Goal: Task Accomplishment & Management: Use online tool/utility

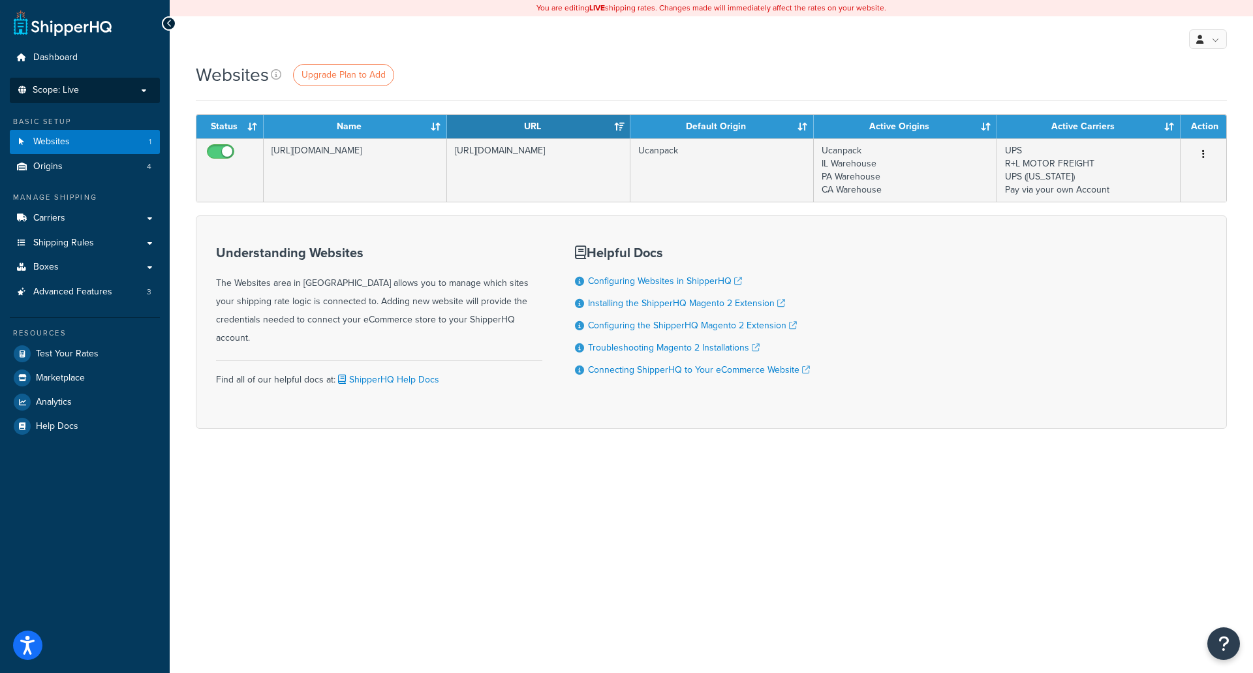
click at [78, 91] on span "Scope: Live" at bounding box center [56, 90] width 46 height 11
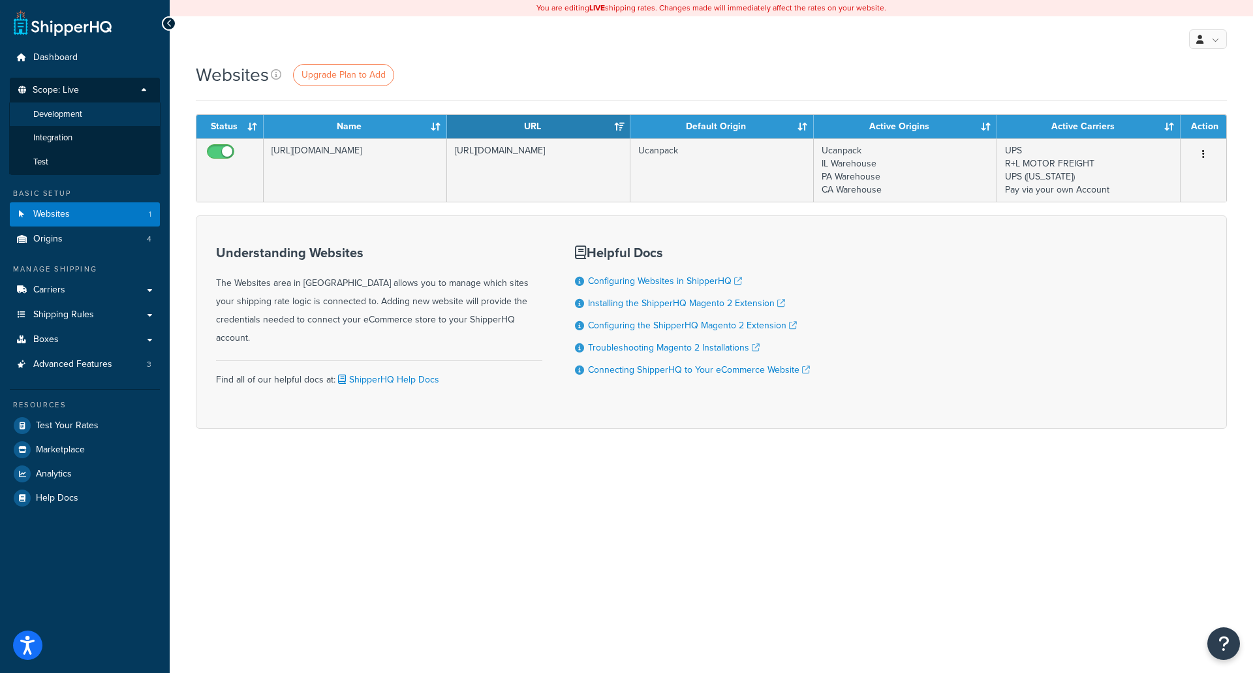
click at [77, 111] on span "Development" at bounding box center [57, 114] width 49 height 11
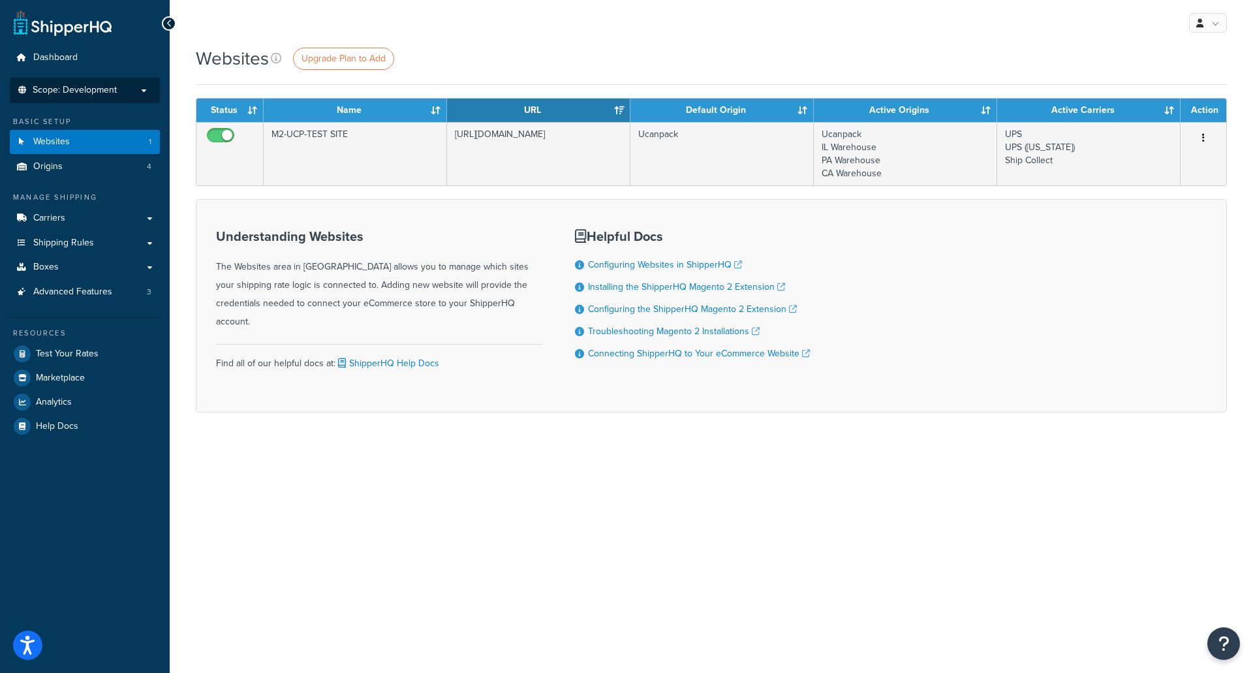
click at [73, 90] on span "Scope: Development" at bounding box center [75, 90] width 84 height 11
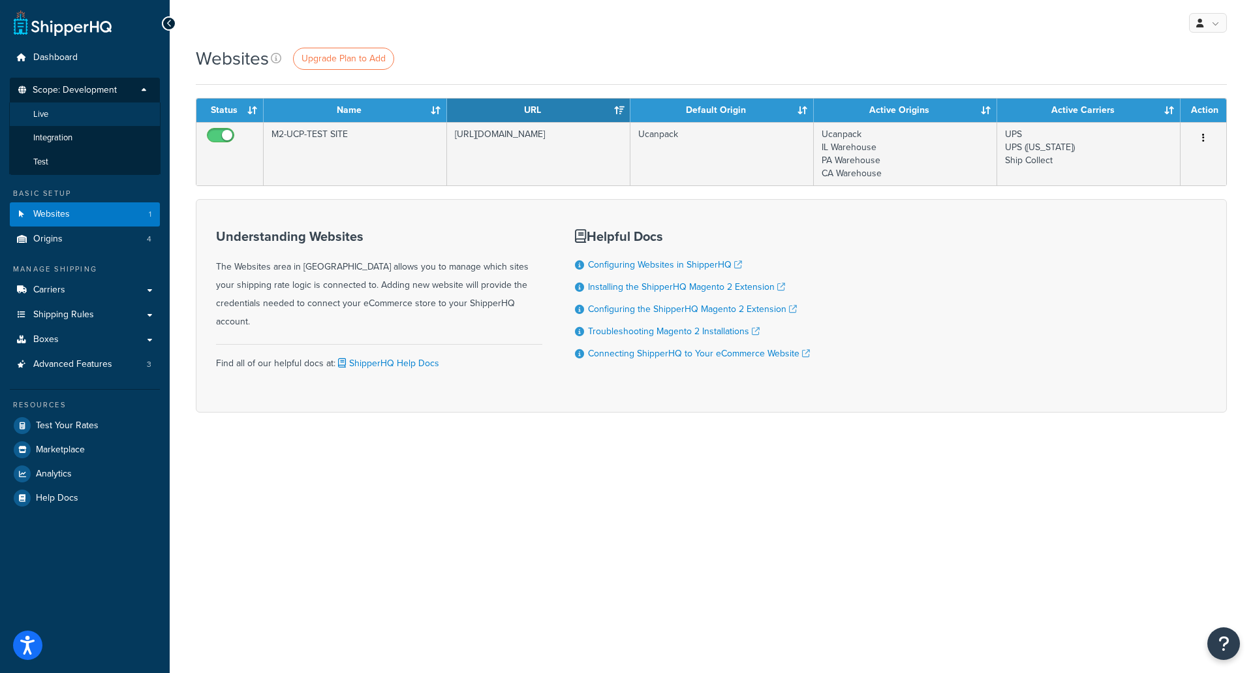
click at [52, 118] on li "Live" at bounding box center [84, 114] width 151 height 24
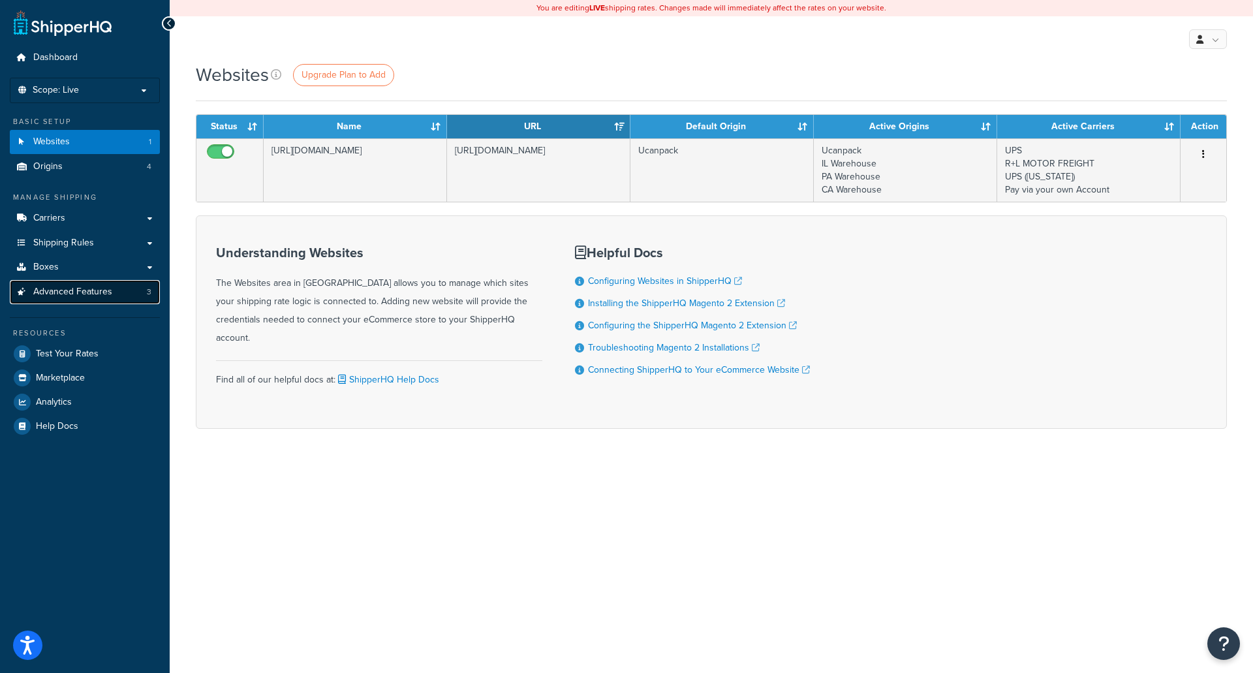
click at [148, 288] on span "3" at bounding box center [149, 291] width 5 height 11
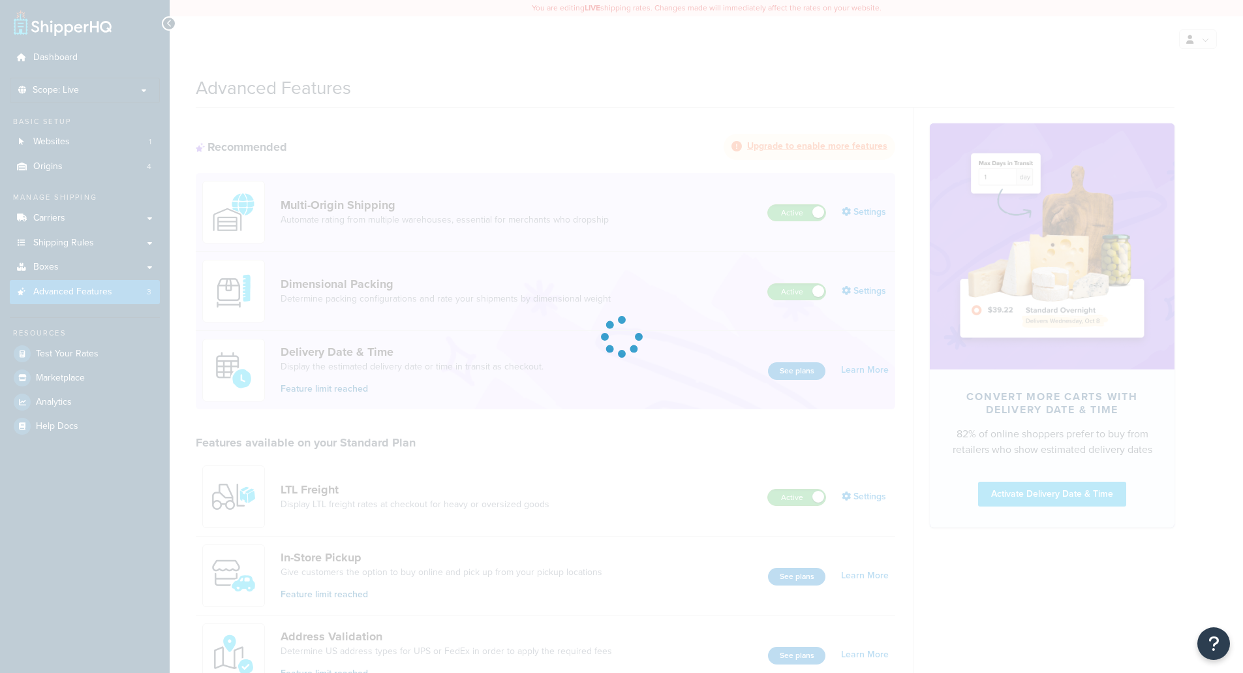
click at [148, 268] on div at bounding box center [621, 336] width 1243 height 673
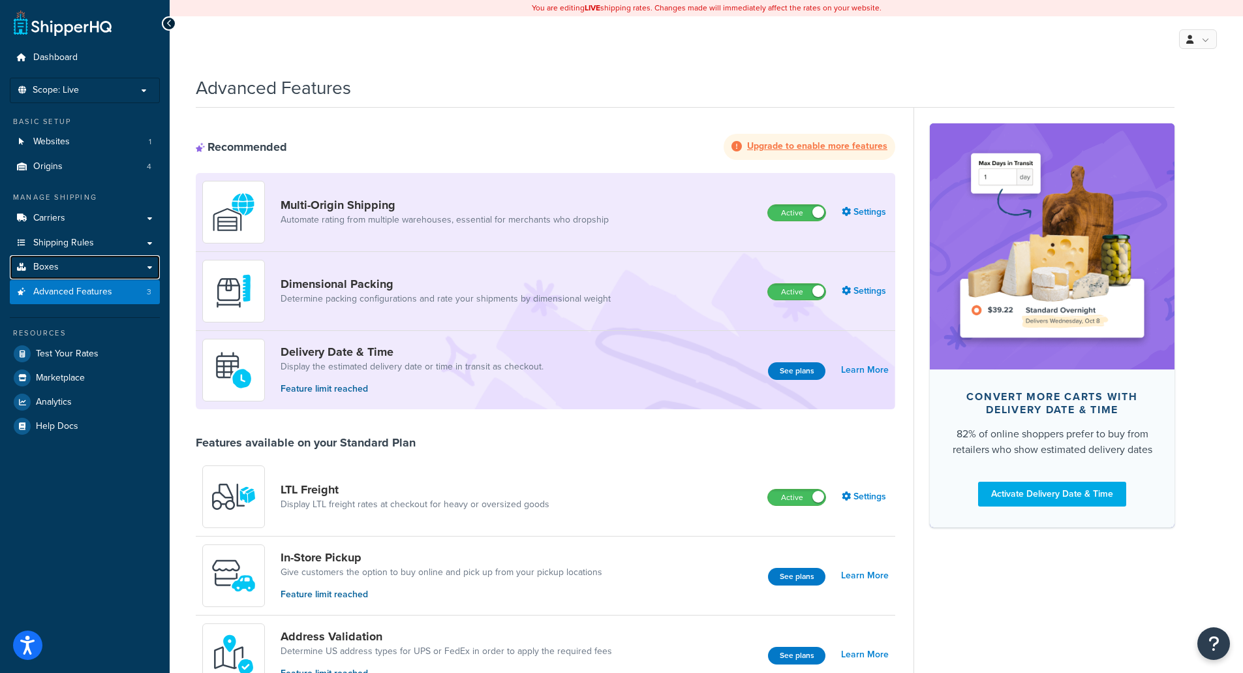
click at [148, 268] on link "Boxes" at bounding box center [85, 267] width 150 height 24
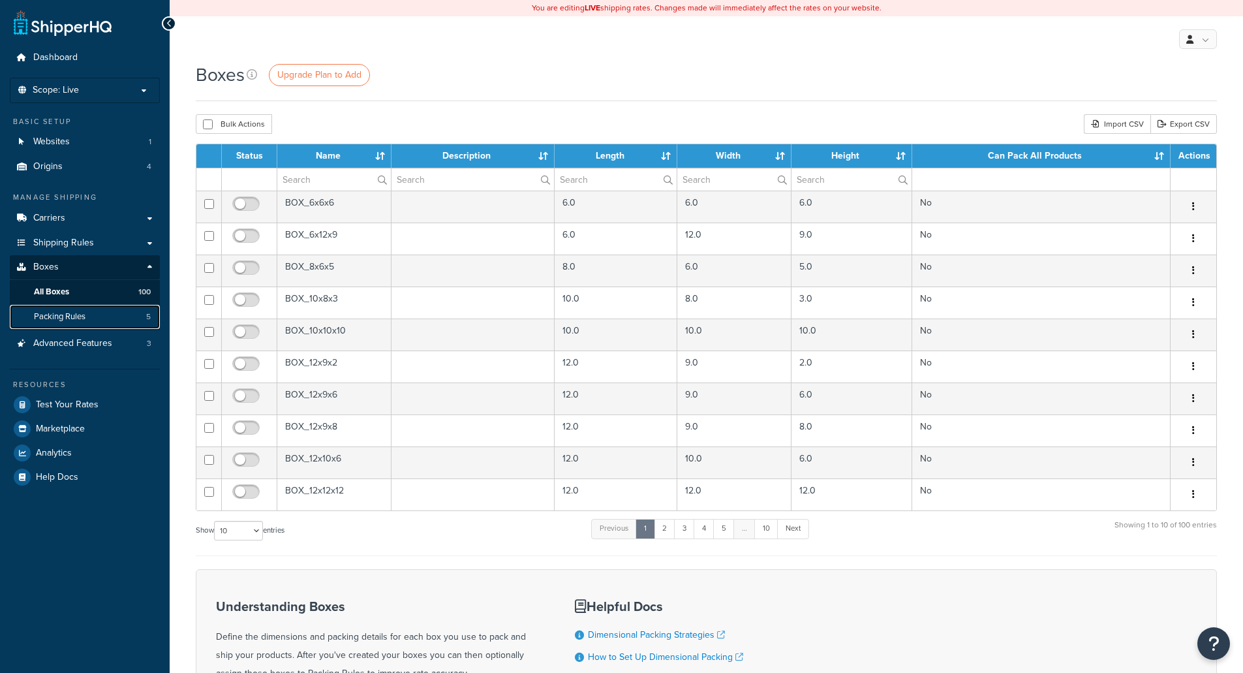
click at [57, 315] on span "Packing Rules" at bounding box center [60, 316] width 52 height 11
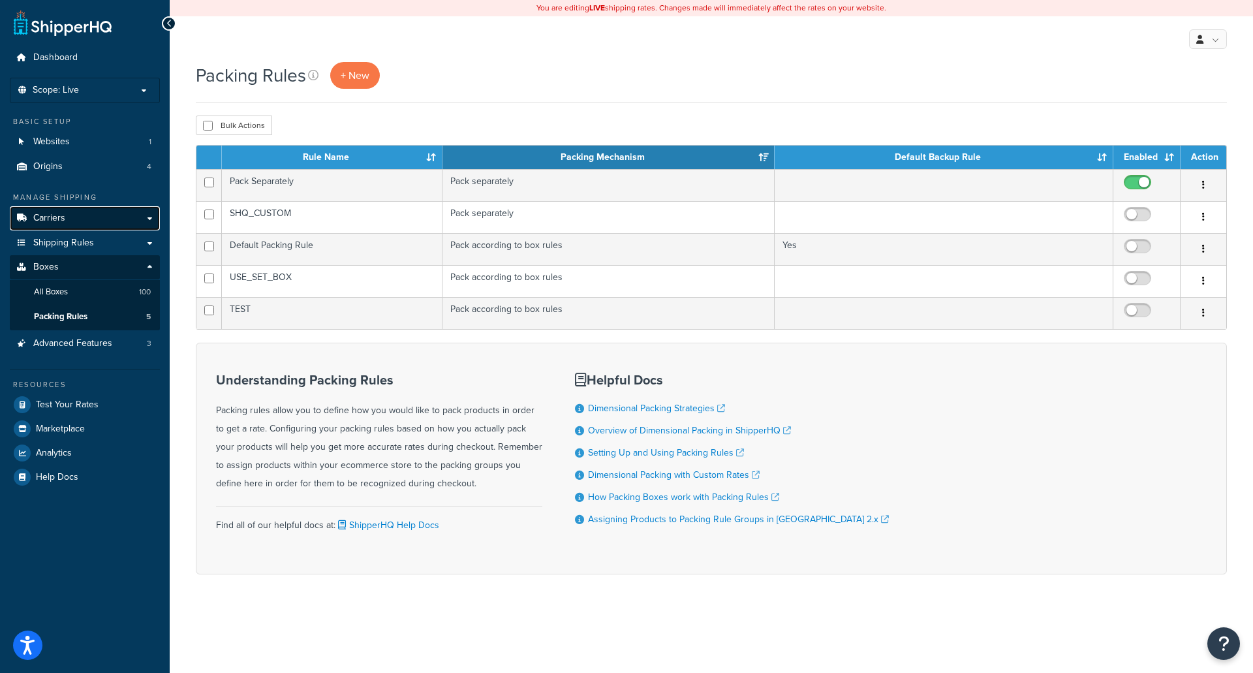
click at [80, 216] on link "Carriers" at bounding box center [85, 218] width 150 height 24
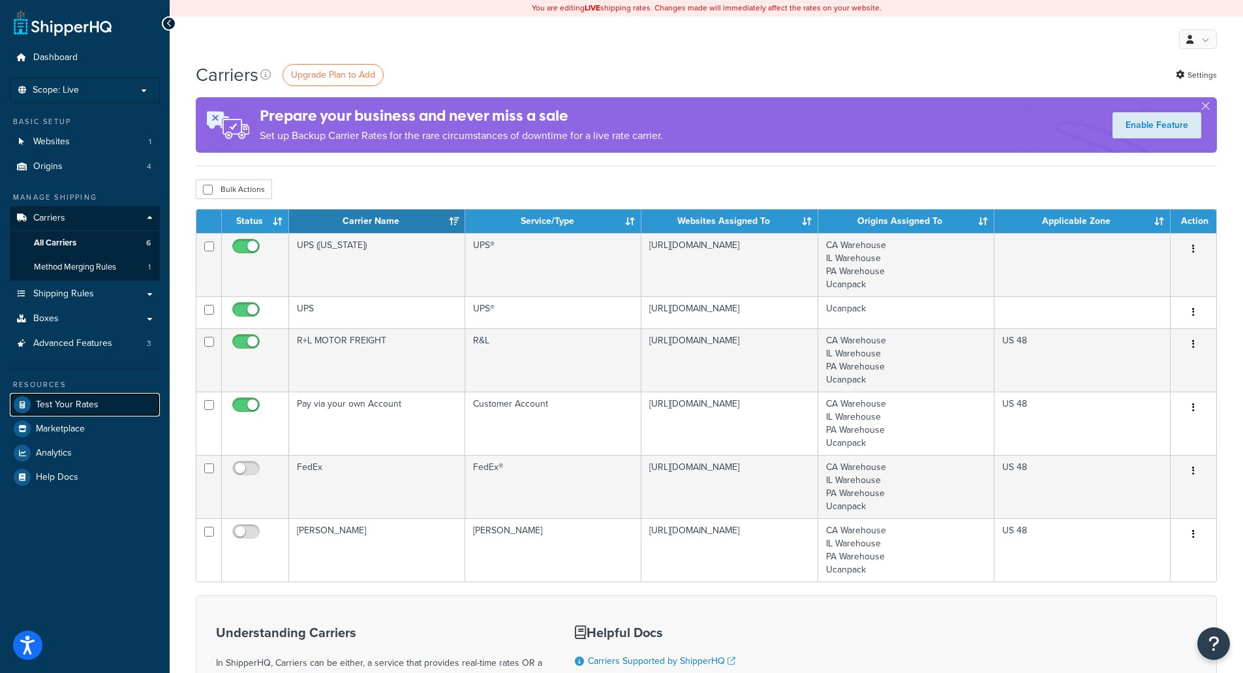
click at [83, 399] on span "Test Your Rates" at bounding box center [67, 404] width 63 height 11
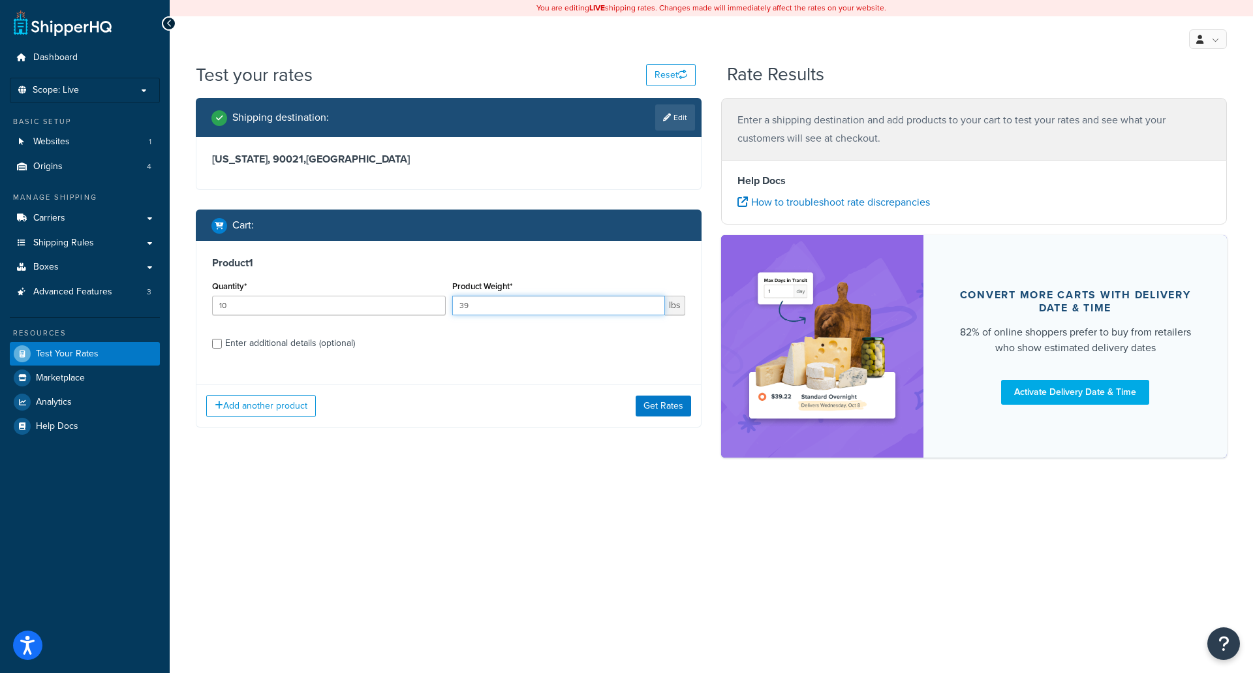
drag, startPoint x: 503, startPoint y: 307, endPoint x: 413, endPoint y: 285, distance: 92.1
click at [412, 285] on div "Quantity* 10 Product Weight* 39 lbs" at bounding box center [449, 301] width 480 height 48
type input "17.25"
click at [423, 368] on div "Product 1 Quantity* 10 Product Weight* 17.25 lbs Enter additional details (opti…" at bounding box center [448, 308] width 504 height 134
click at [345, 341] on div "Enter additional details (optional)" at bounding box center [290, 343] width 130 height 18
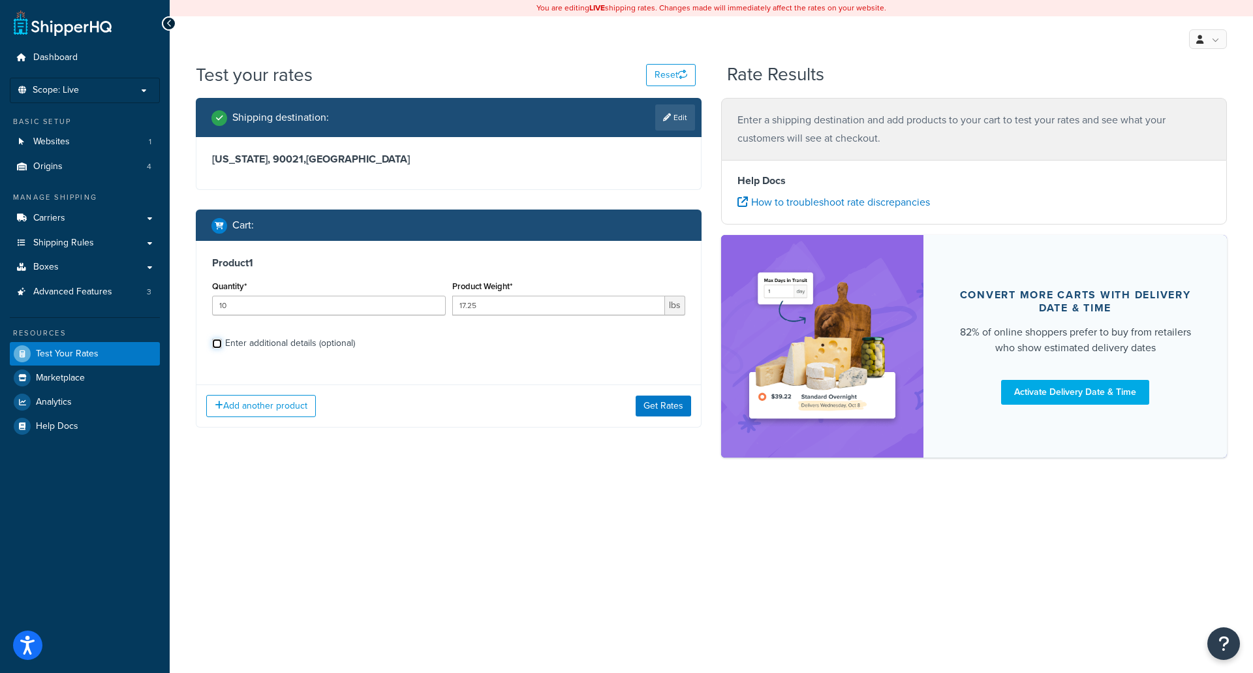
click at [222, 341] on input "Enter additional details (optional)" at bounding box center [217, 344] width 10 height 10
checkbox input "true"
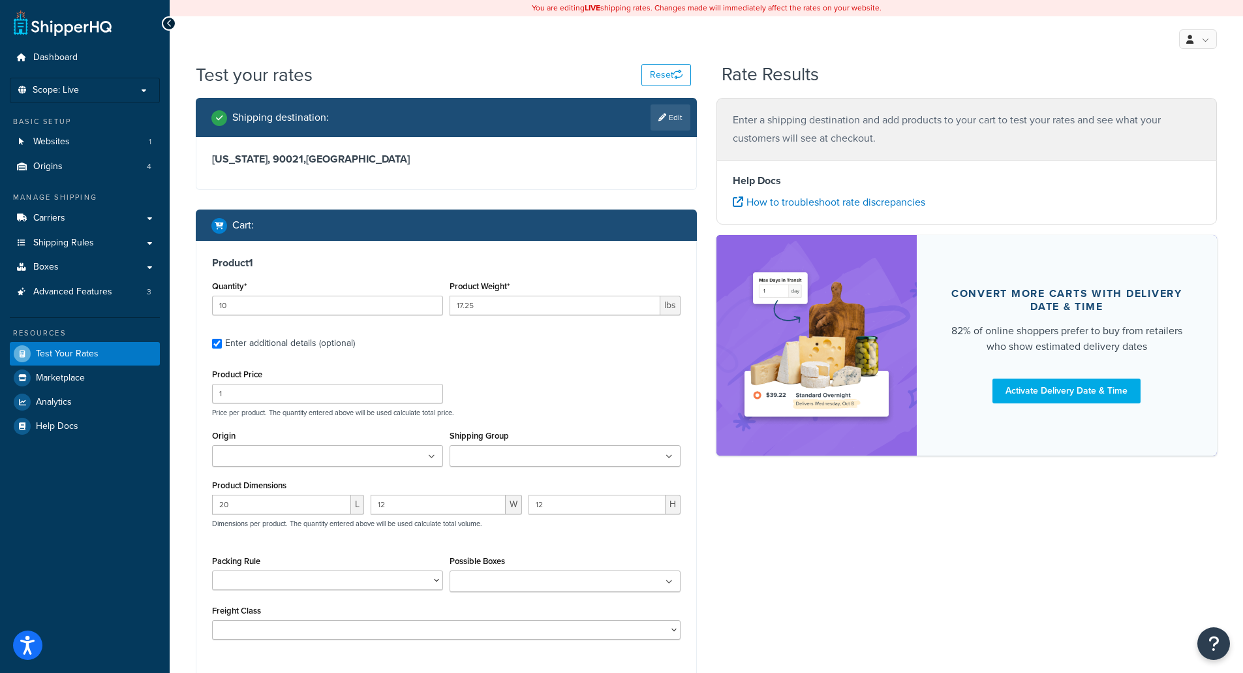
click at [294, 460] on input "Origin" at bounding box center [274, 457] width 116 height 14
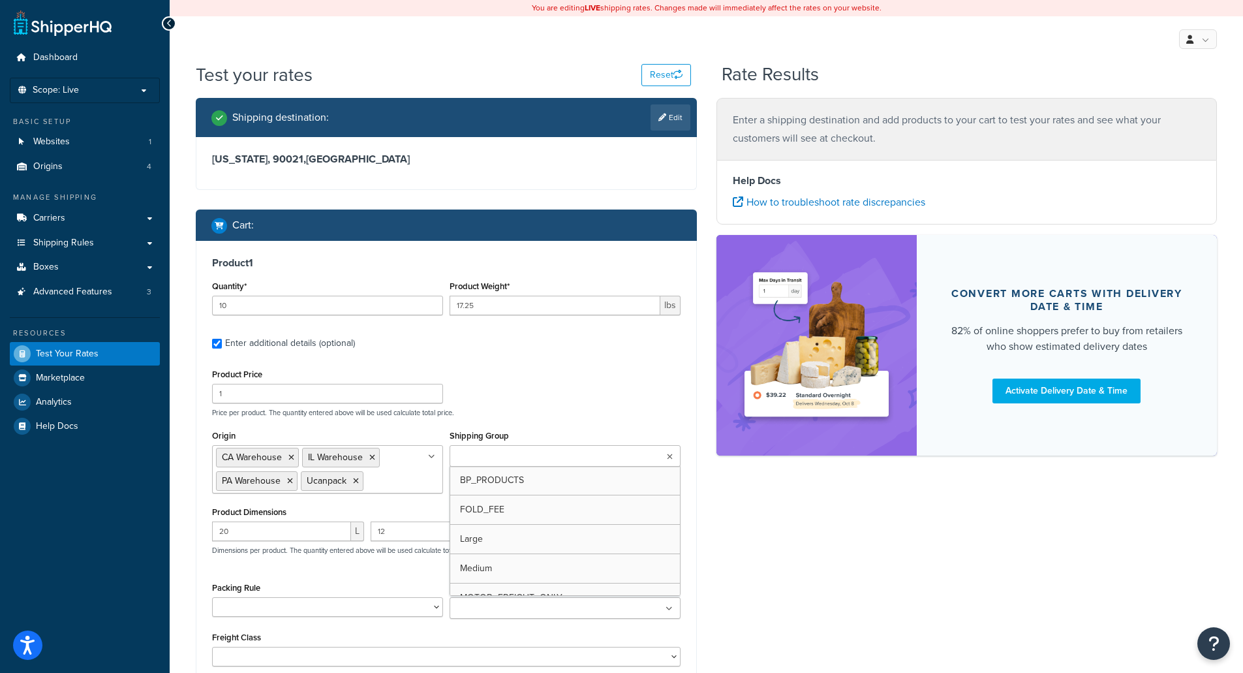
click at [516, 464] on input "Shipping Group" at bounding box center [512, 457] width 116 height 14
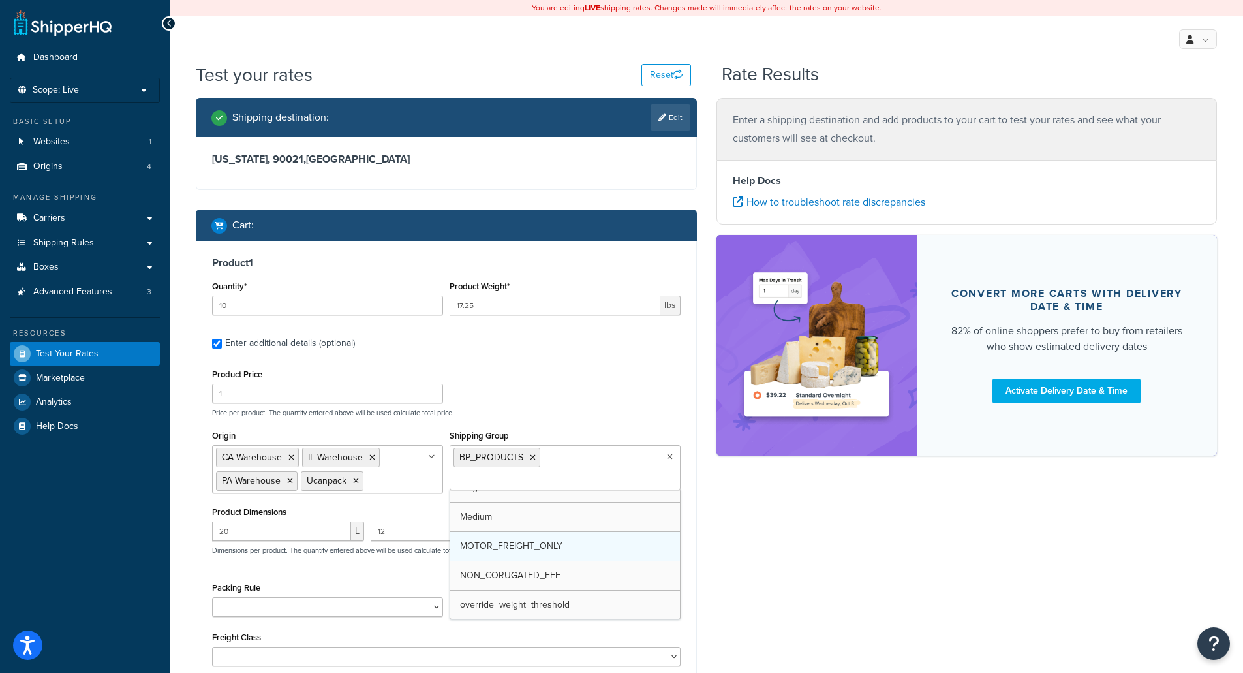
scroll to position [65, 0]
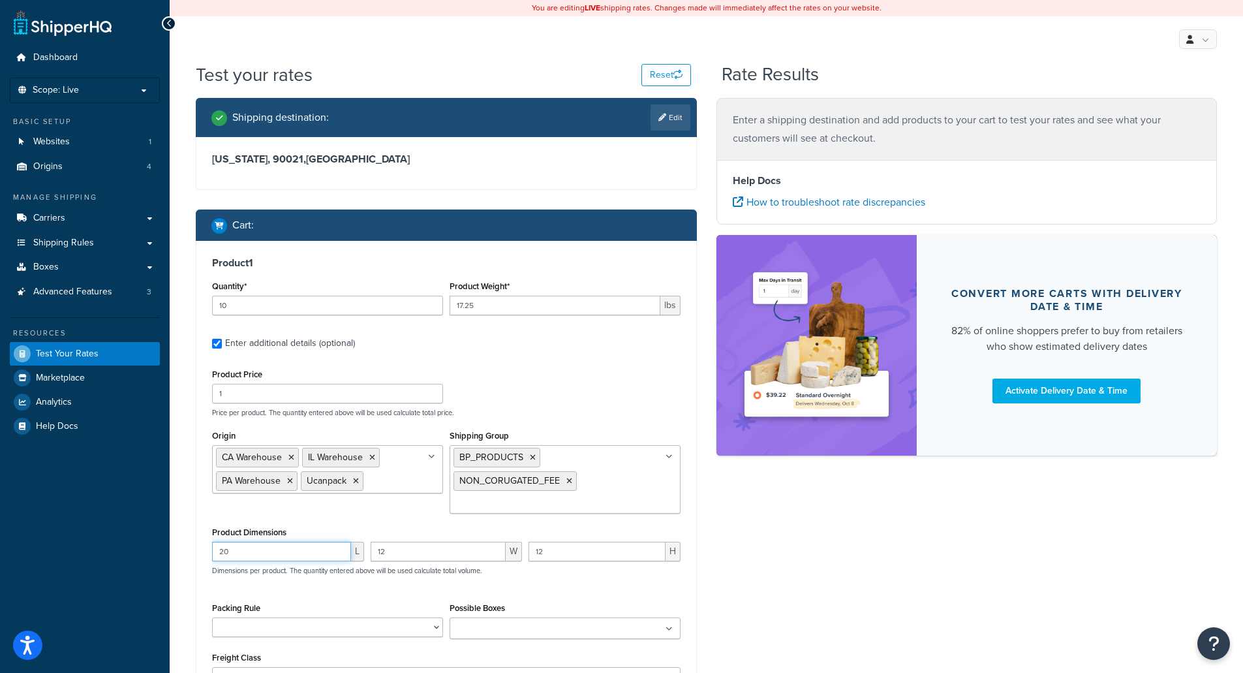
drag, startPoint x: 312, startPoint y: 548, endPoint x: 1, endPoint y: 530, distance: 311.1
click at [1, 531] on div "Dashboard Scope: Live Basic Setup Websites 1 Origins 4 Manage Shipping Carriers…" at bounding box center [621, 425] width 1243 height 850
type input "13.5"
type input "12"
type input "9.25"
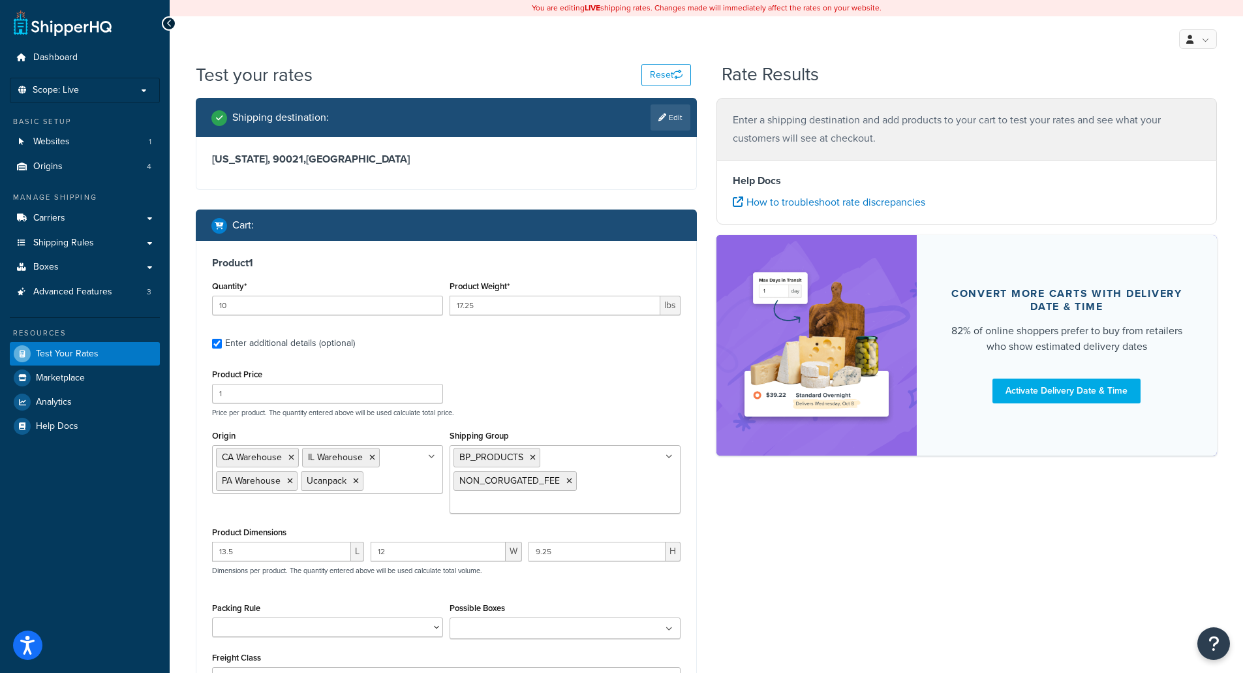
click at [625, 596] on div "Product Price 1 Price per product. The quantity entered above will be used calc…" at bounding box center [446, 525] width 469 height 321
click at [380, 632] on select "Default Packing Rule Pack Separately SHQ_CUSTOM TEST USE_SET_BOX" at bounding box center [327, 627] width 231 height 20
select select "77849"
click at [212, 618] on select "Default Packing Rule Pack Separately SHQ_CUSTOM TEST USE_SET_BOX" at bounding box center [327, 627] width 231 height 20
click at [517, 588] on div "13.5 L 12 W 9.25 H Dimensions per product. The quantity entered above will be u…" at bounding box center [446, 566] width 475 height 48
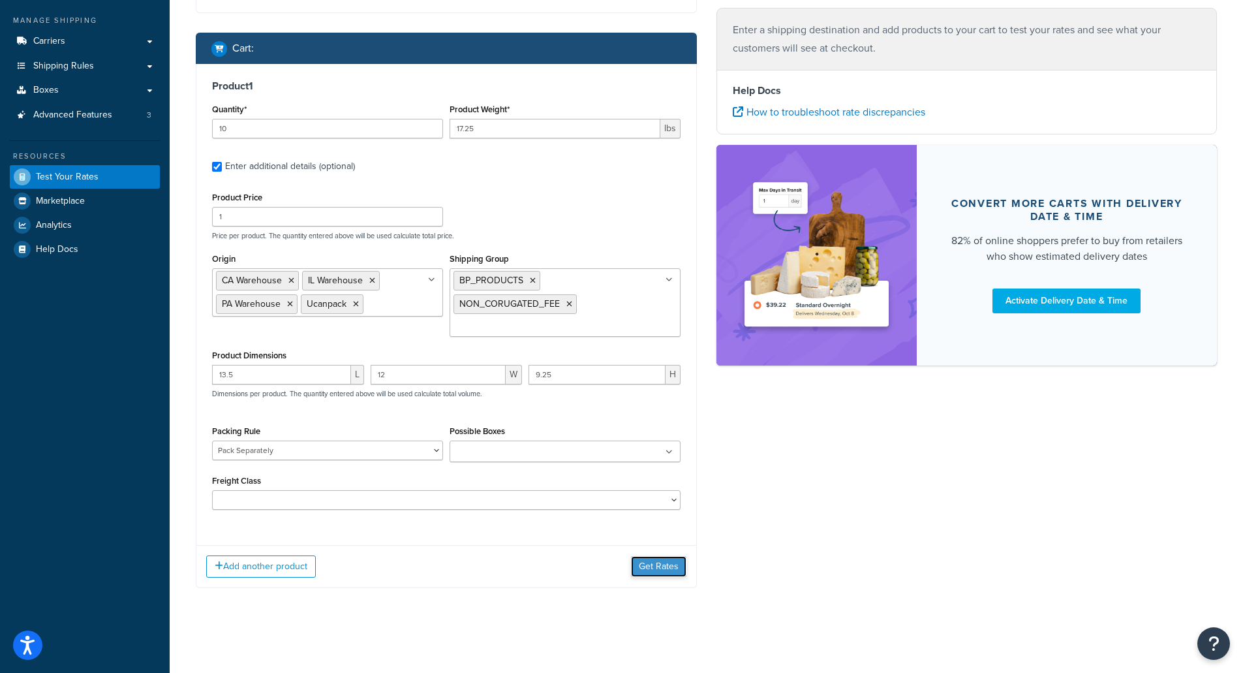
click at [654, 570] on button "Get Rates" at bounding box center [658, 566] width 55 height 21
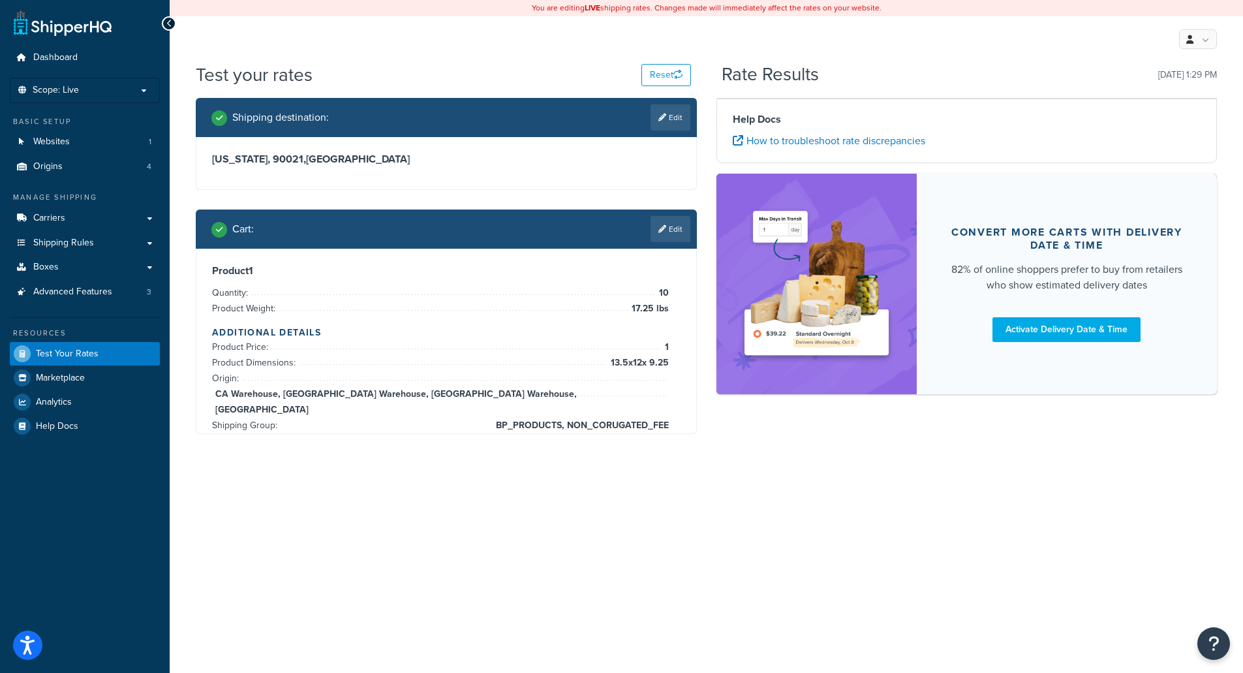
scroll to position [0, 0]
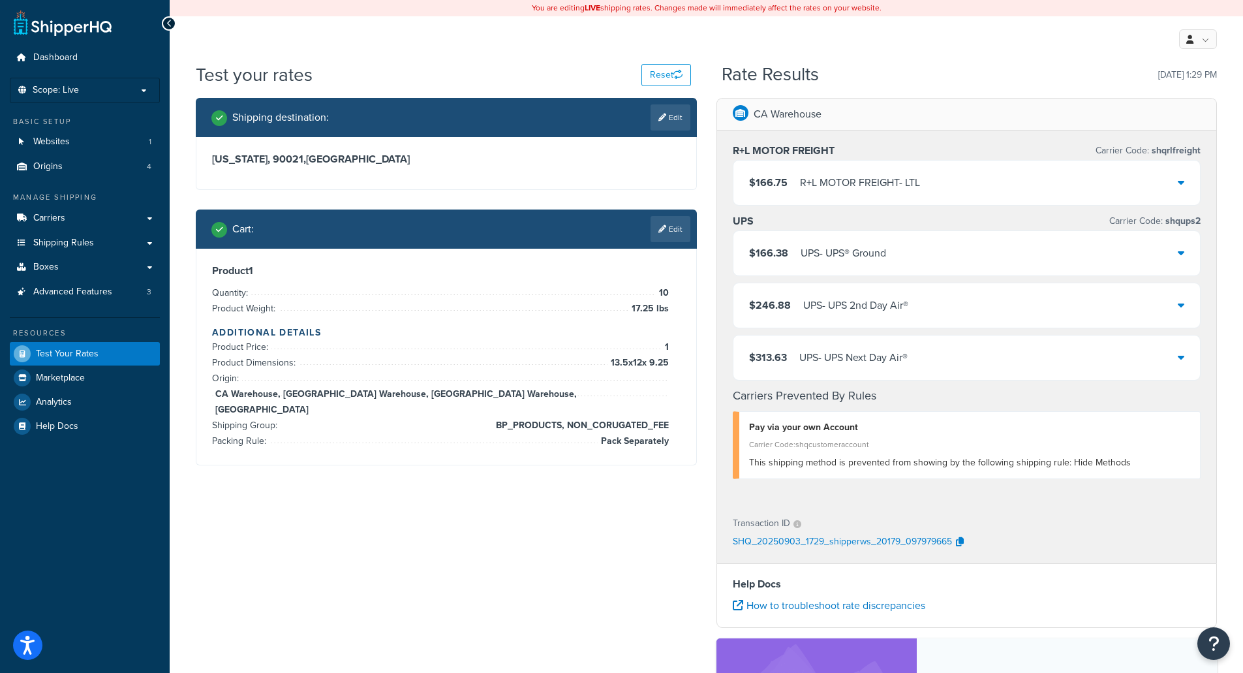
click at [824, 258] on div "UPS - UPS® Ground" at bounding box center [843, 253] width 85 height 18
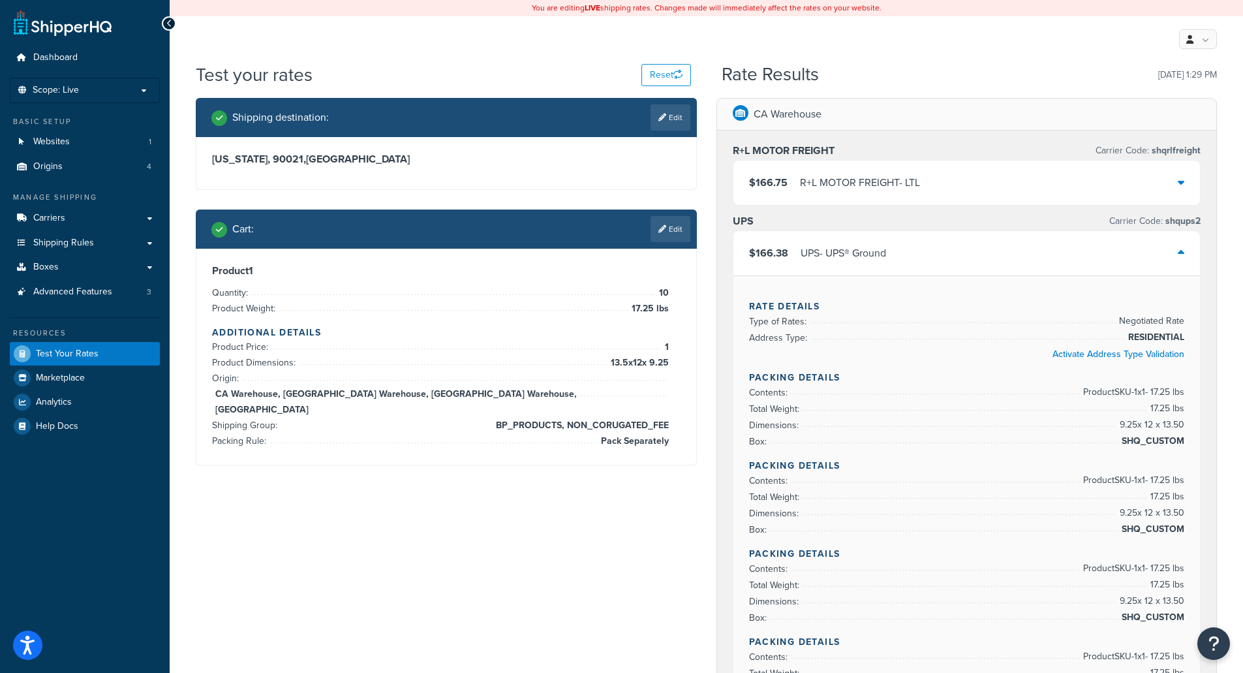
click at [540, 228] on div "Cart : Edit" at bounding box center [450, 229] width 479 height 26
click at [586, 232] on div "Cart : Edit" at bounding box center [450, 229] width 479 height 26
click at [675, 229] on link "Edit" at bounding box center [671, 229] width 40 height 26
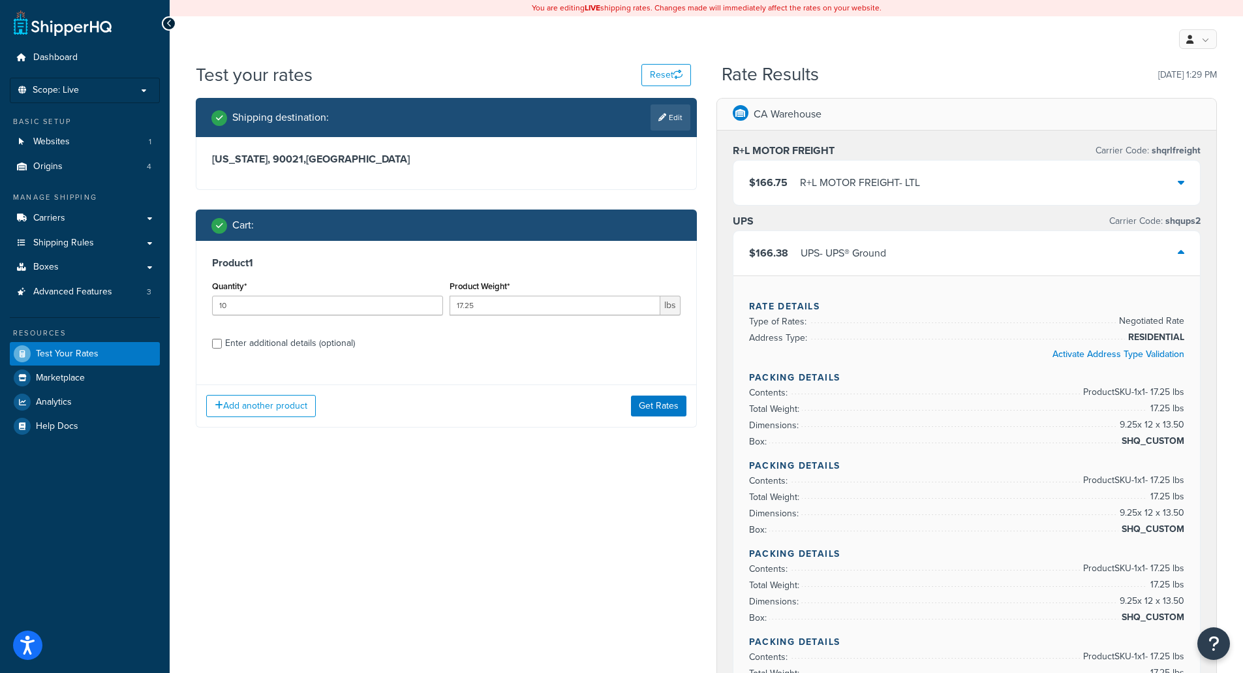
click at [265, 345] on div "Enter additional details (optional)" at bounding box center [290, 343] width 130 height 18
click at [222, 345] on input "Enter additional details (optional)" at bounding box center [217, 344] width 10 height 10
checkbox input "true"
select select "77849"
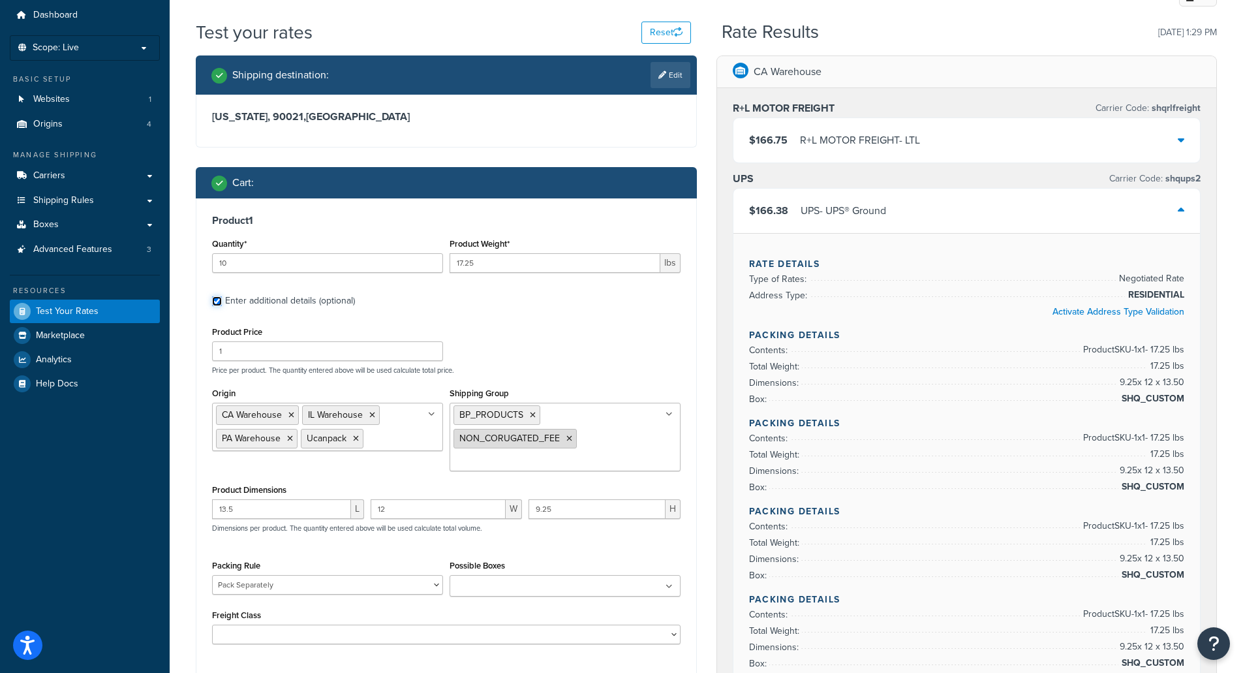
scroll to position [65, 0]
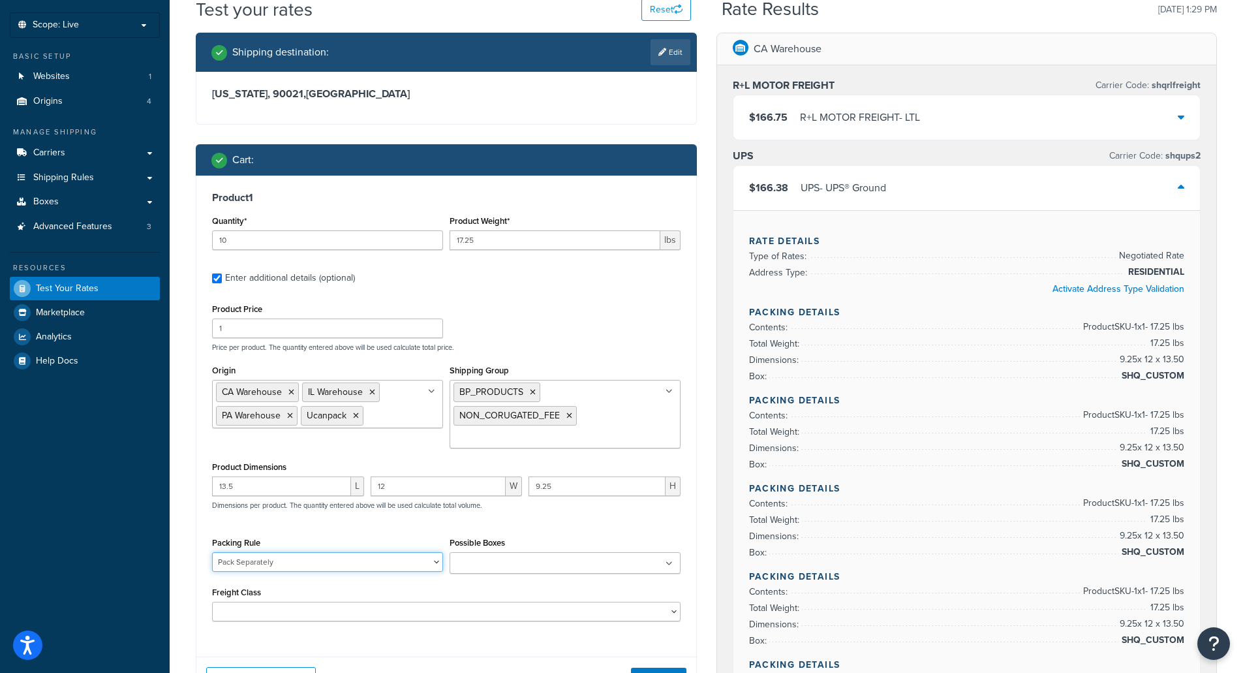
click at [439, 566] on select "Default Packing Rule Pack Separately SHQ_CUSTOM TEST USE_SET_BOX" at bounding box center [327, 562] width 231 height 20
select select
click at [212, 553] on select "Default Packing Rule Pack Separately SHQ_CUSTOM TEST USE_SET_BOX" at bounding box center [327, 562] width 231 height 20
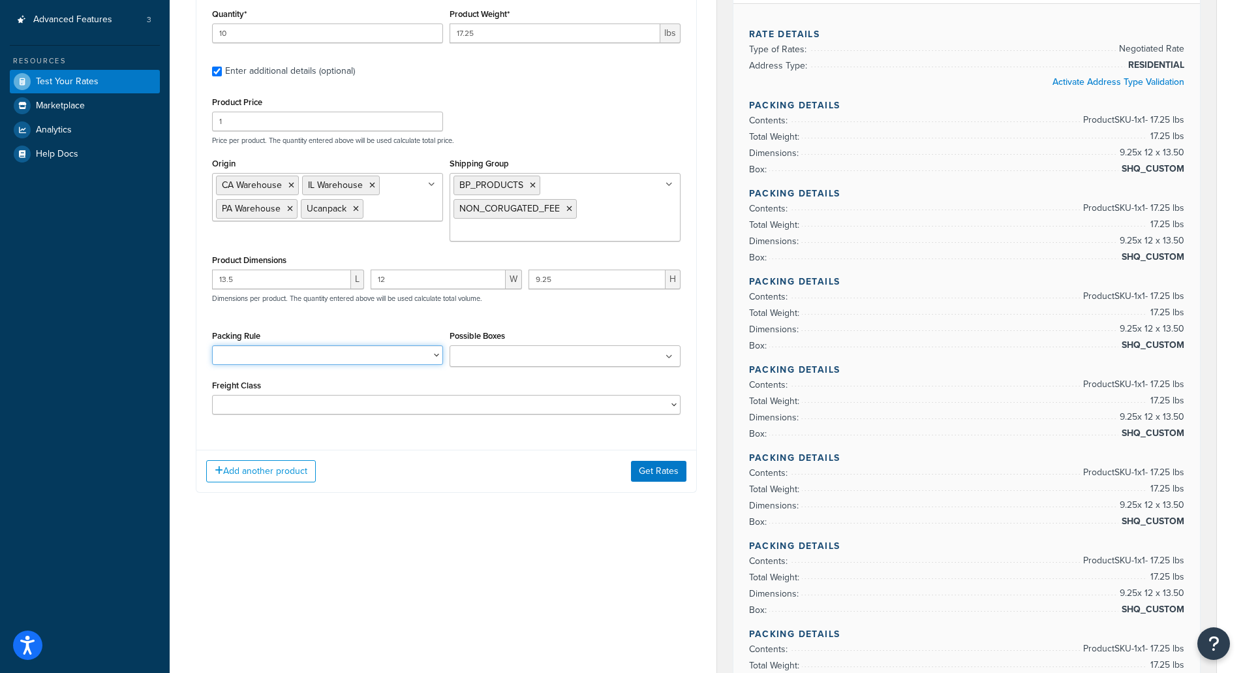
scroll to position [326, 0]
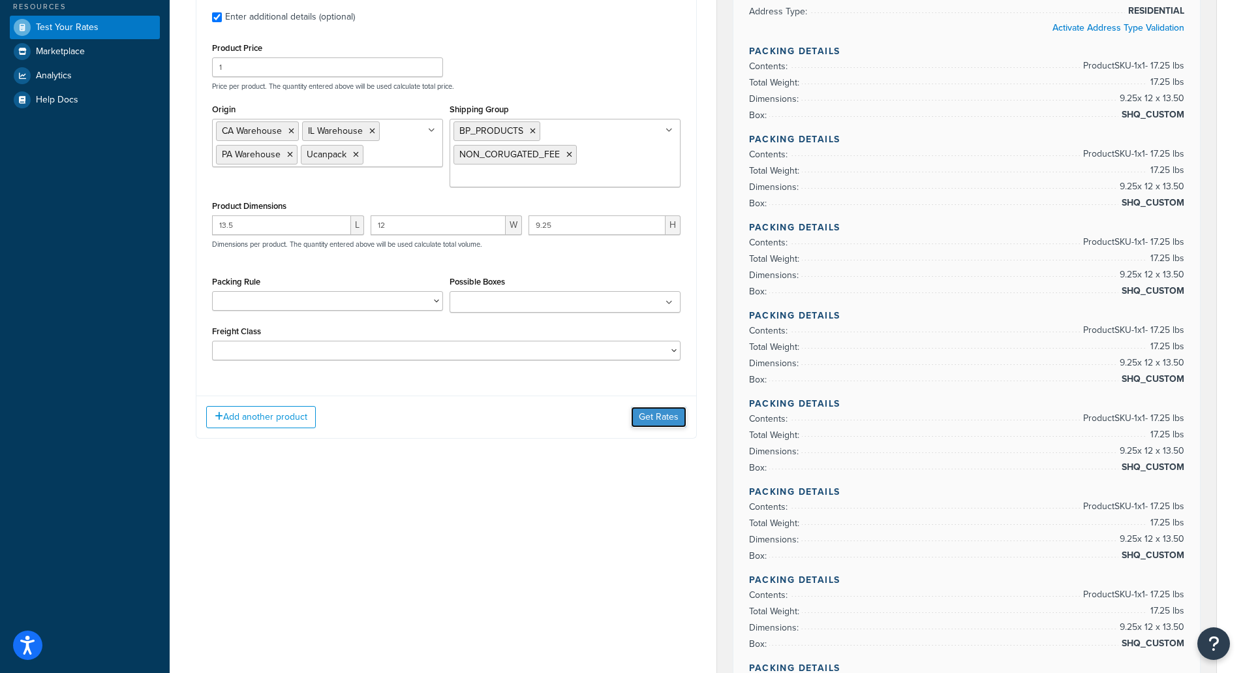
click at [661, 412] on button "Get Rates" at bounding box center [658, 417] width 55 height 21
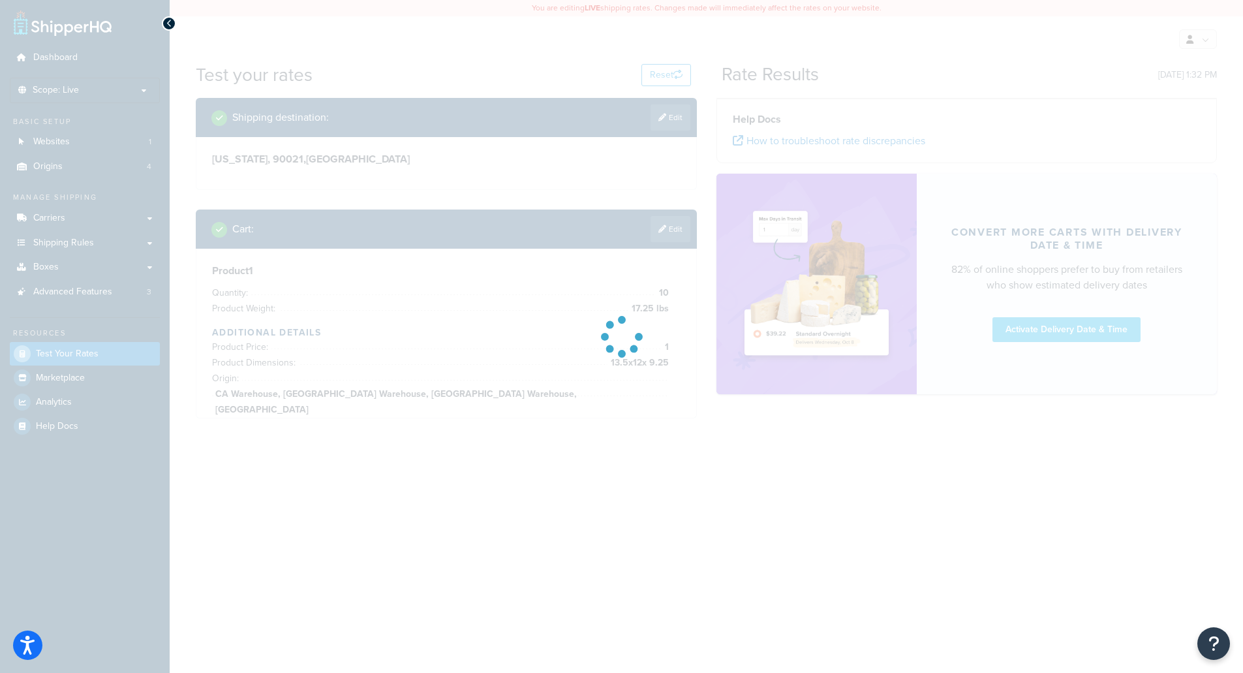
scroll to position [0, 0]
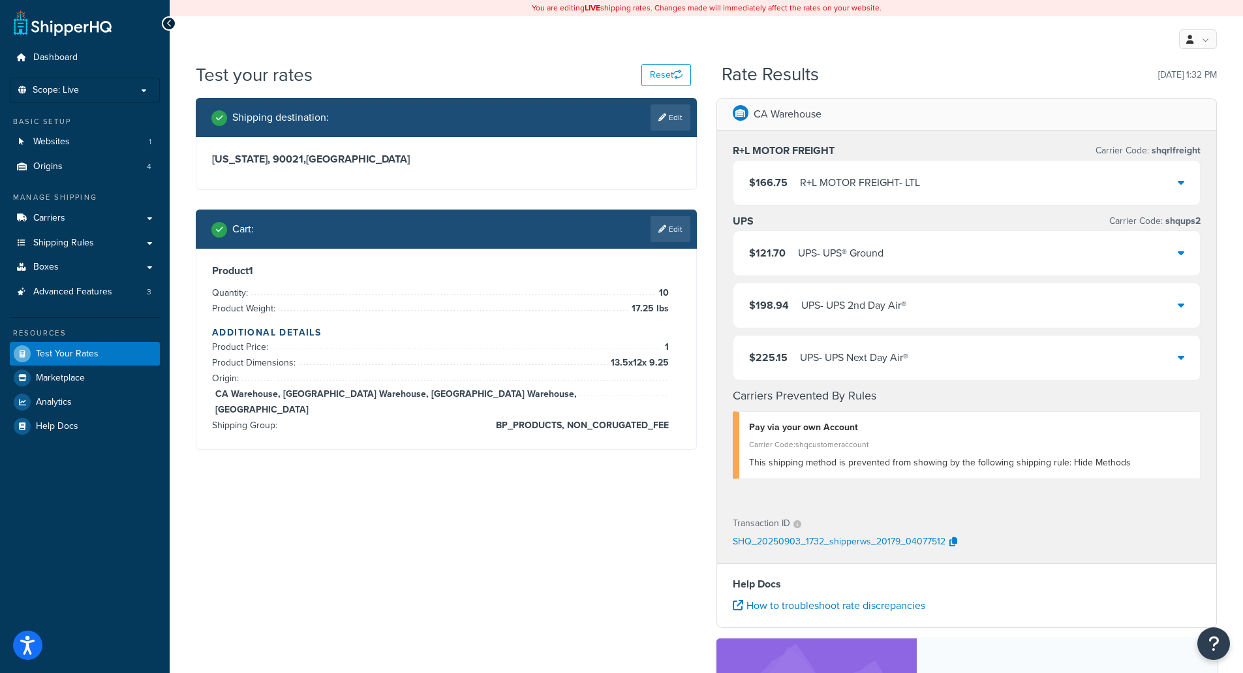
click at [897, 255] on div "$121.70 UPS - UPS® Ground" at bounding box center [967, 253] width 467 height 44
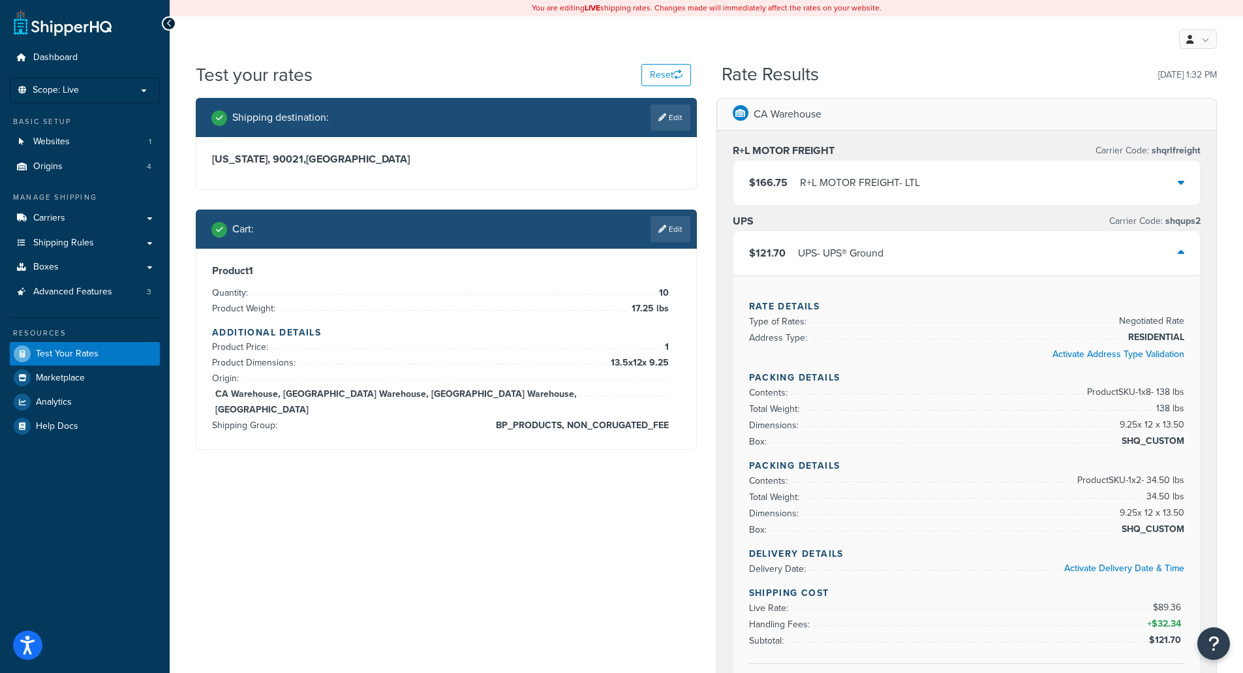
click at [896, 255] on div "$121.70 UPS - UPS® Ground" at bounding box center [967, 253] width 467 height 44
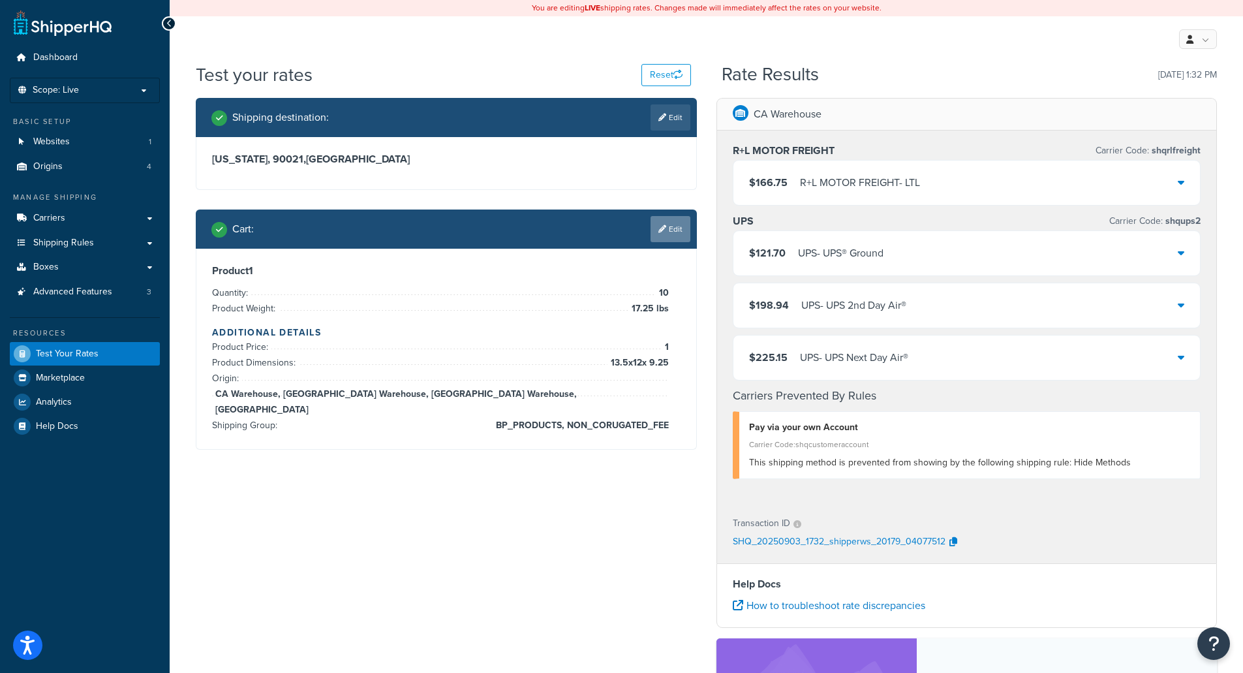
click at [662, 230] on icon at bounding box center [662, 229] width 8 height 8
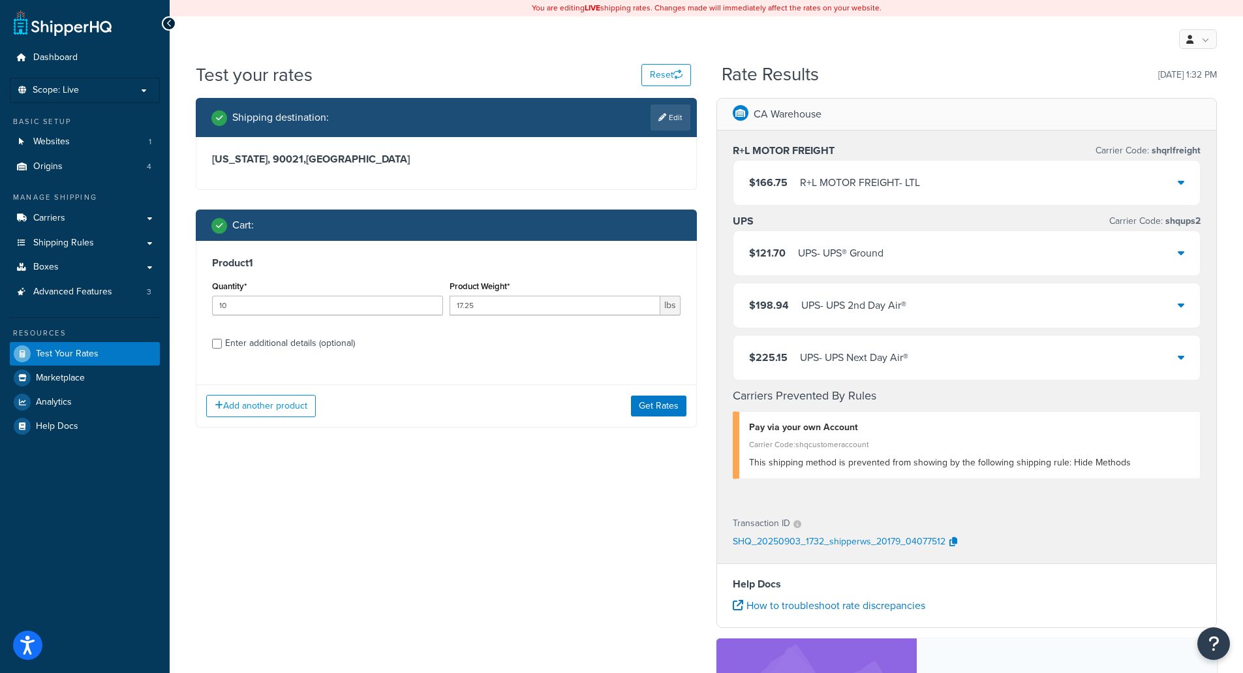
click at [288, 343] on div "Enter additional details (optional)" at bounding box center [290, 343] width 130 height 18
click at [222, 343] on input "Enter additional details (optional)" at bounding box center [217, 344] width 10 height 10
checkbox input "true"
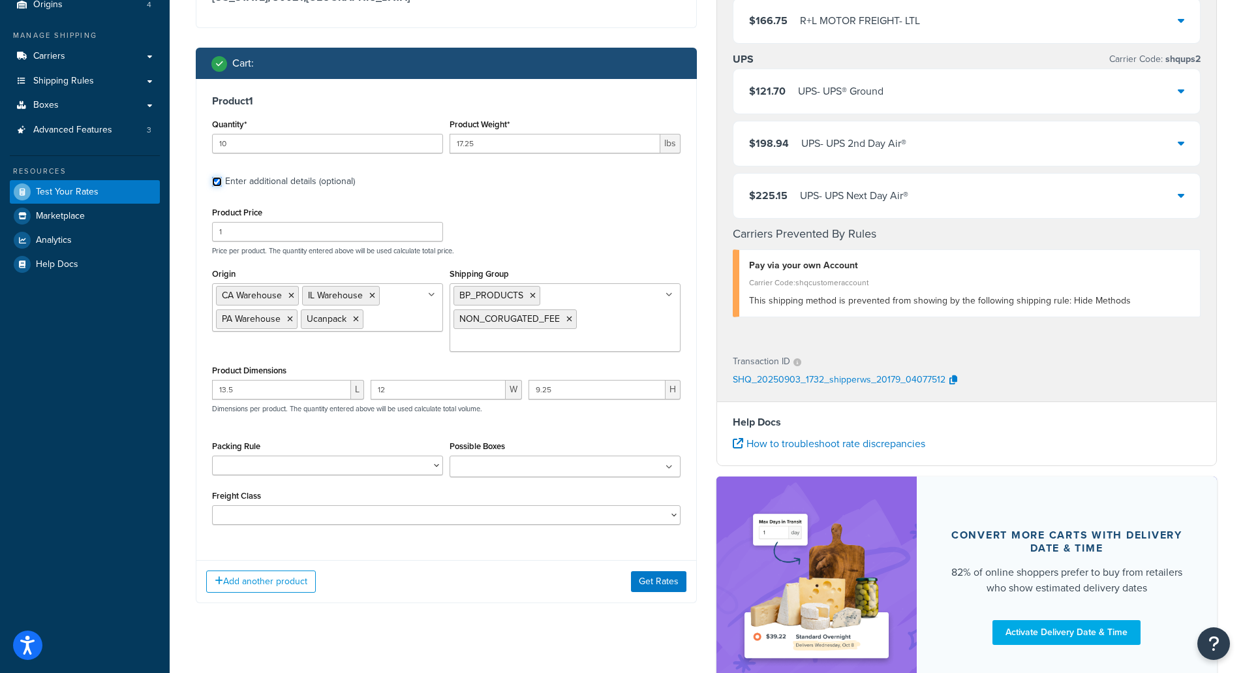
scroll to position [196, 0]
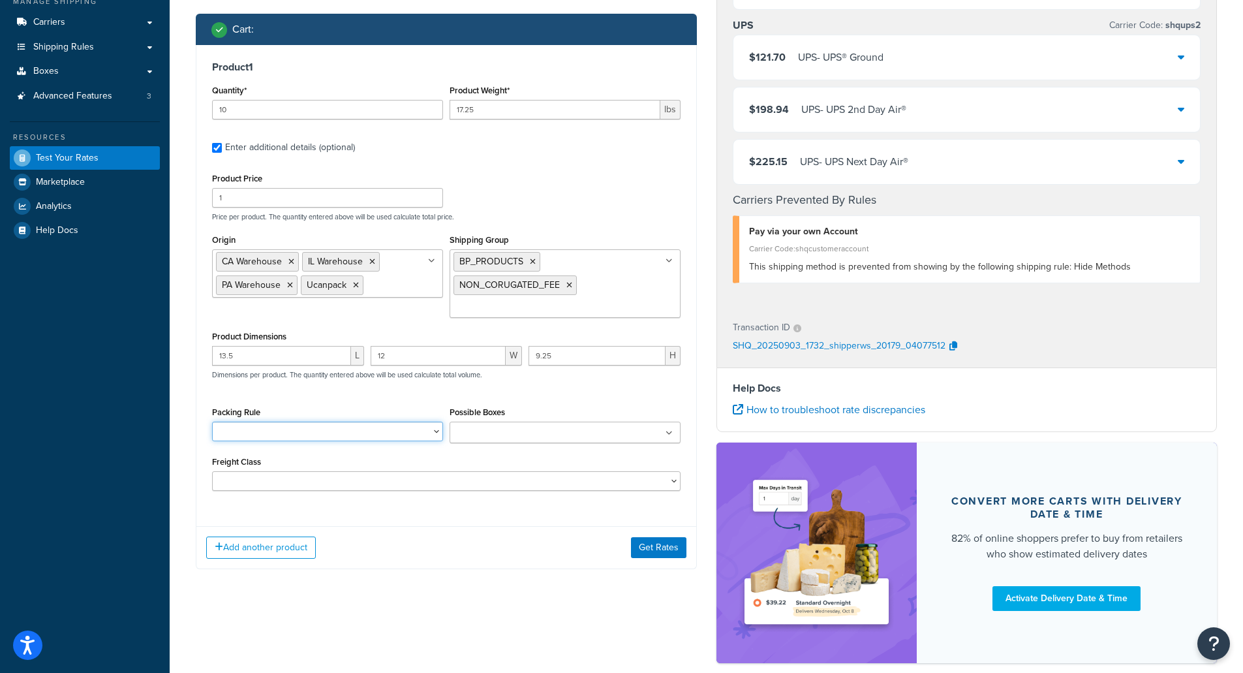
click at [301, 429] on select "Default Packing Rule Pack Separately SHQ_CUSTOM TEST USE_SET_BOX" at bounding box center [327, 432] width 231 height 20
select select "77849"
click at [212, 422] on select "Default Packing Rule Pack Separately SHQ_CUSTOM TEST USE_SET_BOX" at bounding box center [327, 432] width 231 height 20
click at [568, 288] on icon at bounding box center [569, 285] width 6 height 8
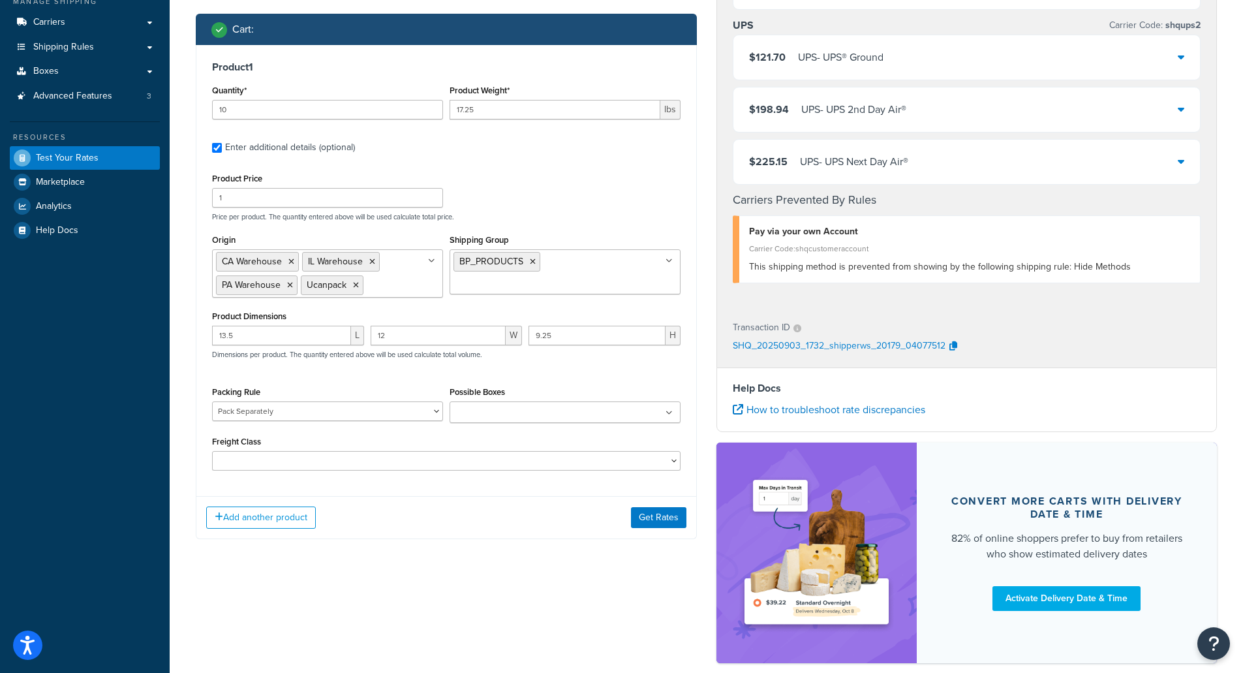
click at [511, 580] on div "Shipping destination : Edit [US_STATE], 90021 , [GEOGRAPHIC_DATA] Cart : Produc…" at bounding box center [706, 289] width 1041 height 774
click at [663, 536] on button "Get Rates" at bounding box center [658, 527] width 55 height 21
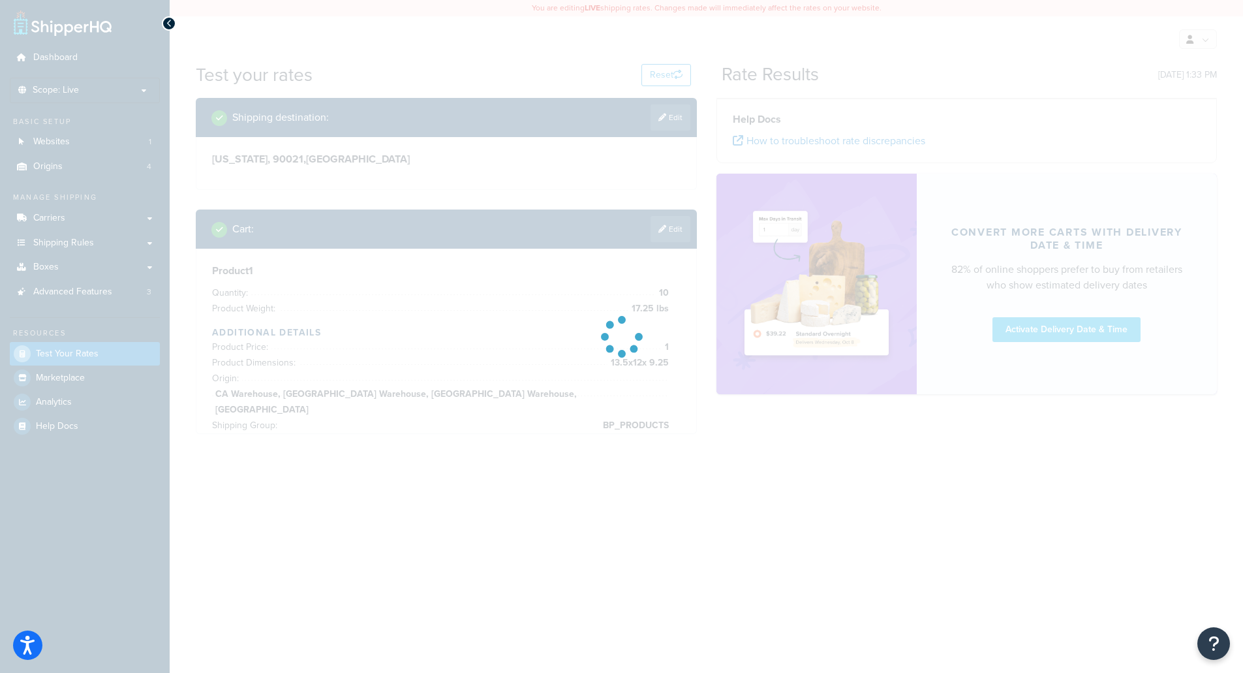
scroll to position [0, 0]
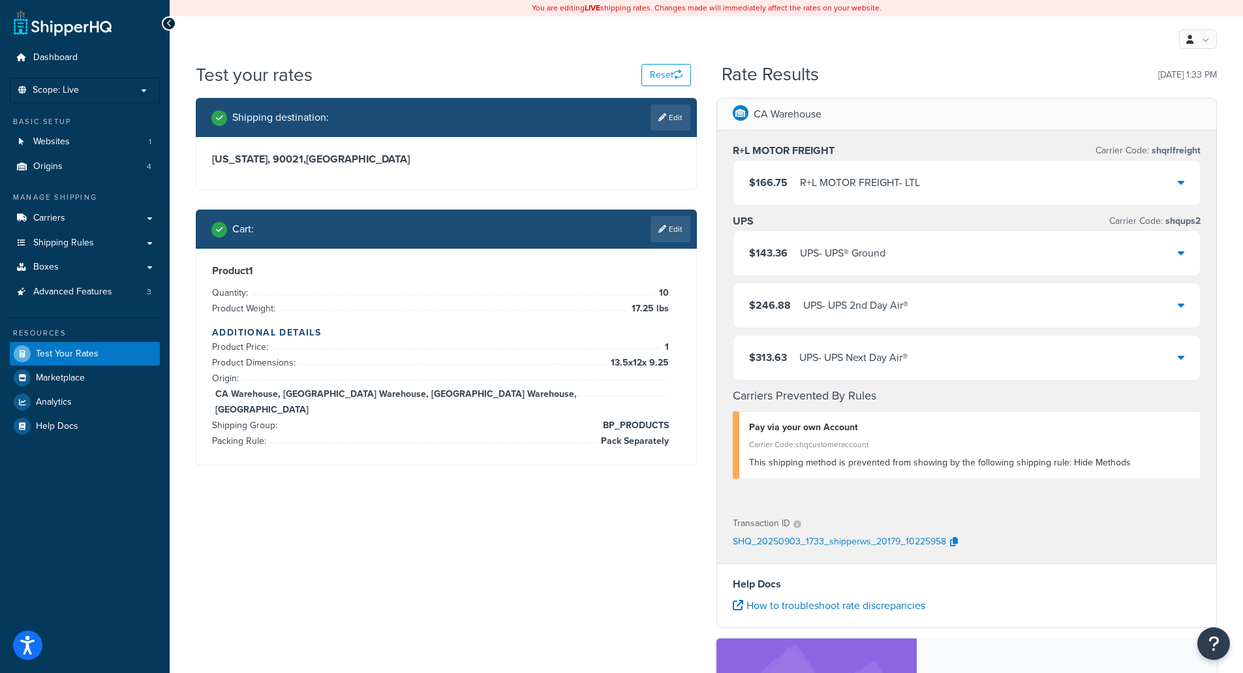
click at [905, 260] on div "$143.36 UPS - UPS® Ground" at bounding box center [967, 253] width 467 height 44
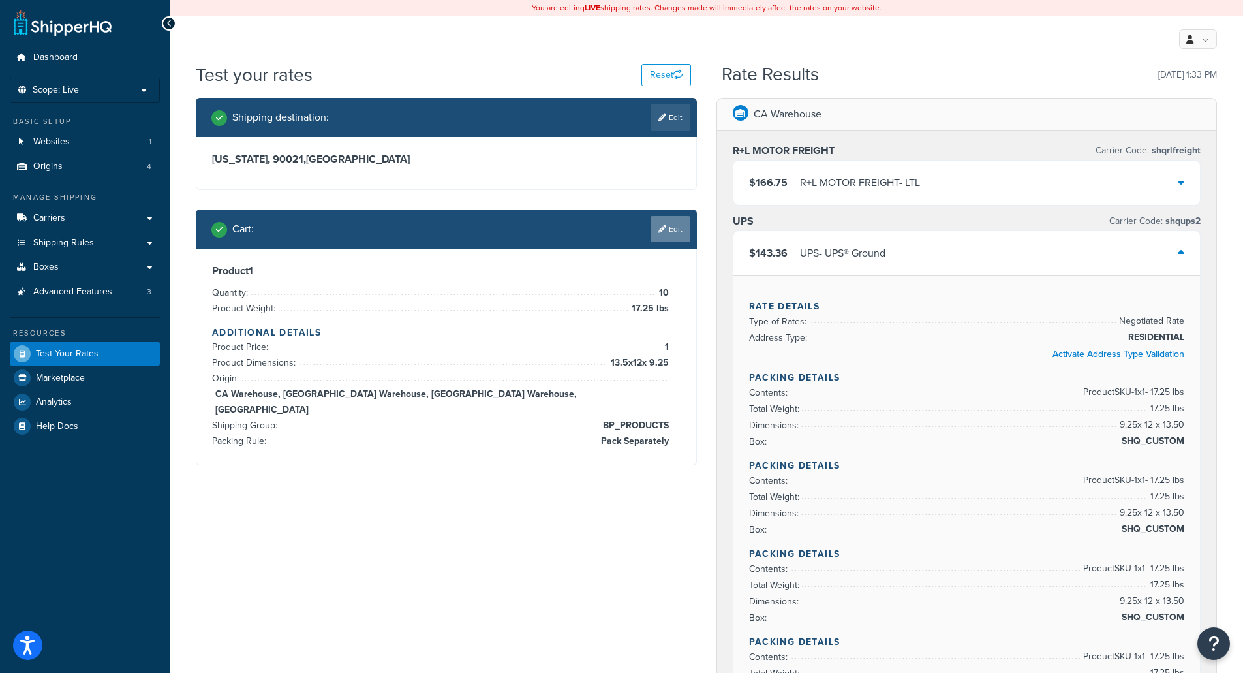
click at [681, 236] on link "Edit" at bounding box center [671, 229] width 40 height 26
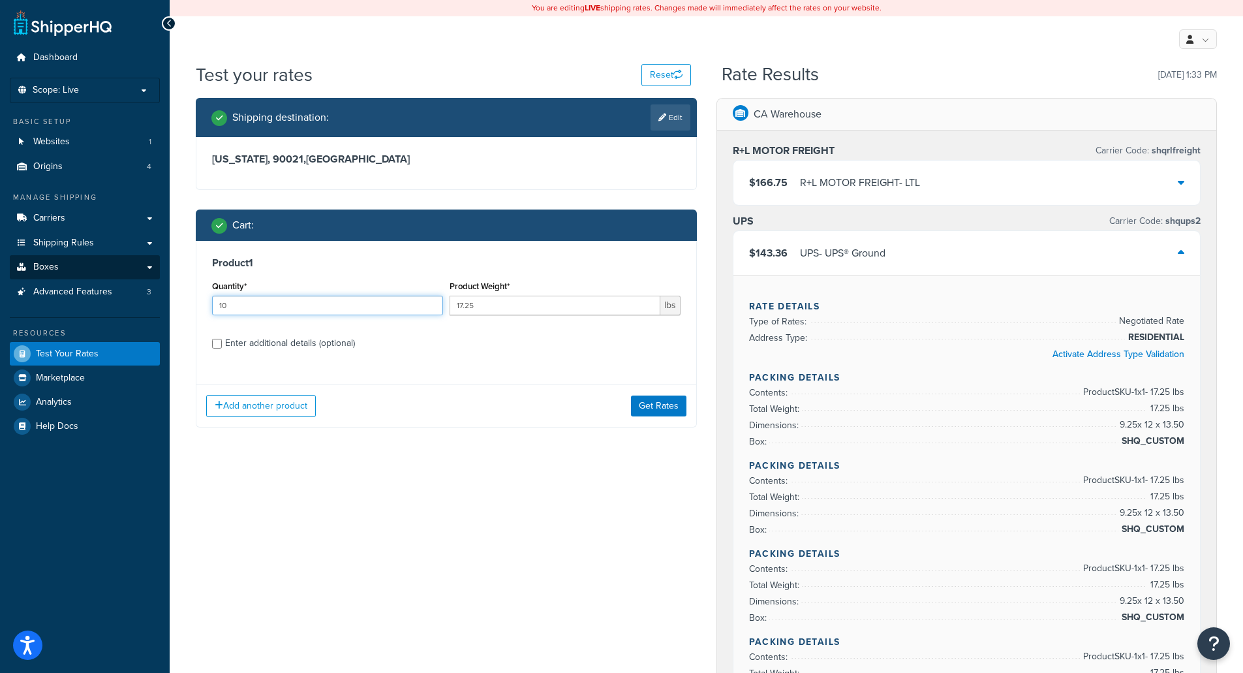
drag, startPoint x: 332, startPoint y: 303, endPoint x: 37, endPoint y: 278, distance: 296.7
type input "12"
click at [484, 354] on div "Product 1 Quantity* 12 Product Weight* 17.25 lbs Enter additional details (opti…" at bounding box center [446, 308] width 500 height 134
click at [664, 116] on icon at bounding box center [662, 118] width 8 height 8
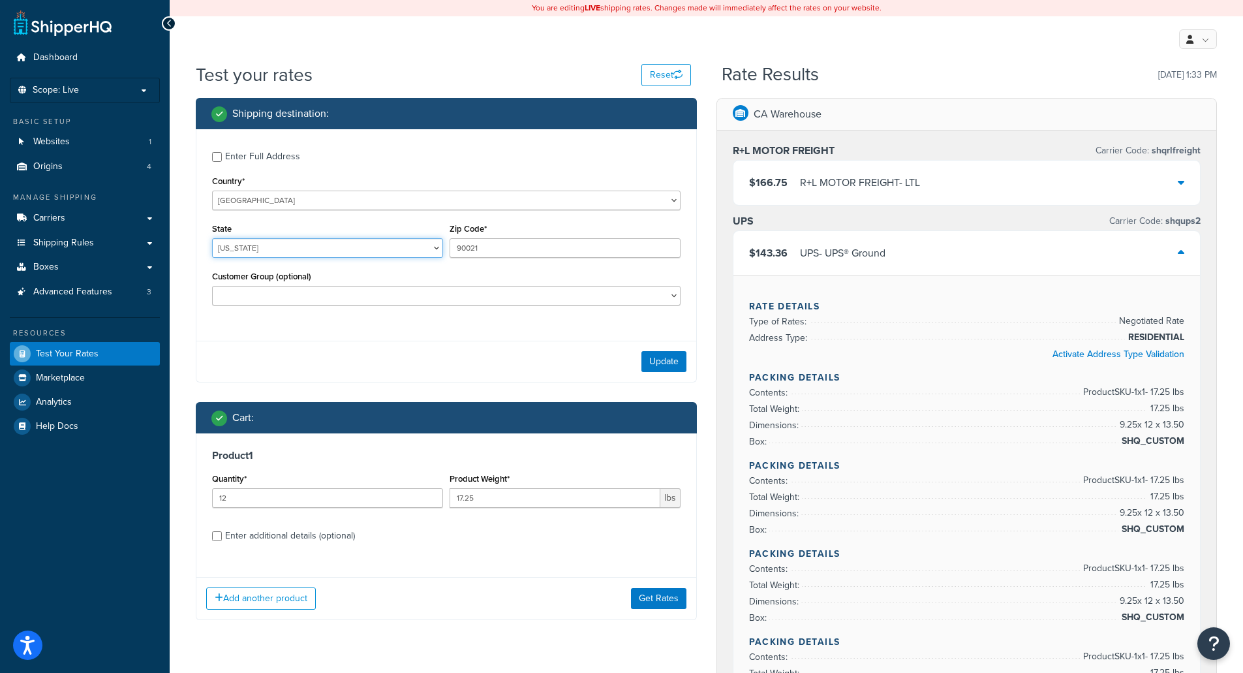
click at [313, 248] on select "[US_STATE] [US_STATE] [US_STATE] [US_STATE] [US_STATE] Armed Forces Americas Ar…" at bounding box center [327, 248] width 231 height 20
select select "FL"
click at [212, 239] on select "[US_STATE] [US_STATE] [US_STATE] [US_STATE] [US_STATE] Armed Forces Americas Ar…" at bounding box center [327, 248] width 231 height 20
click at [421, 354] on div "Update" at bounding box center [446, 361] width 500 height 41
click at [662, 356] on button "Update" at bounding box center [664, 361] width 45 height 21
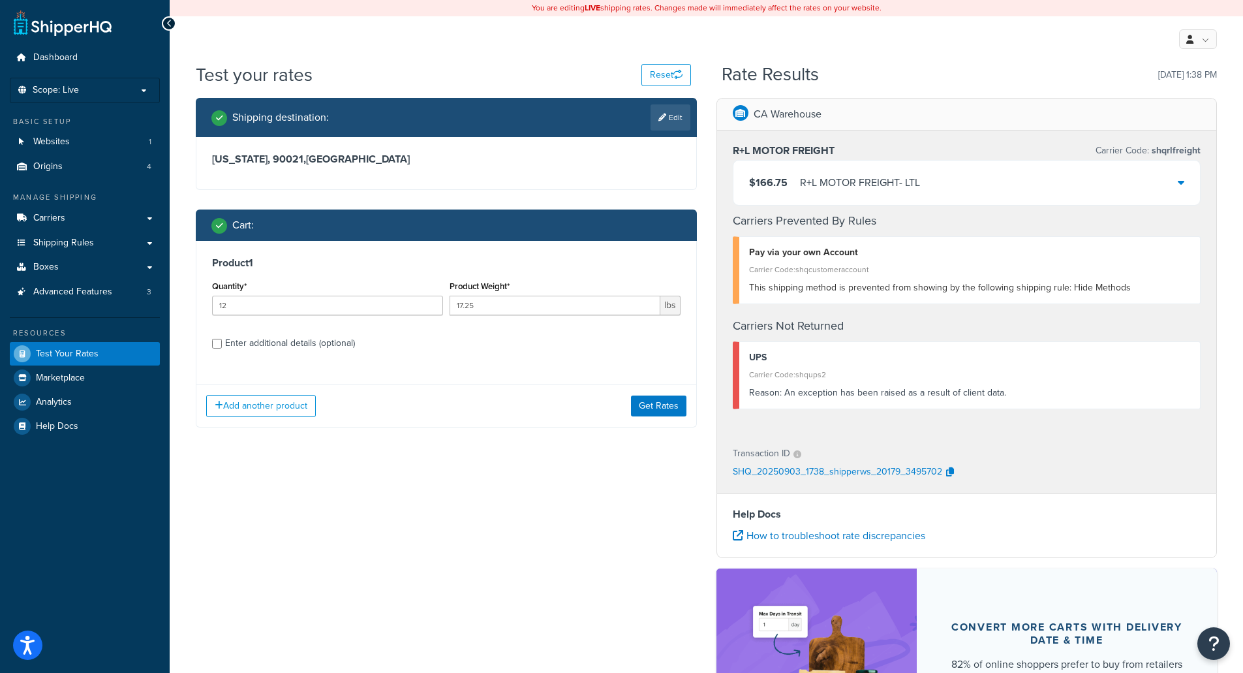
click at [256, 166] on h3 "[US_STATE], 90021 , [GEOGRAPHIC_DATA]" at bounding box center [446, 159] width 469 height 13
click at [683, 117] on link "Edit" at bounding box center [671, 117] width 40 height 26
select select "FL"
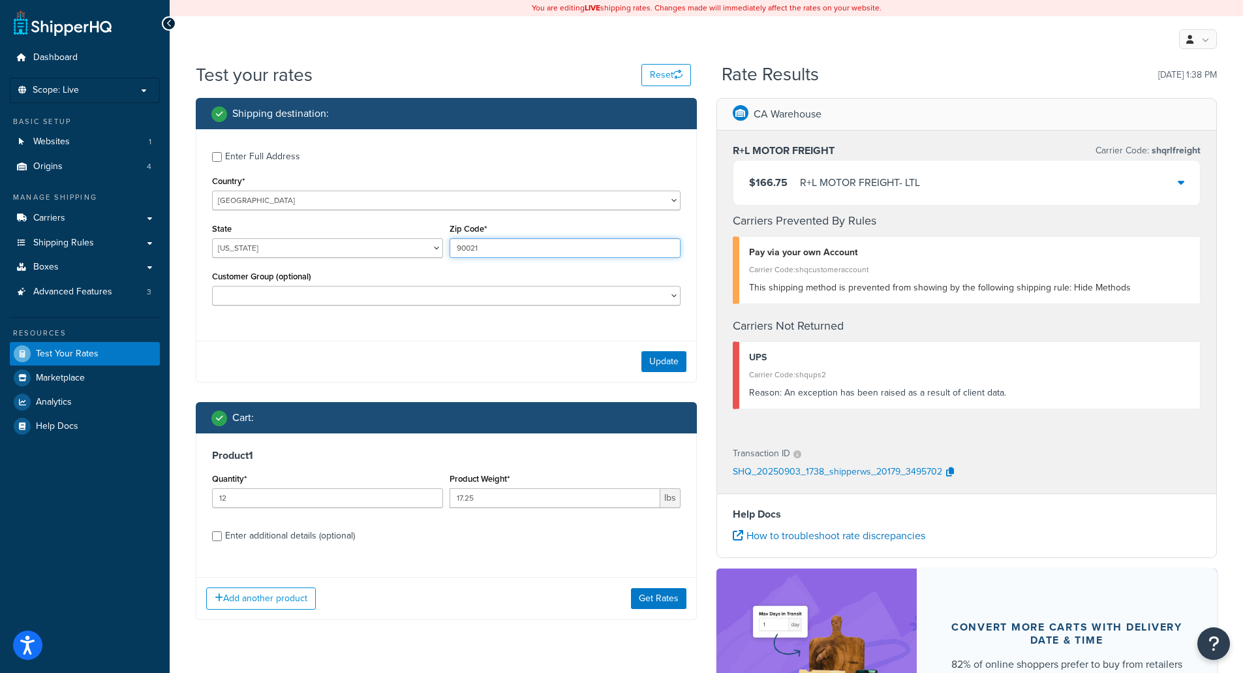
drag, startPoint x: 547, startPoint y: 245, endPoint x: 386, endPoint y: 247, distance: 161.2
click at [386, 247] on div "State [US_STATE] [US_STATE] [US_STATE] [US_STATE] [US_STATE] Armed Forces Ameri…" at bounding box center [446, 244] width 475 height 48
type input "32118"
click at [487, 326] on div "Enter Full Address Country* [GEOGRAPHIC_DATA] [GEOGRAPHIC_DATA] [GEOGRAPHIC_DAT…" at bounding box center [446, 230] width 500 height 202
click at [647, 352] on button "Update" at bounding box center [664, 361] width 45 height 21
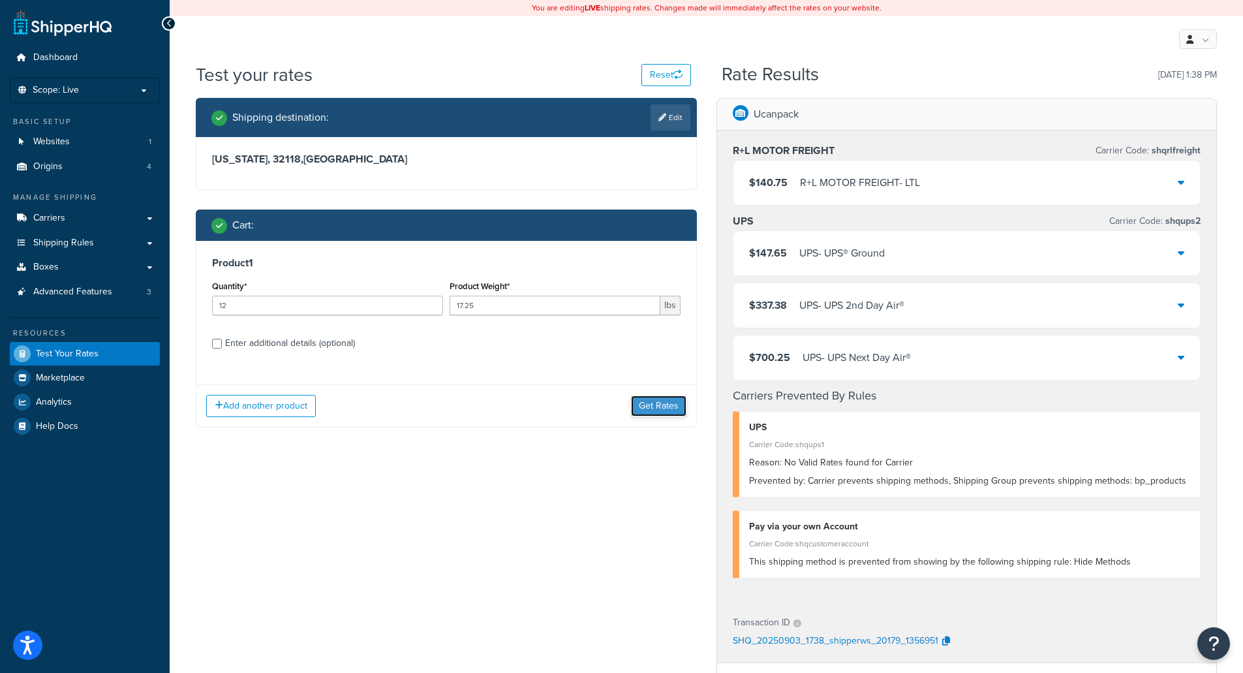
click at [653, 408] on button "Get Rates" at bounding box center [658, 405] width 55 height 21
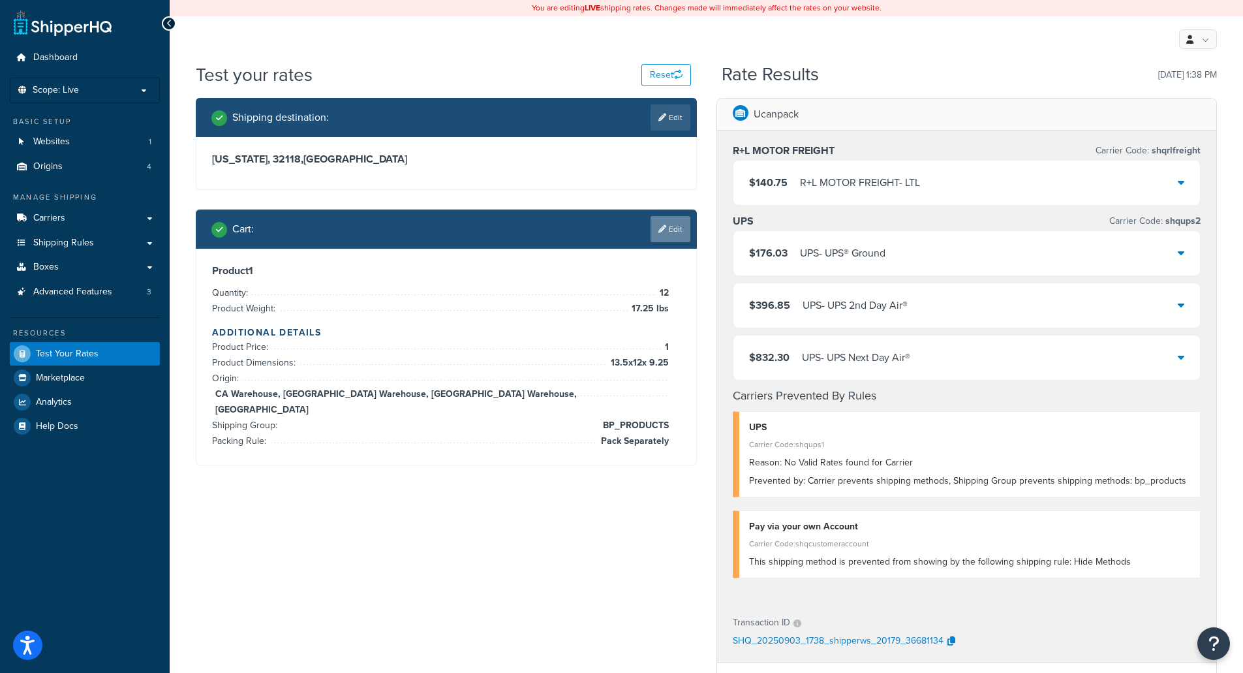
click at [658, 225] on icon at bounding box center [662, 229] width 8 height 8
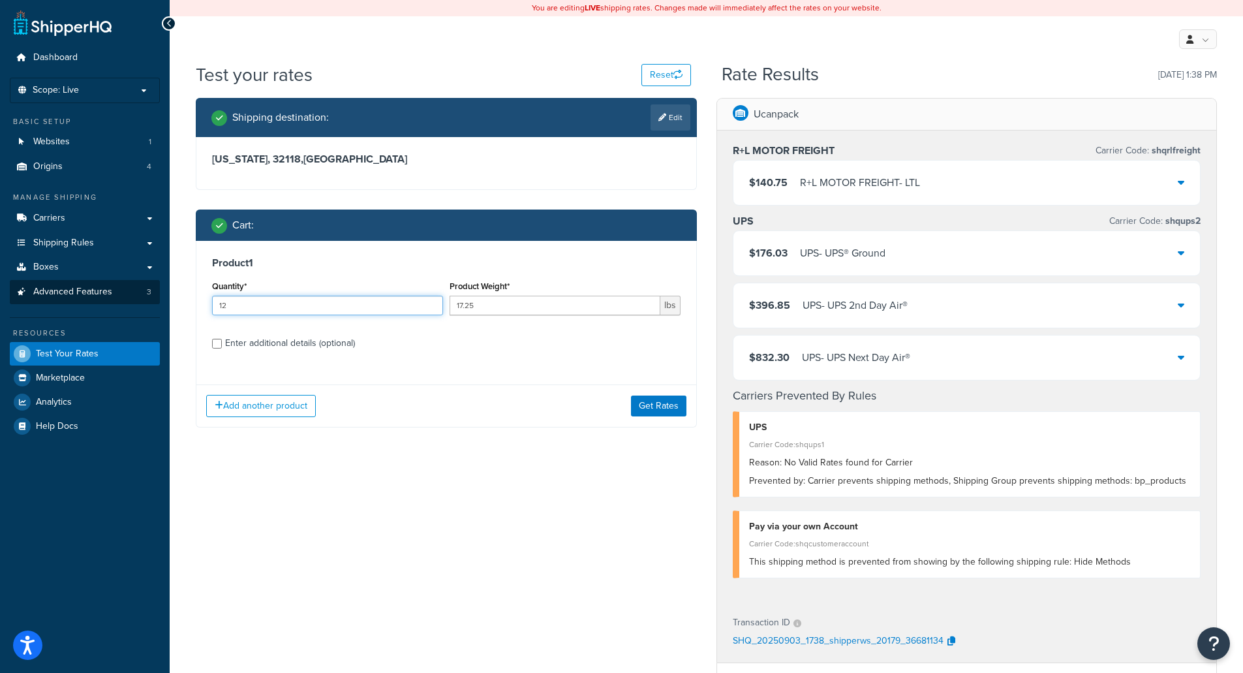
drag, startPoint x: 307, startPoint y: 312, endPoint x: 126, endPoint y: 303, distance: 181.6
click at [125, 303] on div "Dashboard Scope: Live Basic Setup Websites 1 Origins 4 Manage Shipping Carriers…" at bounding box center [621, 518] width 1243 height 1036
type input "15"
click at [459, 462] on div "Shipping destination : Edit [US_STATE], 32118 , [GEOGRAPHIC_DATA] Cart : Produc…" at bounding box center [706, 534] width 1041 height 873
click at [662, 401] on button "Get Rates" at bounding box center [658, 405] width 55 height 21
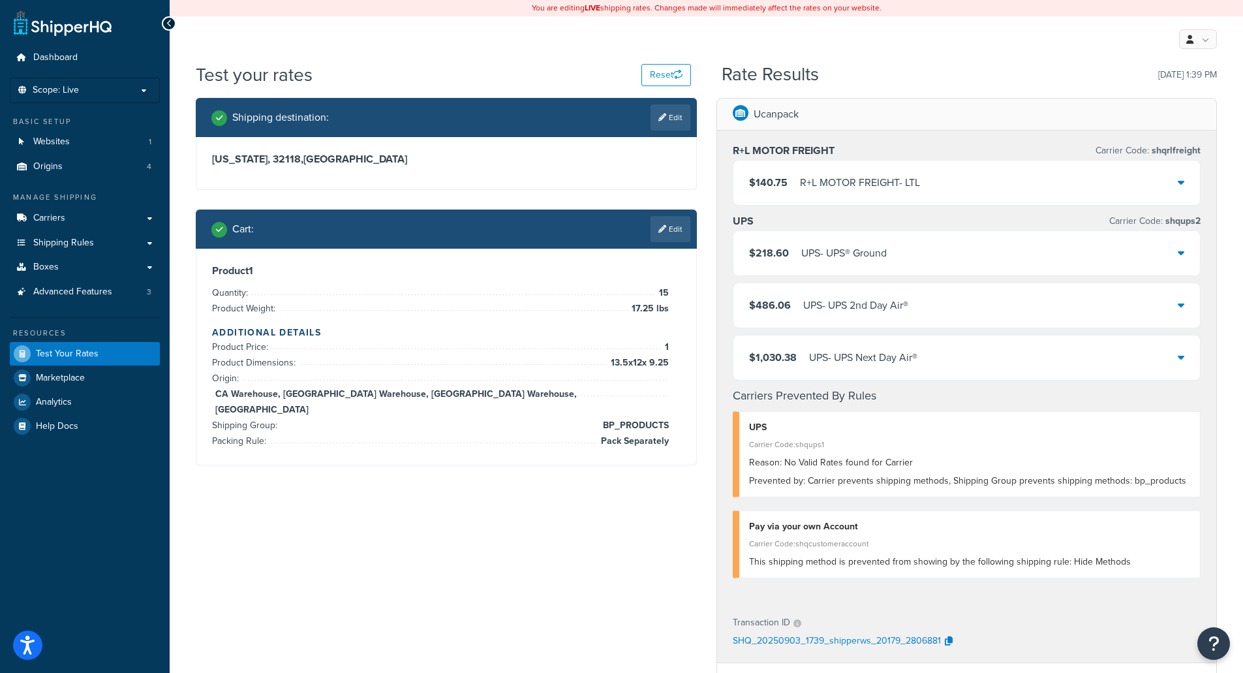
click at [811, 249] on div "UPS - UPS® Ground" at bounding box center [843, 253] width 85 height 18
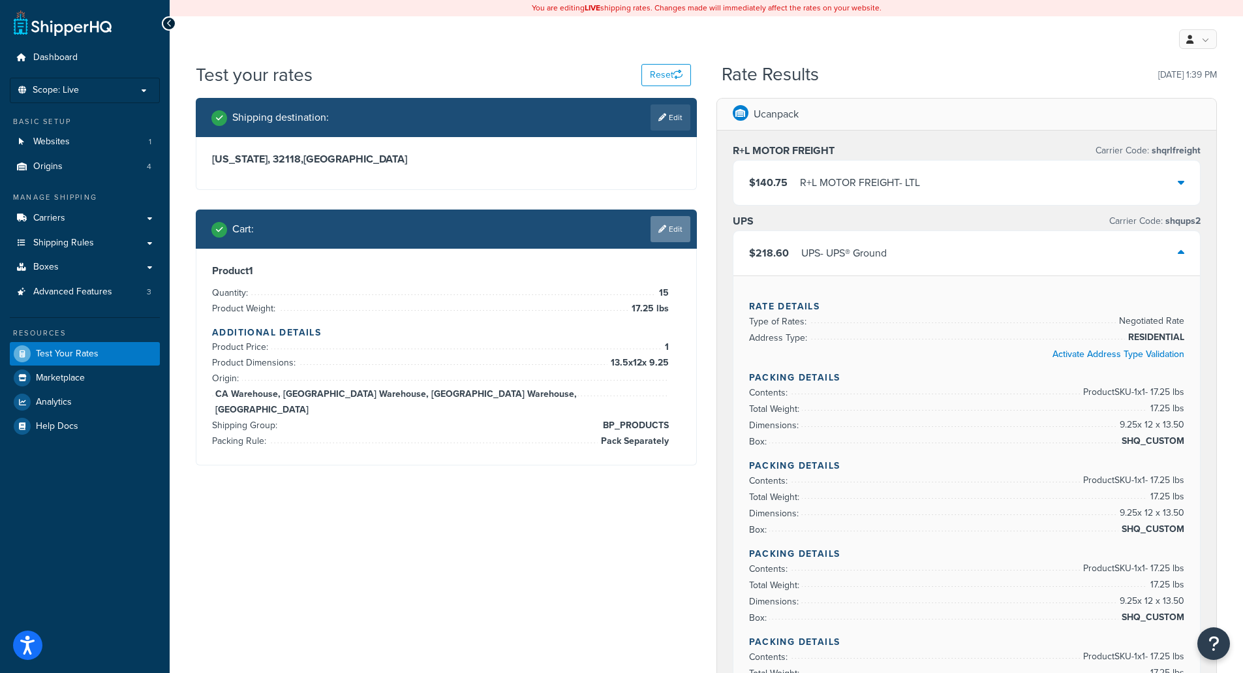
click at [666, 236] on link "Edit" at bounding box center [671, 229] width 40 height 26
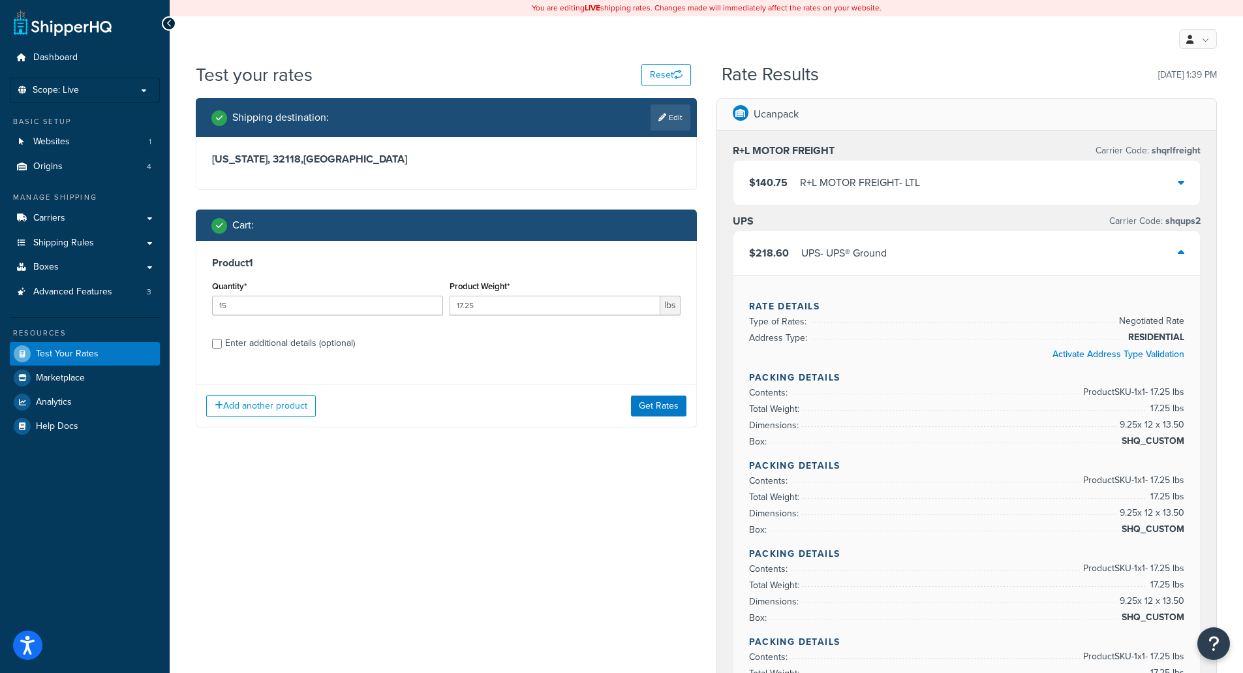
click at [320, 352] on div "Enter additional details (optional)" at bounding box center [290, 343] width 130 height 18
click at [222, 348] on input "Enter additional details (optional)" at bounding box center [217, 344] width 10 height 10
checkbox input "true"
select select "77849"
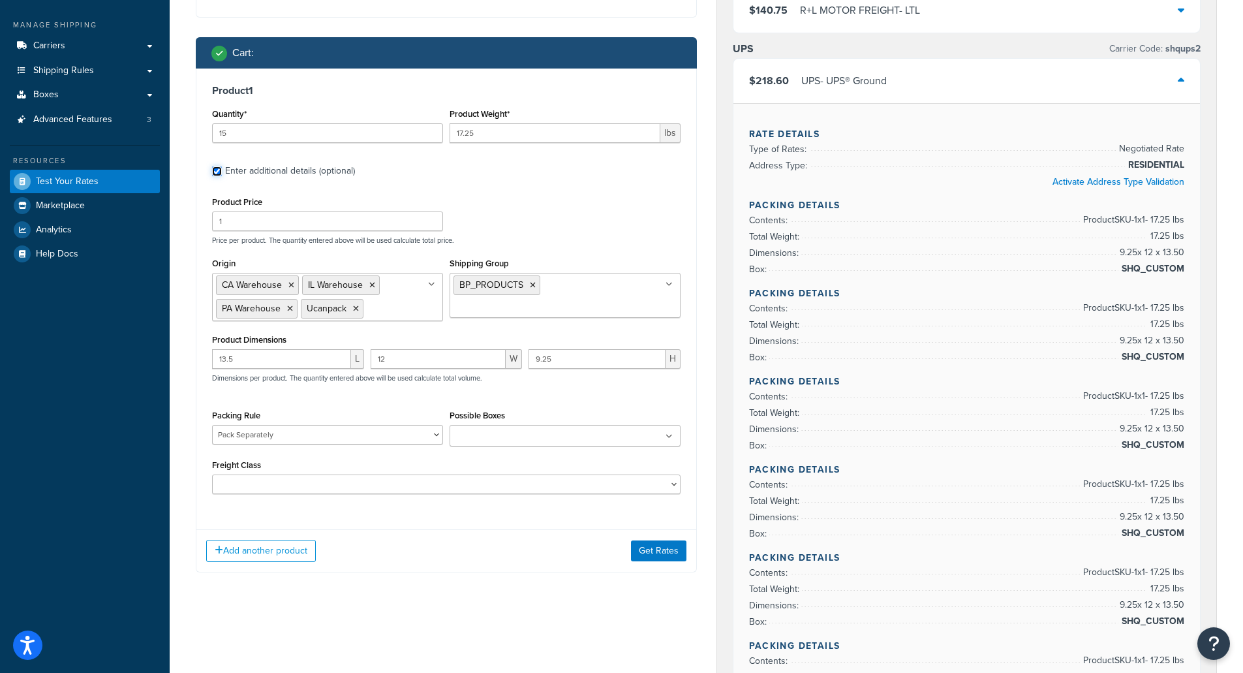
scroll to position [65, 0]
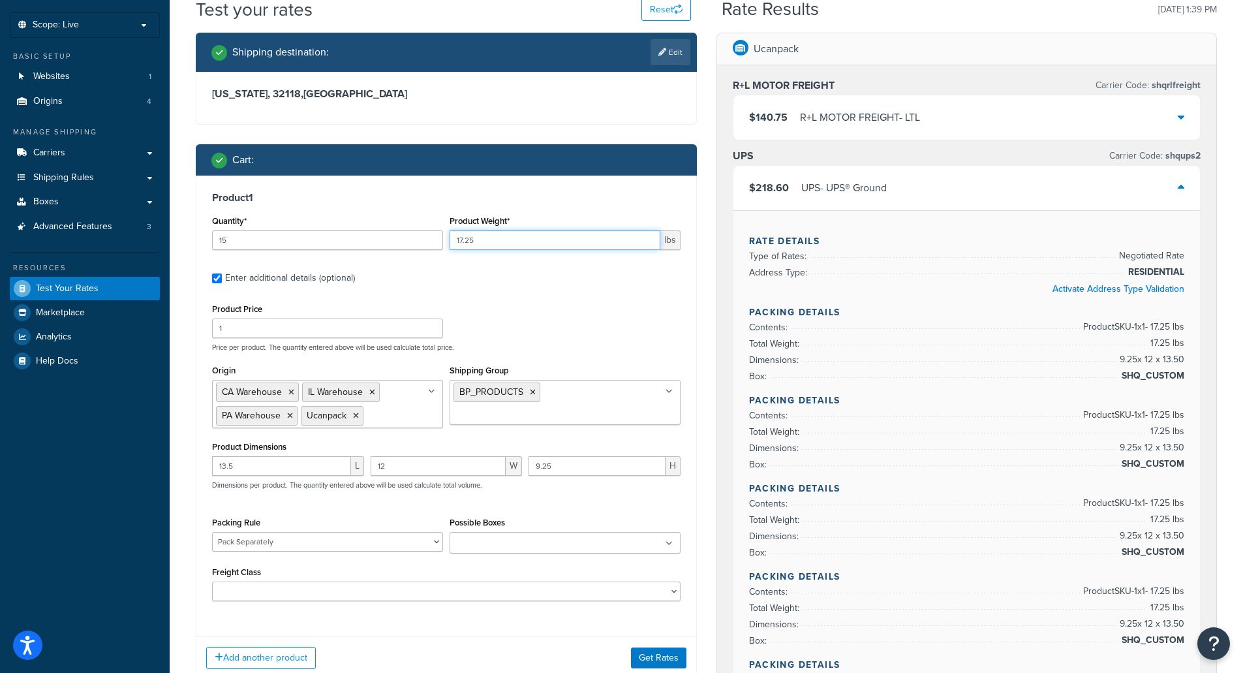
drag, startPoint x: 498, startPoint y: 248, endPoint x: 448, endPoint y: 242, distance: 49.9
click at [448, 242] on div "Product Weight* 17.25 lbs" at bounding box center [565, 236] width 238 height 48
type input "49"
drag, startPoint x: 305, startPoint y: 243, endPoint x: 213, endPoint y: 232, distance: 93.3
click at [213, 232] on input "15" at bounding box center [327, 240] width 231 height 20
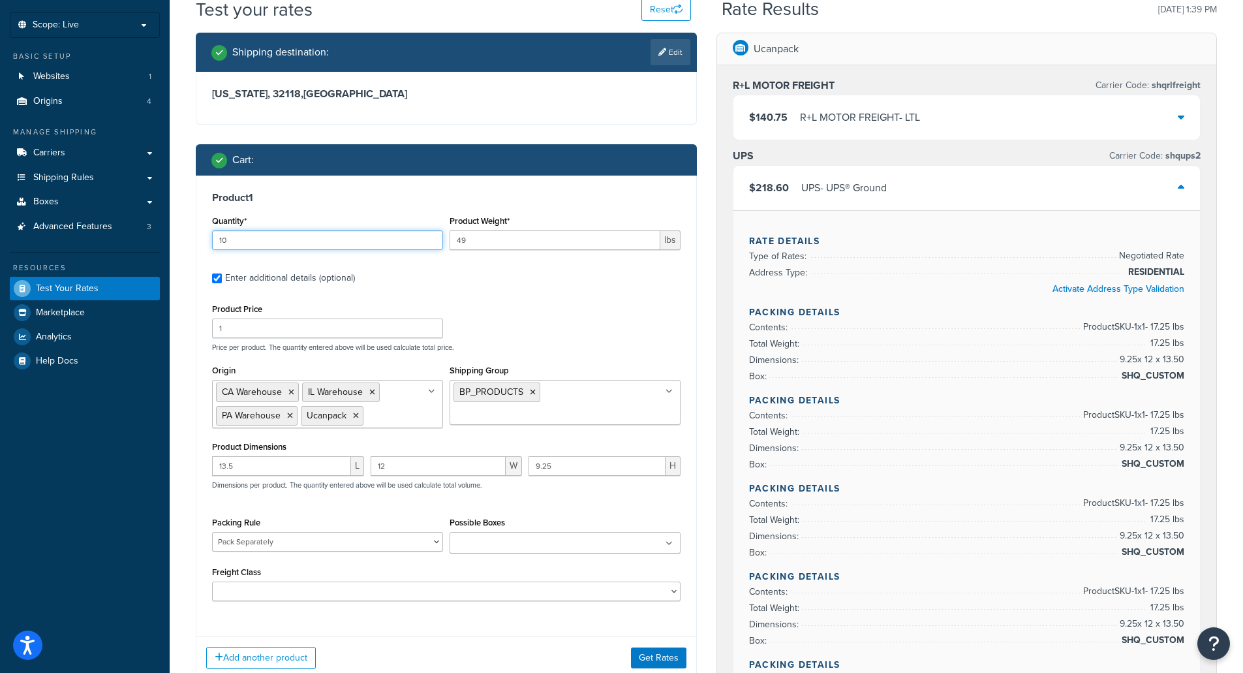
type input "10"
click at [499, 274] on label "Enter additional details (optional)" at bounding box center [453, 276] width 456 height 21
click at [222, 274] on input "Enter additional details (optional)" at bounding box center [217, 278] width 10 height 10
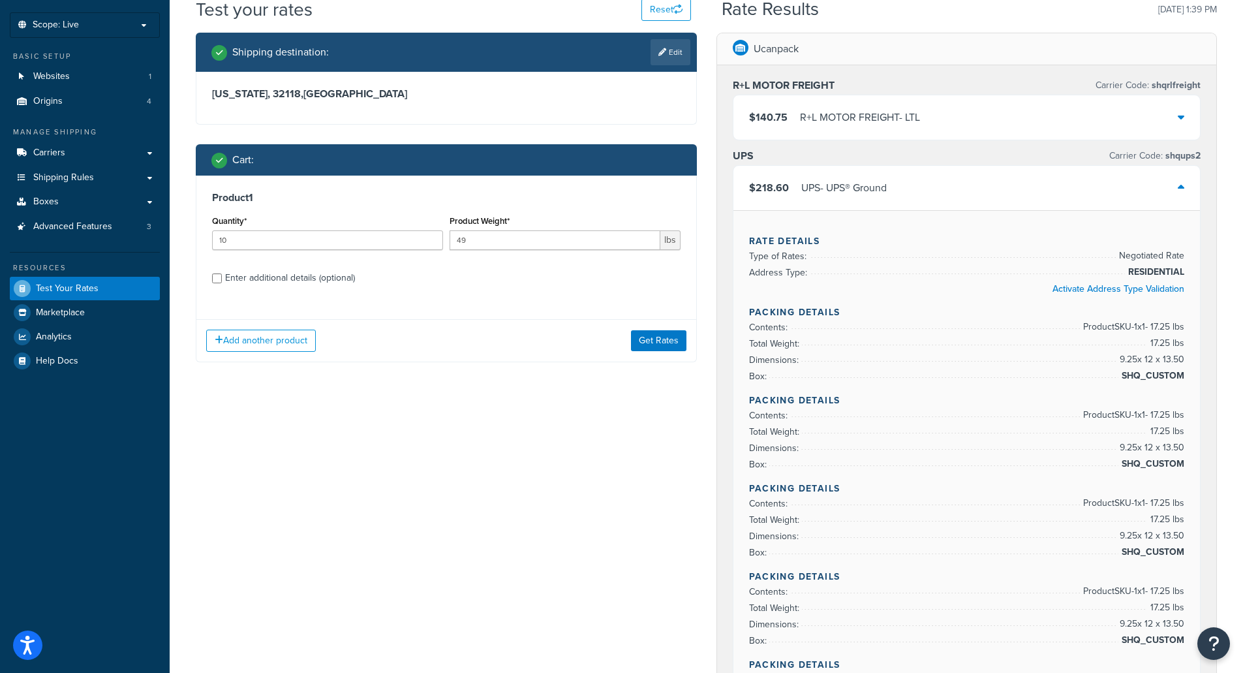
click at [295, 281] on div "Enter additional details (optional)" at bounding box center [290, 278] width 130 height 18
click at [222, 281] on input "Enter additional details (optional)" at bounding box center [217, 278] width 10 height 10
checkbox input "true"
select select "77849"
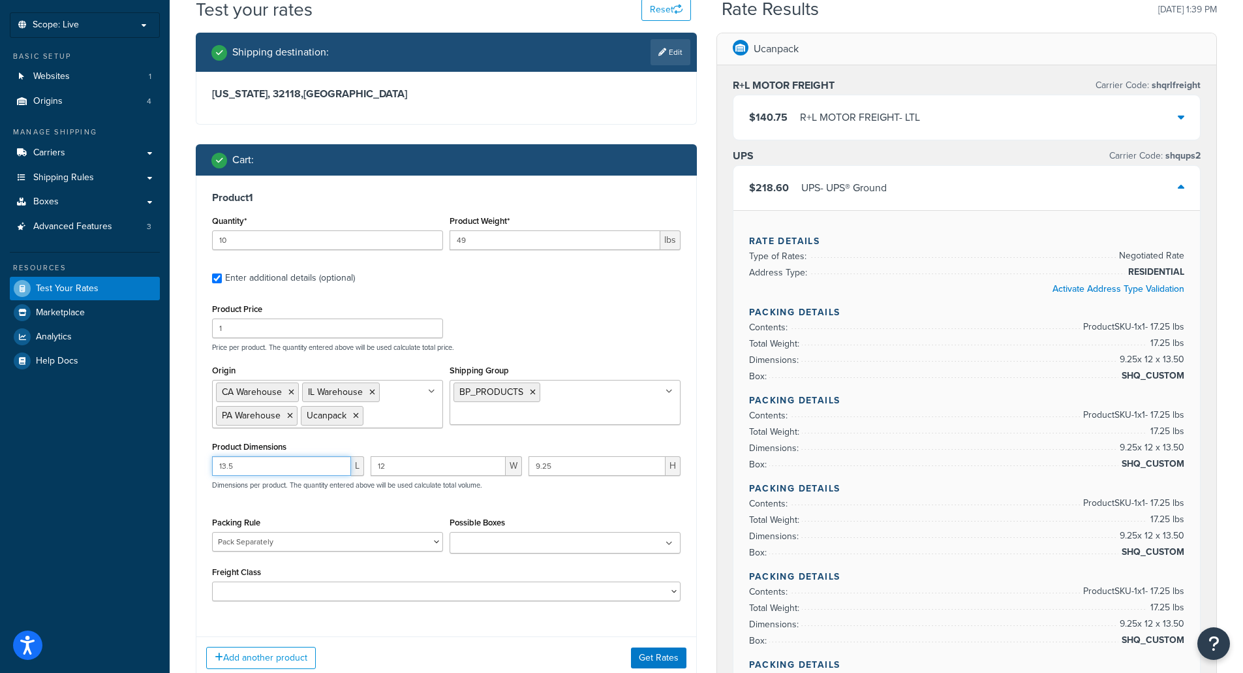
drag, startPoint x: 286, startPoint y: 469, endPoint x: 189, endPoint y: 462, distance: 98.2
click at [189, 462] on div "Shipping destination : Edit [US_STATE], 32118 , [GEOGRAPHIC_DATA] Cart : Produc…" at bounding box center [446, 366] width 521 height 666
type input "12"
click at [361, 472] on div "12 L 12 W 9.25 H Dimensions per product. The quantity entered above will be use…" at bounding box center [446, 480] width 475 height 48
drag, startPoint x: 568, startPoint y: 471, endPoint x: 523, endPoint y: 464, distance: 45.6
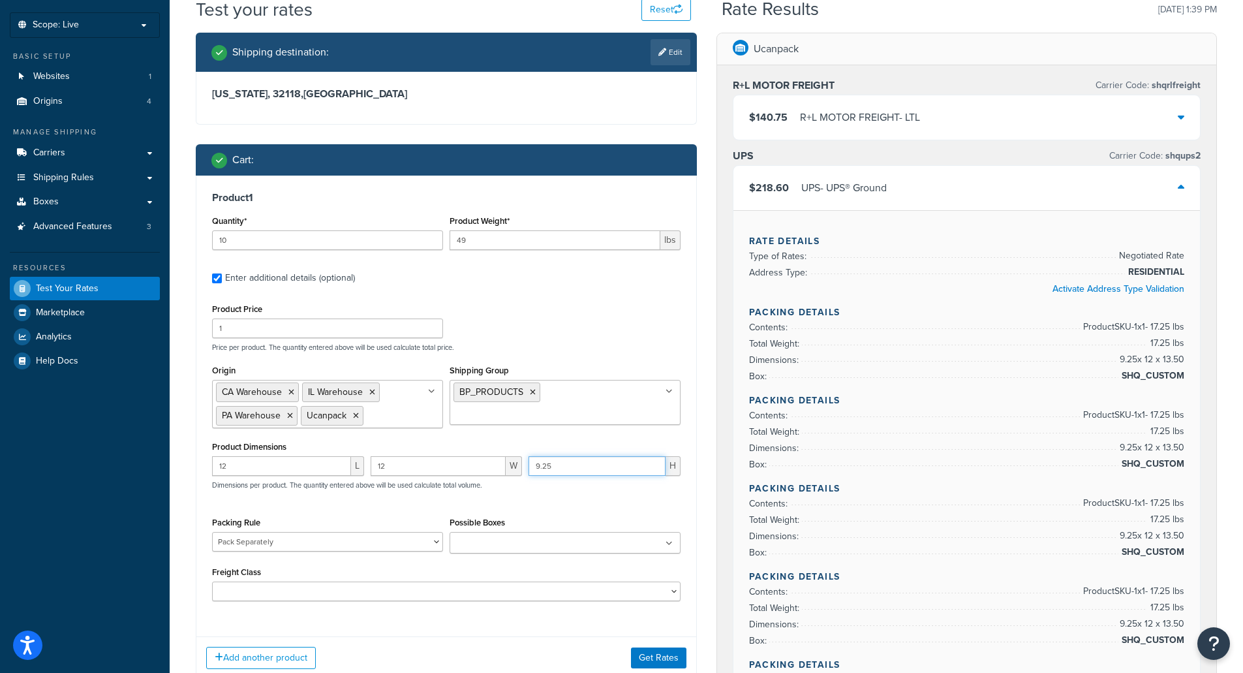
click at [523, 464] on div "12 L 12 W 9.25 H Dimensions per product. The quantity entered above will be use…" at bounding box center [446, 480] width 475 height 48
type input "12"
click at [577, 359] on div "Product Price 1 Price per product. The quantity entered above will be used calc…" at bounding box center [446, 450] width 469 height 301
click at [643, 657] on button "Get Rates" at bounding box center [658, 657] width 55 height 21
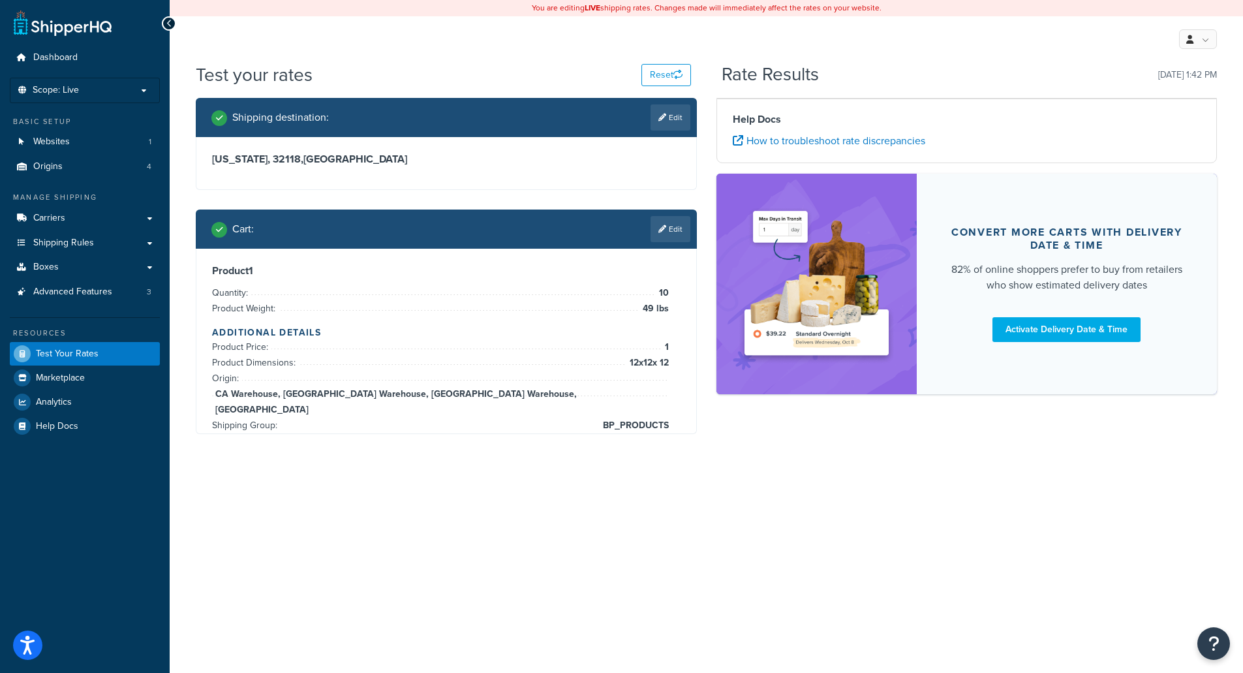
scroll to position [0, 0]
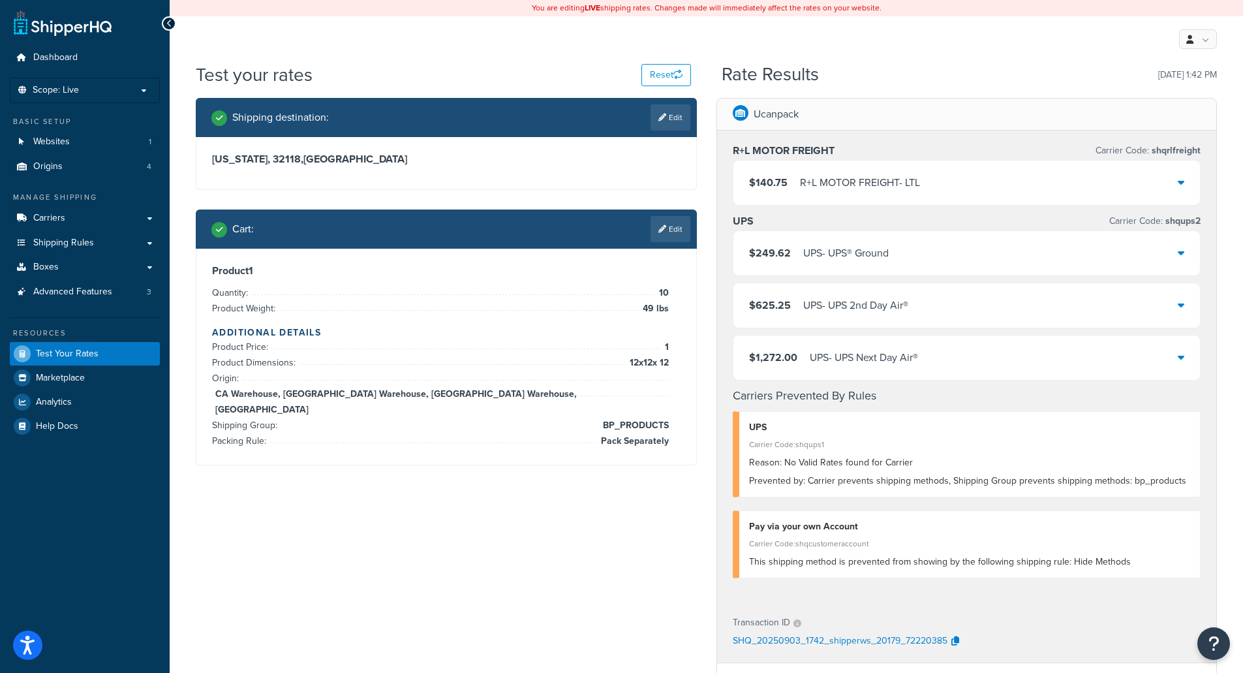
click at [794, 253] on div "$249.62 UPS - UPS® Ground" at bounding box center [819, 253] width 140 height 18
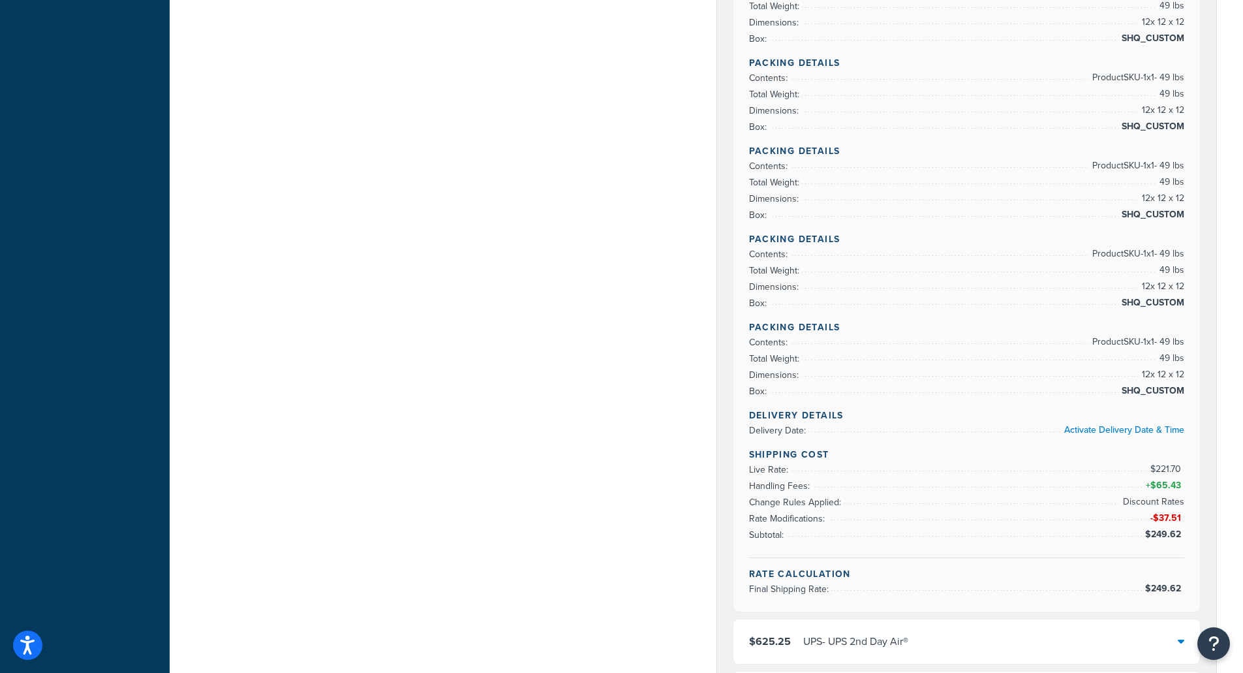
scroll to position [848, 0]
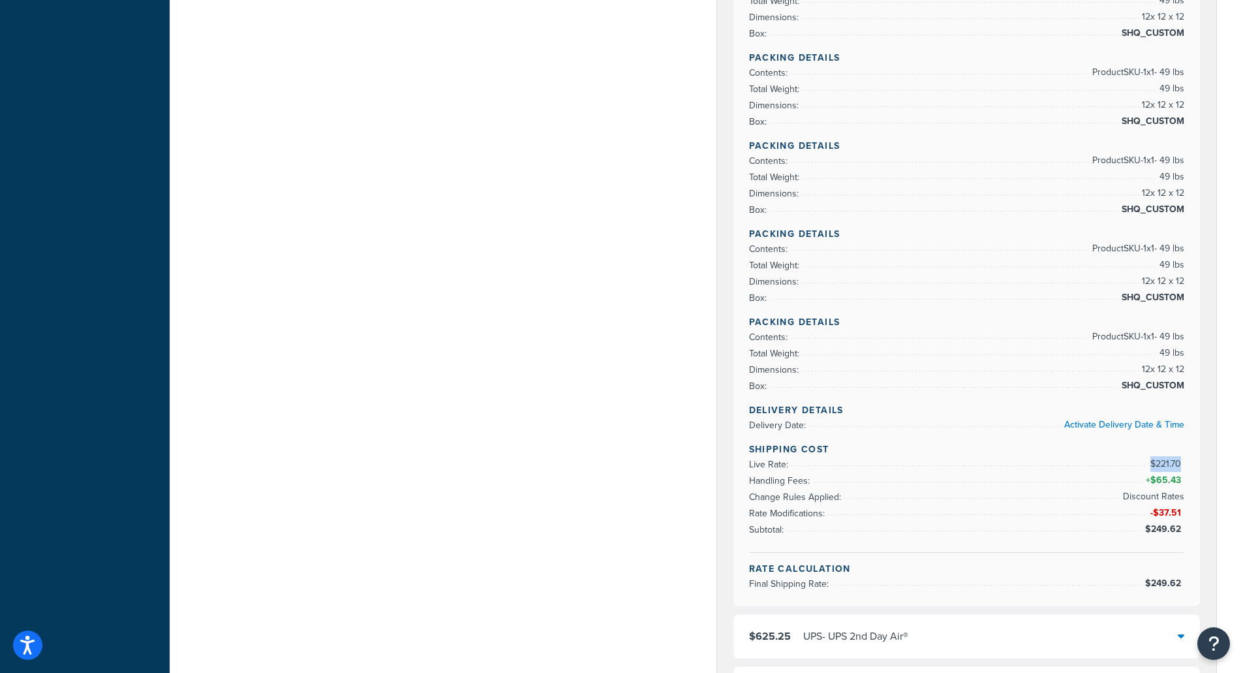
drag, startPoint x: 1147, startPoint y: 464, endPoint x: 1184, endPoint y: 463, distance: 36.6
click at [1184, 463] on span "$221.70" at bounding box center [1166, 464] width 37 height 16
drag, startPoint x: 1144, startPoint y: 478, endPoint x: 1183, endPoint y: 484, distance: 39.5
click at [1184, 484] on span "+ $65.43" at bounding box center [1163, 480] width 41 height 16
drag, startPoint x: 1154, startPoint y: 516, endPoint x: 1181, endPoint y: 511, distance: 27.8
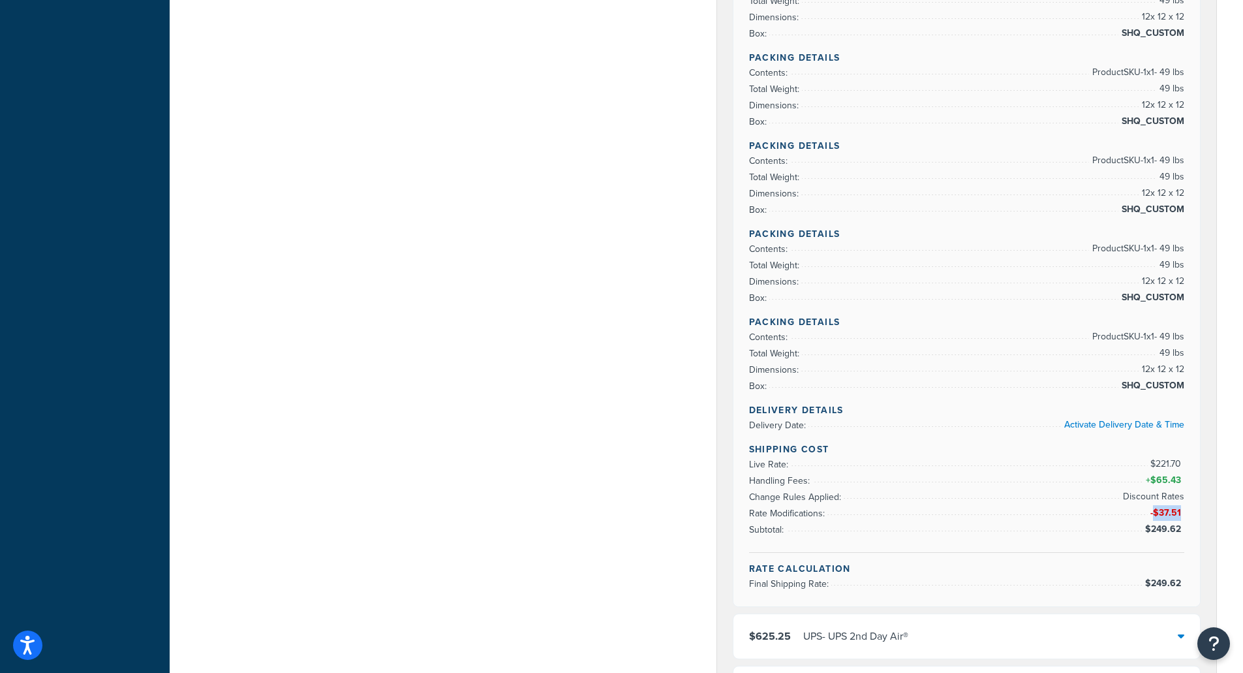
click at [1181, 511] on span "-$37.51" at bounding box center [1168, 513] width 34 height 14
drag, startPoint x: 1146, startPoint y: 536, endPoint x: 1213, endPoint y: 538, distance: 66.6
click at [1212, 538] on div "R+L MOTOR FREIGHT Carrier Code: shqrlfreight $140.75 R+L MOTOR FREIGHT - LTL UP…" at bounding box center [967, 107] width 500 height 1651
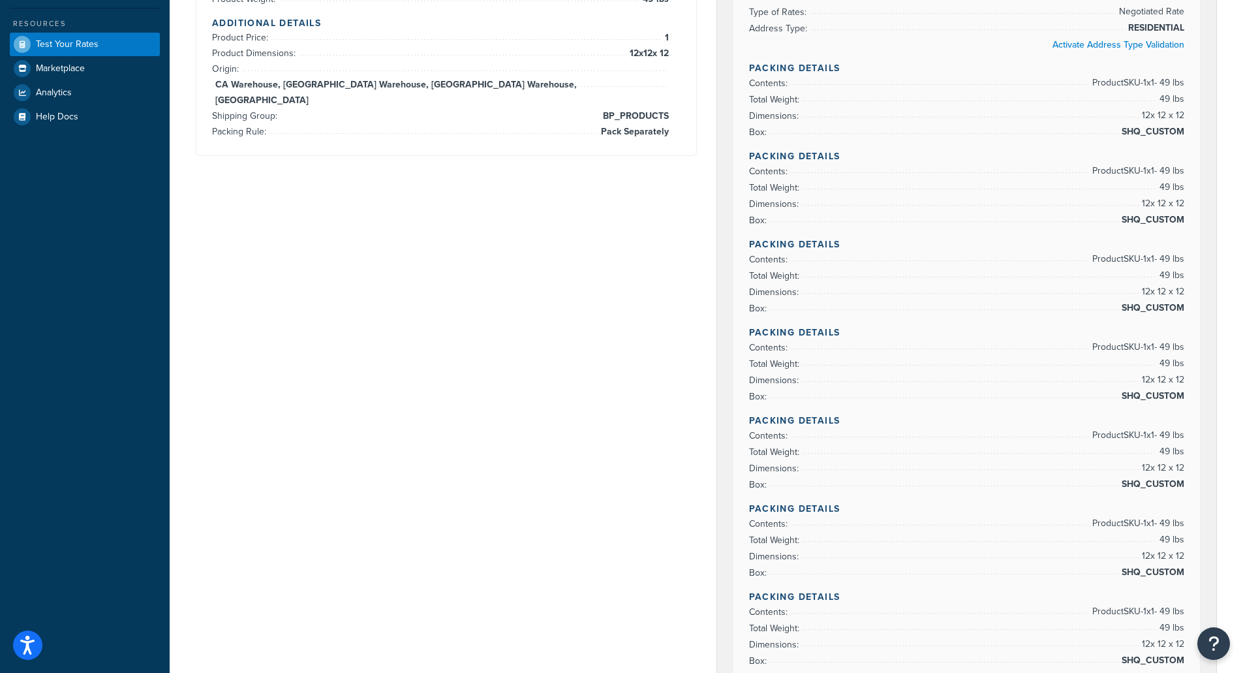
scroll to position [65, 0]
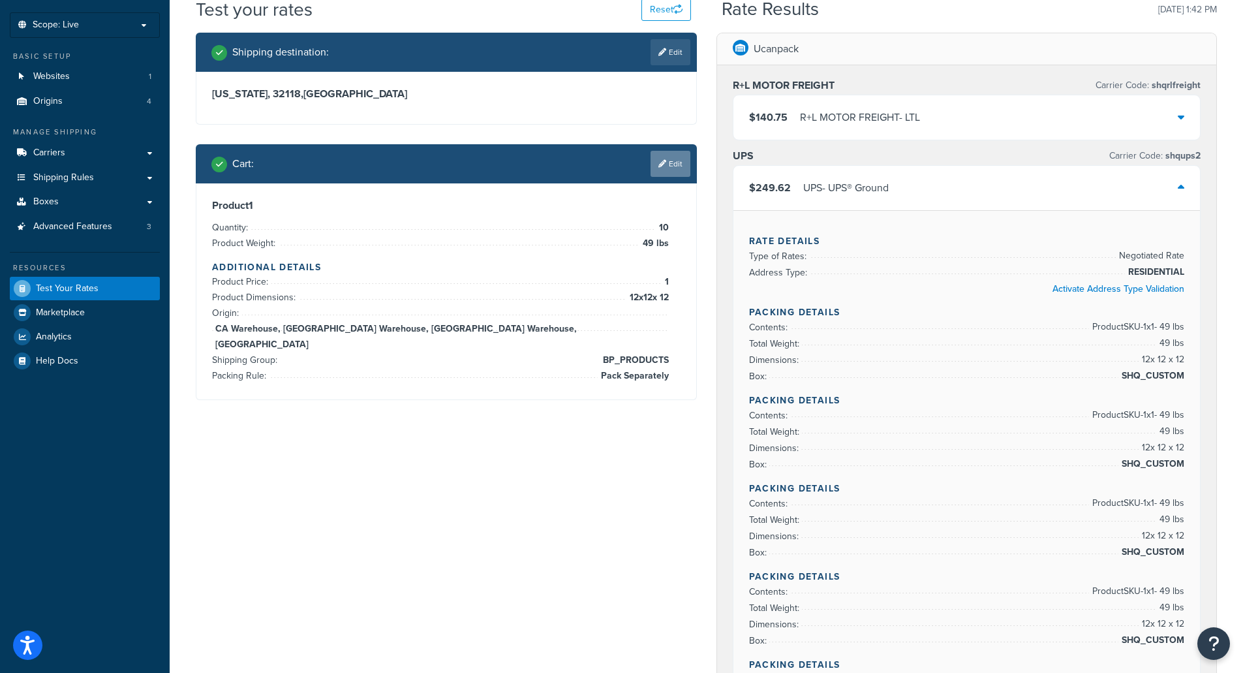
click at [672, 160] on link "Edit" at bounding box center [671, 164] width 40 height 26
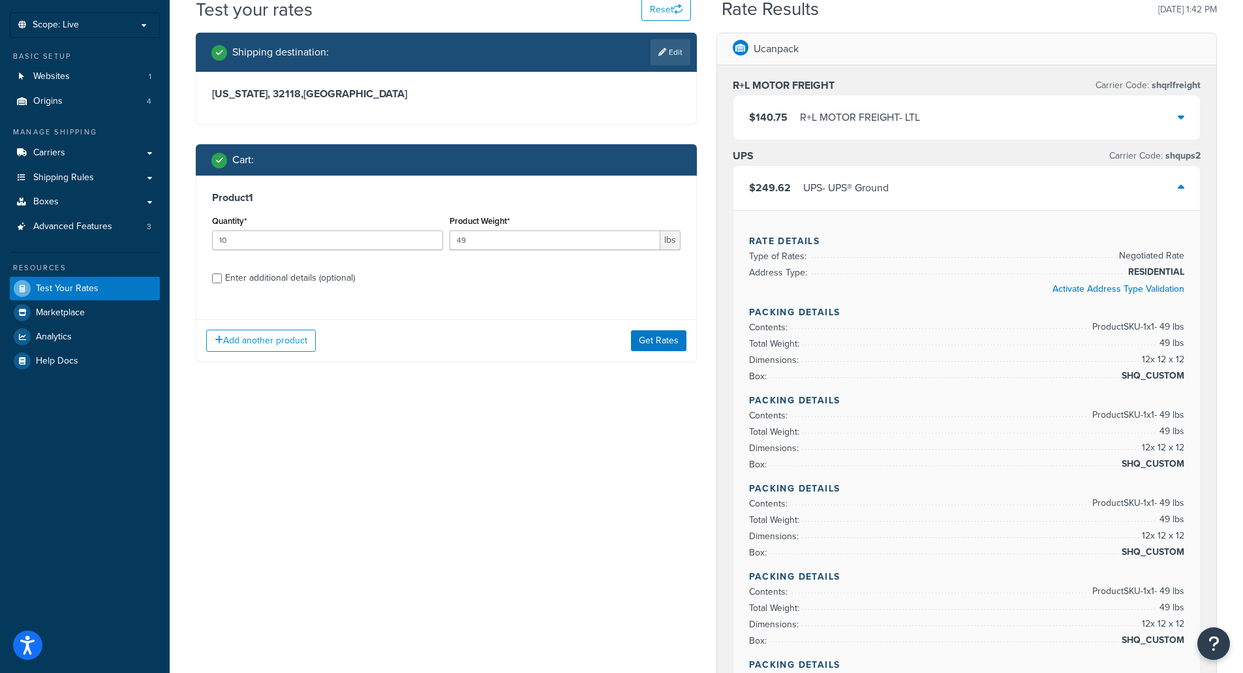
click at [299, 166] on div "Cart :" at bounding box center [450, 160] width 479 height 18
click at [314, 277] on div "Enter additional details (optional)" at bounding box center [290, 278] width 130 height 18
click at [222, 277] on input "Enter additional details (optional)" at bounding box center [217, 278] width 10 height 10
checkbox input "true"
select select "77849"
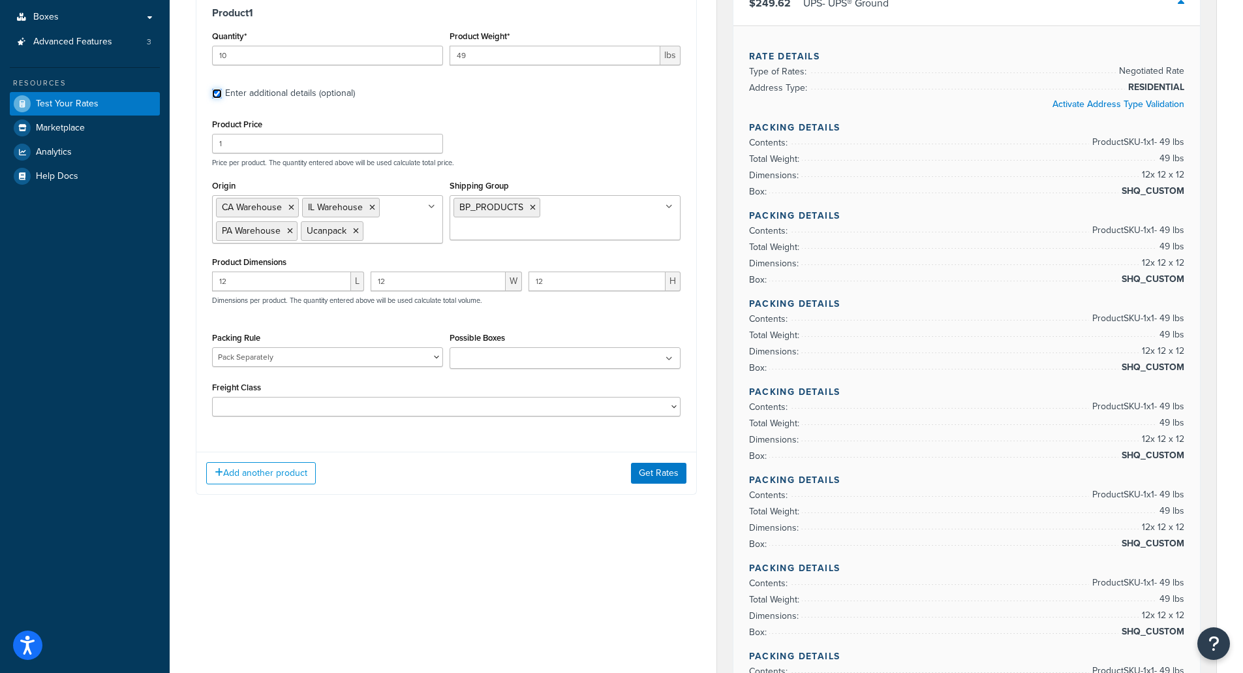
scroll to position [261, 0]
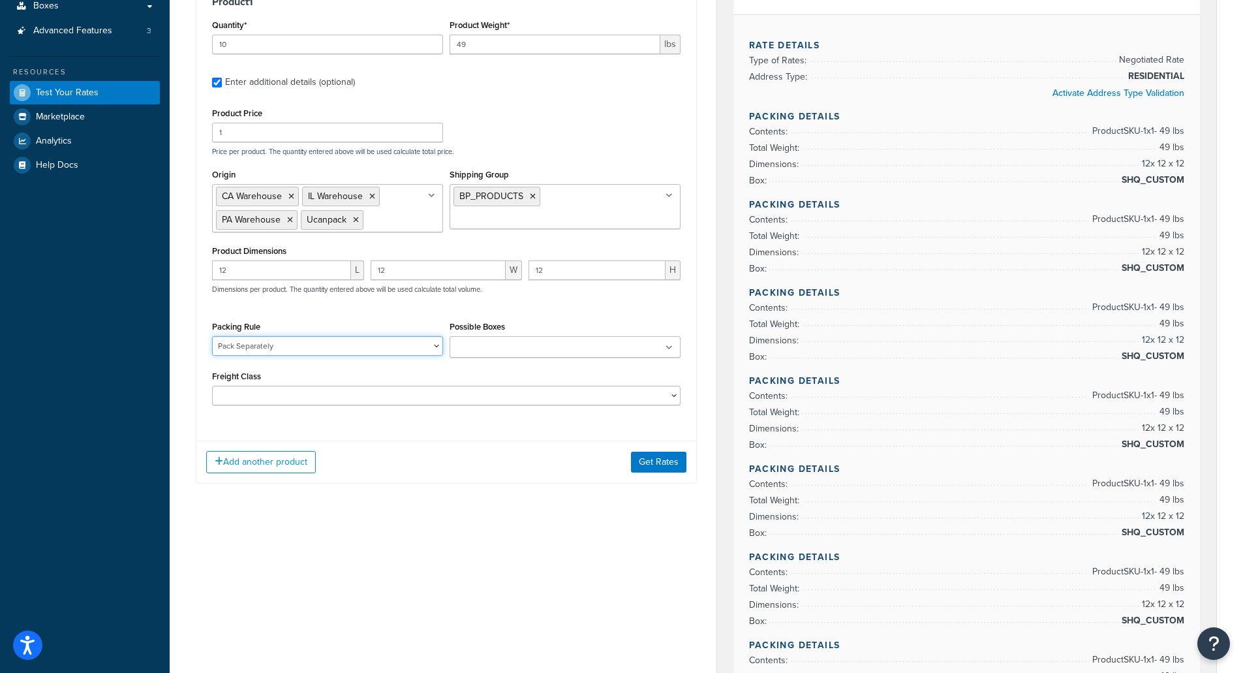
click at [249, 350] on select "Default Packing Rule Pack Separately SHQ_CUSTOM TEST USE_SET_BOX" at bounding box center [327, 346] width 231 height 20
select select
click at [212, 337] on select "Default Packing Rule Pack Separately SHQ_CUSTOM TEST USE_SET_BOX" at bounding box center [327, 346] width 231 height 20
drag, startPoint x: 472, startPoint y: 548, endPoint x: 636, endPoint y: 522, distance: 166.5
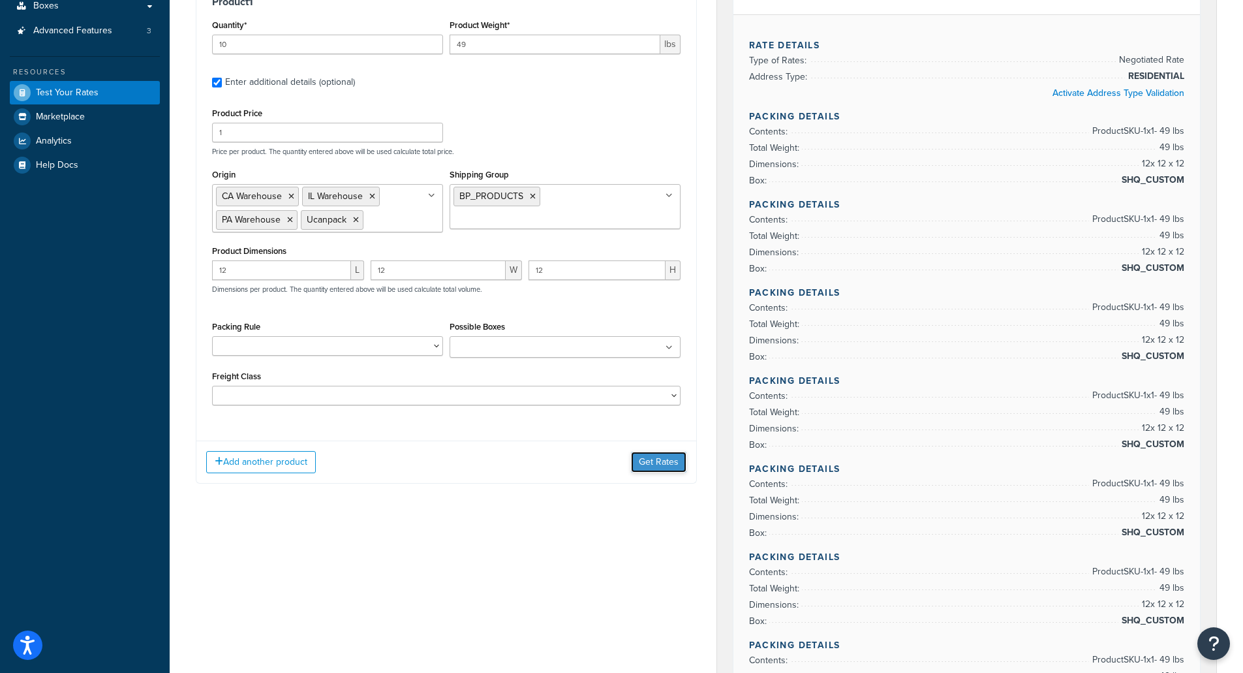
click at [650, 460] on button "Get Rates" at bounding box center [658, 462] width 55 height 21
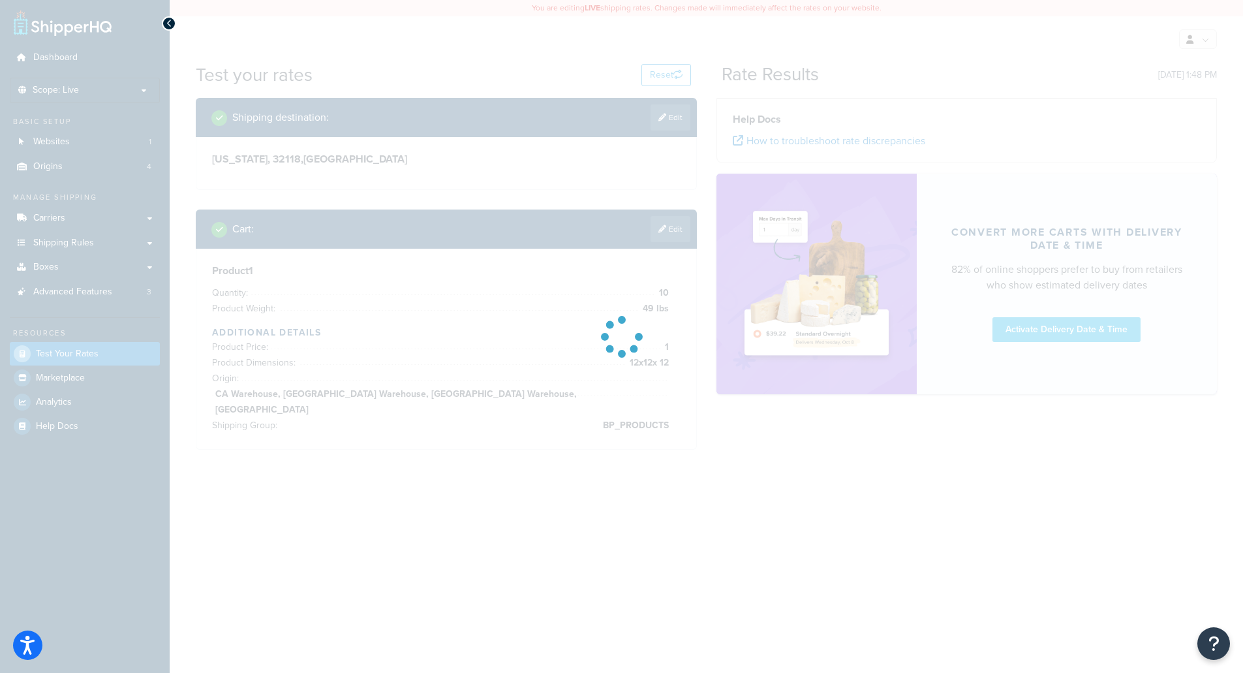
scroll to position [0, 0]
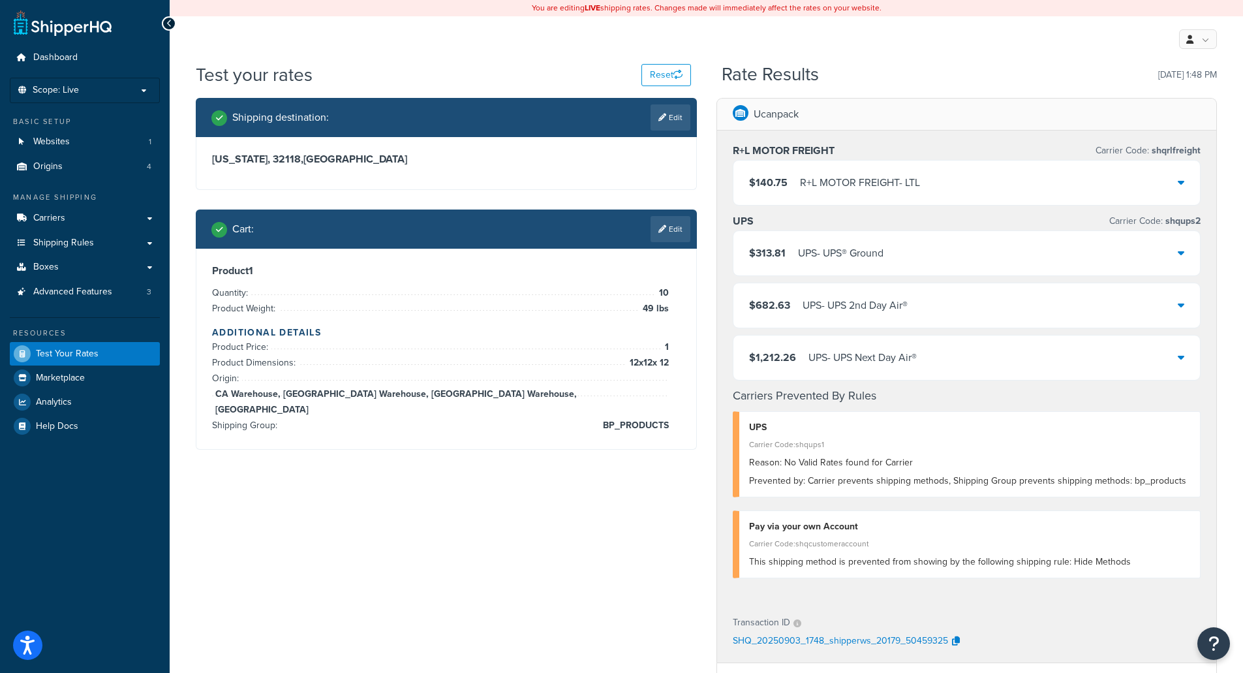
click at [817, 261] on div "UPS - UPS® Ground" at bounding box center [840, 253] width 85 height 18
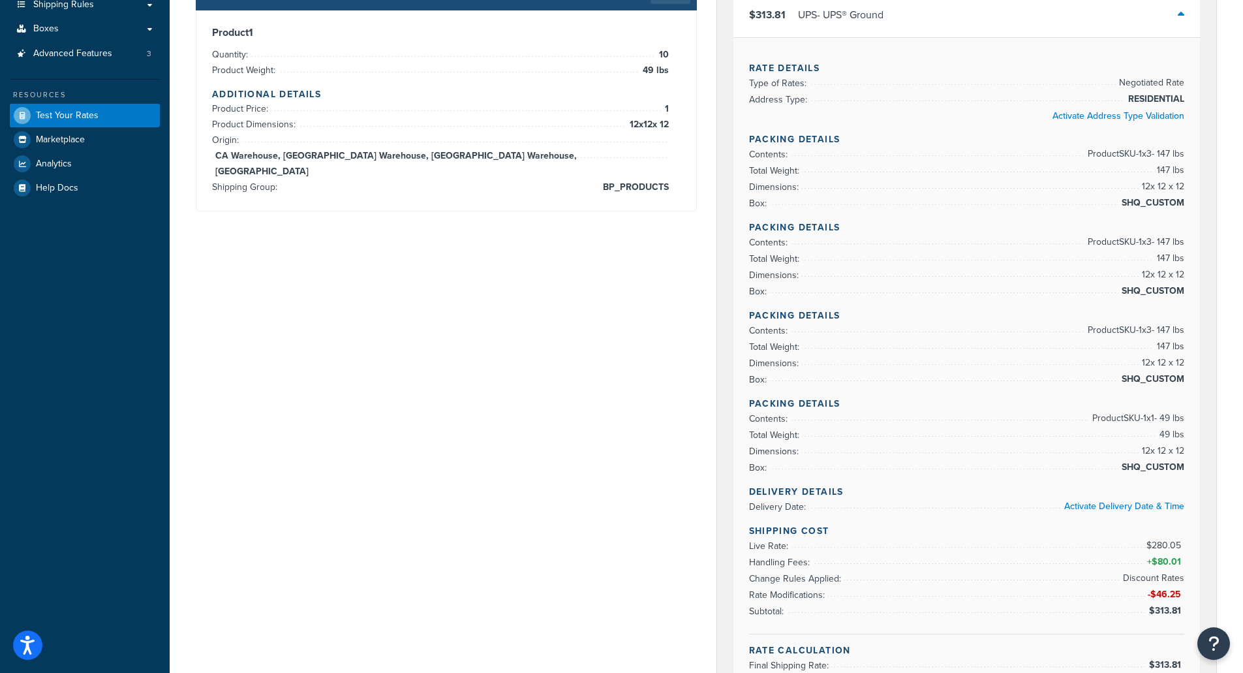
scroll to position [261, 0]
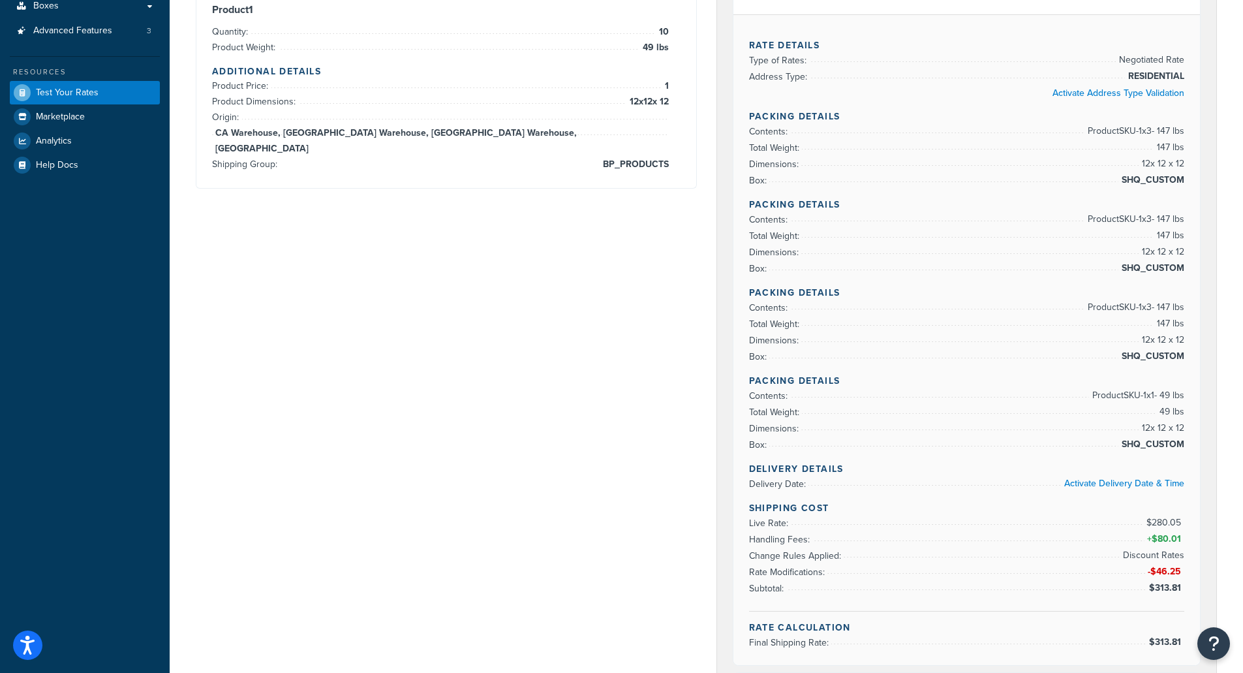
drag, startPoint x: 1145, startPoint y: 519, endPoint x: 1220, endPoint y: 529, distance: 75.8
click at [1220, 529] on div "Ucanpack R+L MOTOR FREIGHT Carrier Code: shqrlfreight $140.75 R+L MOTOR FREIGHT…" at bounding box center [967, 599] width 521 height 1524
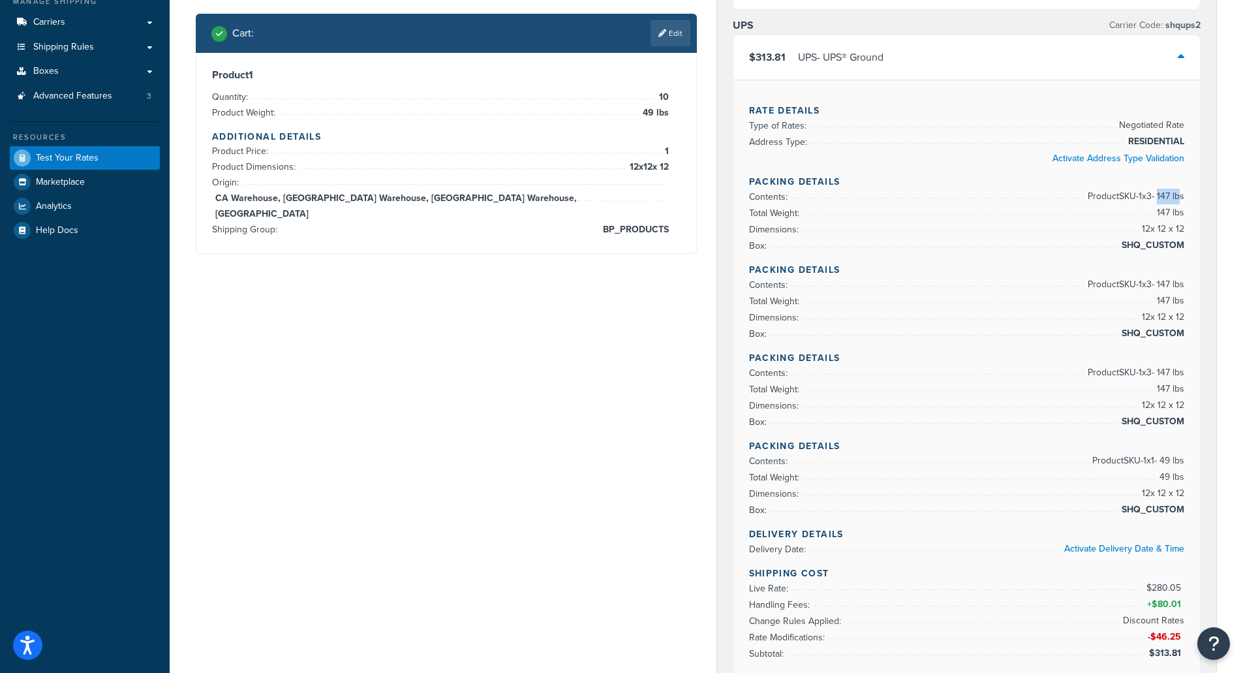
drag, startPoint x: 1158, startPoint y: 194, endPoint x: 1179, endPoint y: 196, distance: 20.9
click at [1179, 196] on span "Product SKU-1 x 3 - 147 lbs" at bounding box center [1135, 197] width 100 height 16
drag, startPoint x: 1157, startPoint y: 371, endPoint x: 1175, endPoint y: 372, distance: 18.3
click at [1175, 372] on span "Product SKU-1 x 3 - 147 lbs" at bounding box center [1135, 373] width 100 height 16
click at [673, 25] on link "Edit" at bounding box center [671, 33] width 40 height 26
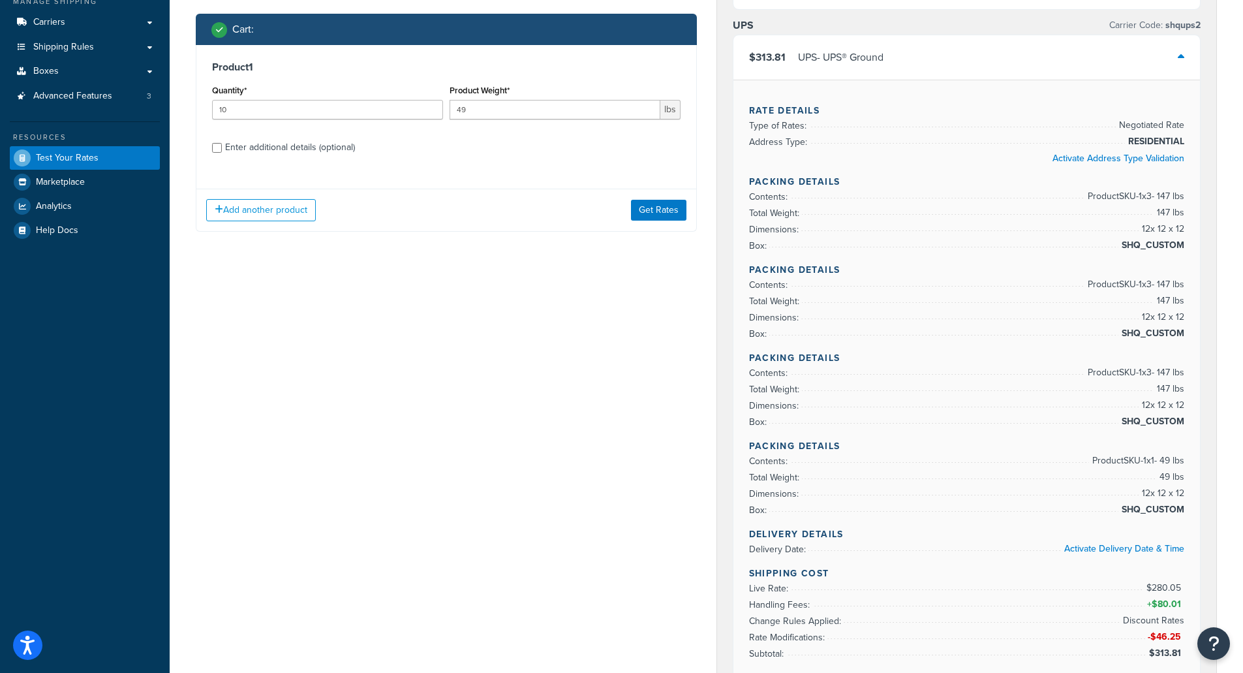
click at [307, 33] on div "Cart :" at bounding box center [450, 29] width 479 height 18
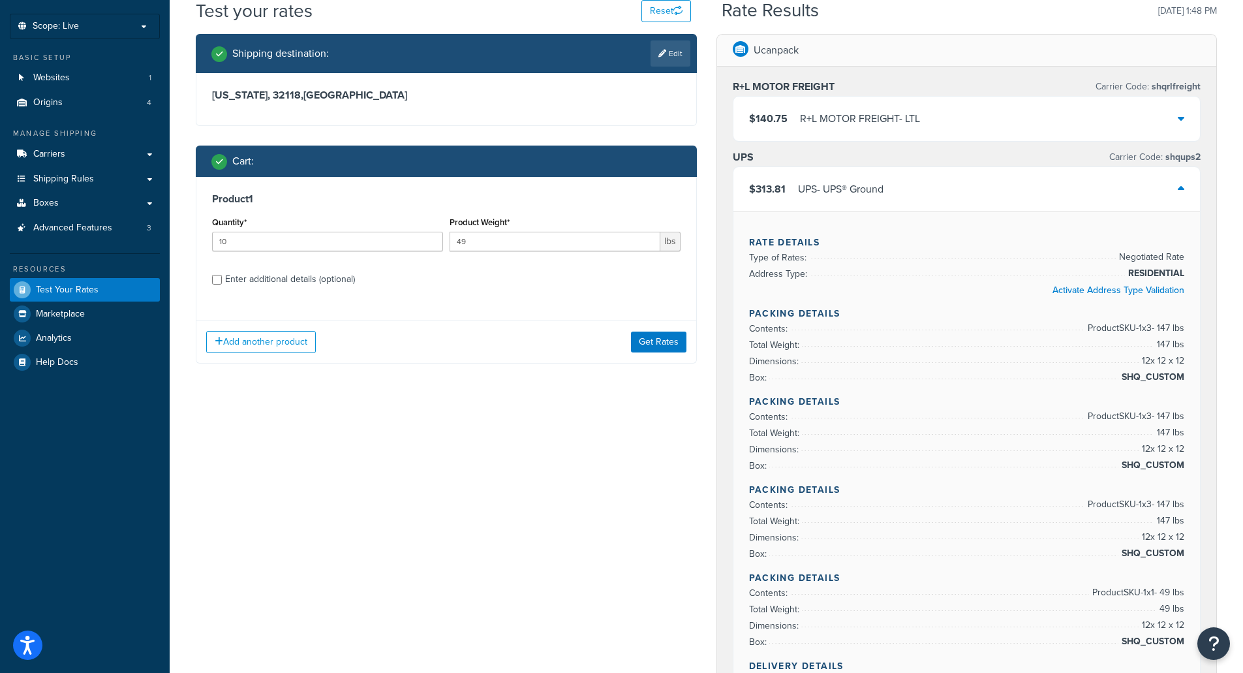
scroll to position [0, 0]
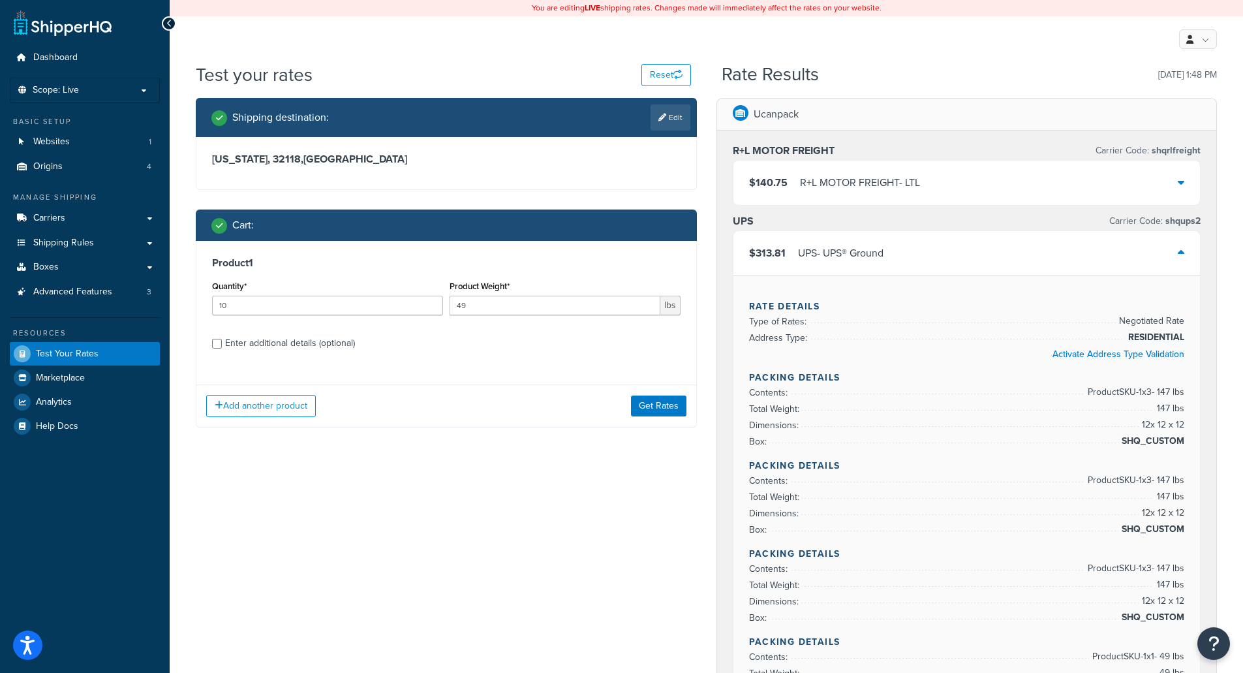
click at [271, 339] on div "Enter additional details (optional)" at bounding box center [290, 343] width 130 height 18
click at [222, 339] on input "Enter additional details (optional)" at bounding box center [217, 344] width 10 height 10
checkbox input "true"
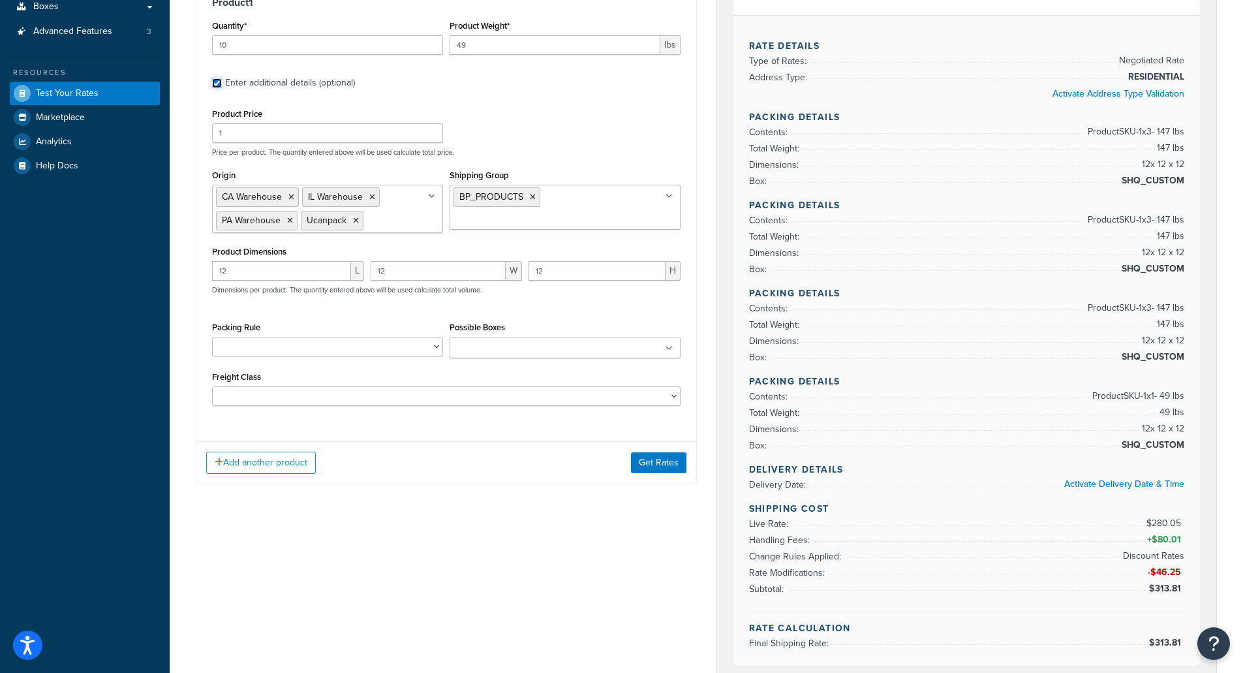
scroll to position [261, 0]
click at [256, 344] on select "Default Packing Rule Pack Separately SHQ_CUSTOM TEST USE_SET_BOX" at bounding box center [327, 346] width 231 height 20
select select "77849"
click at [212, 337] on select "Default Packing Rule Pack Separately SHQ_CUSTOM TEST USE_SET_BOX" at bounding box center [327, 346] width 231 height 20
click at [569, 212] on input "Shipping Group" at bounding box center [512, 219] width 116 height 14
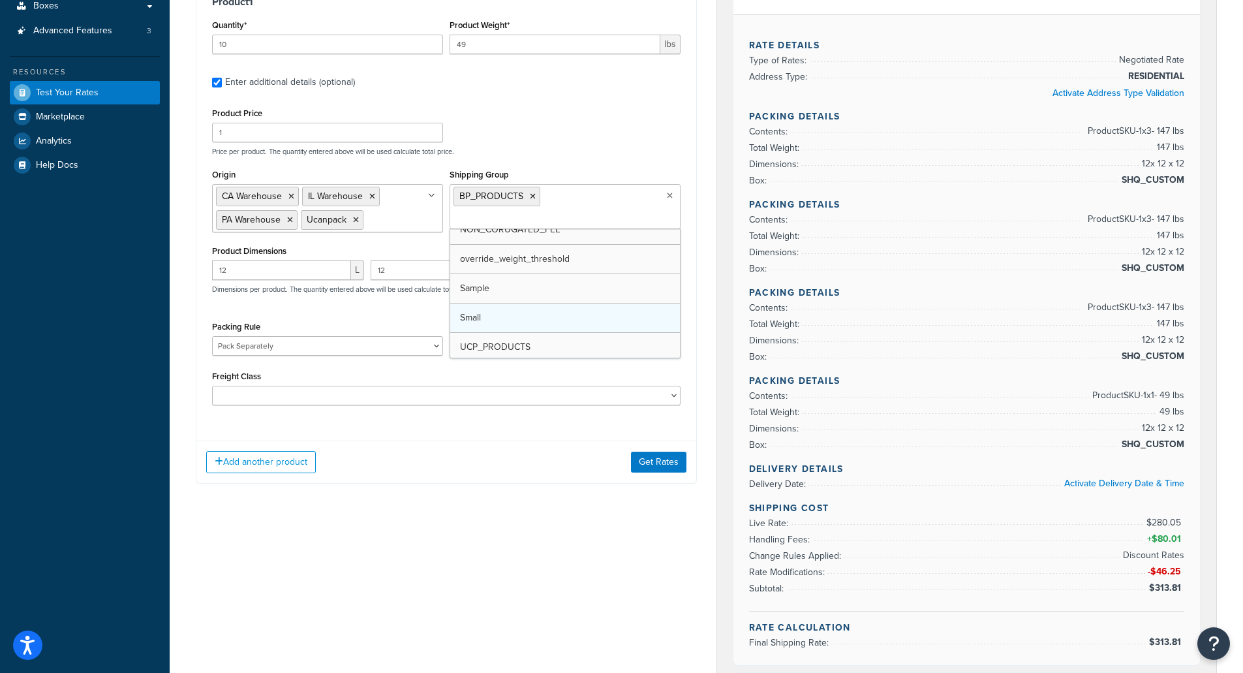
scroll to position [65, 0]
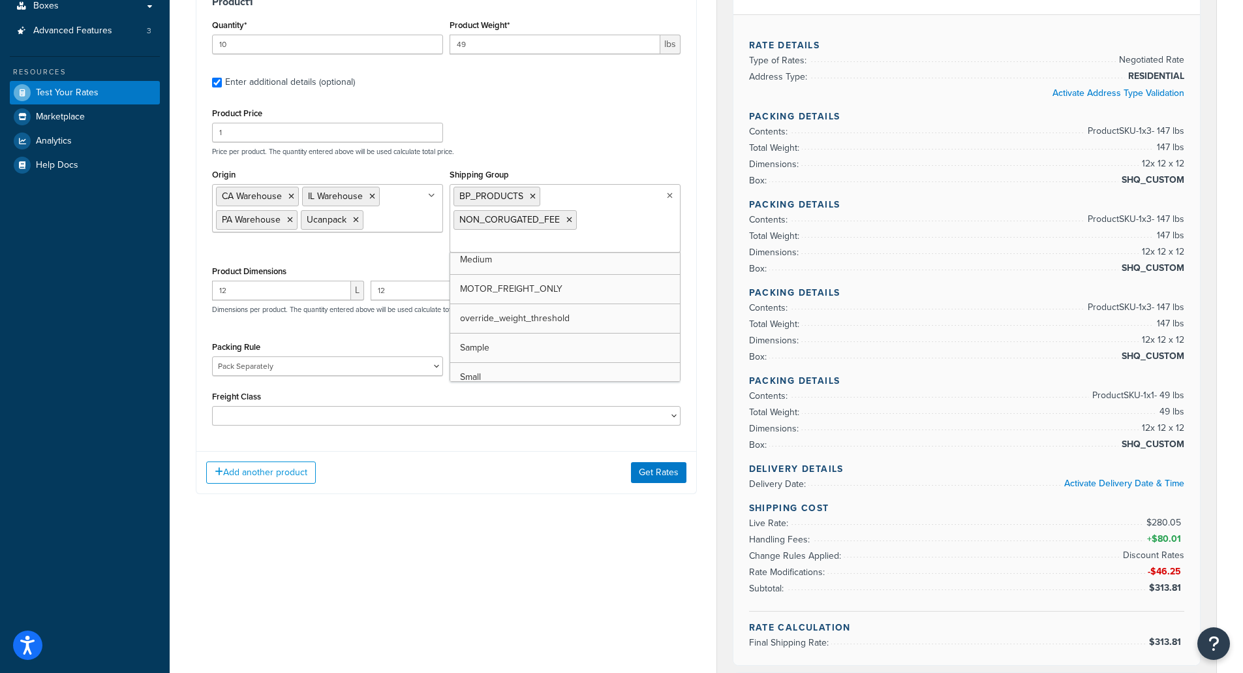
click at [514, 479] on div "Add another product Get Rates" at bounding box center [446, 472] width 500 height 42
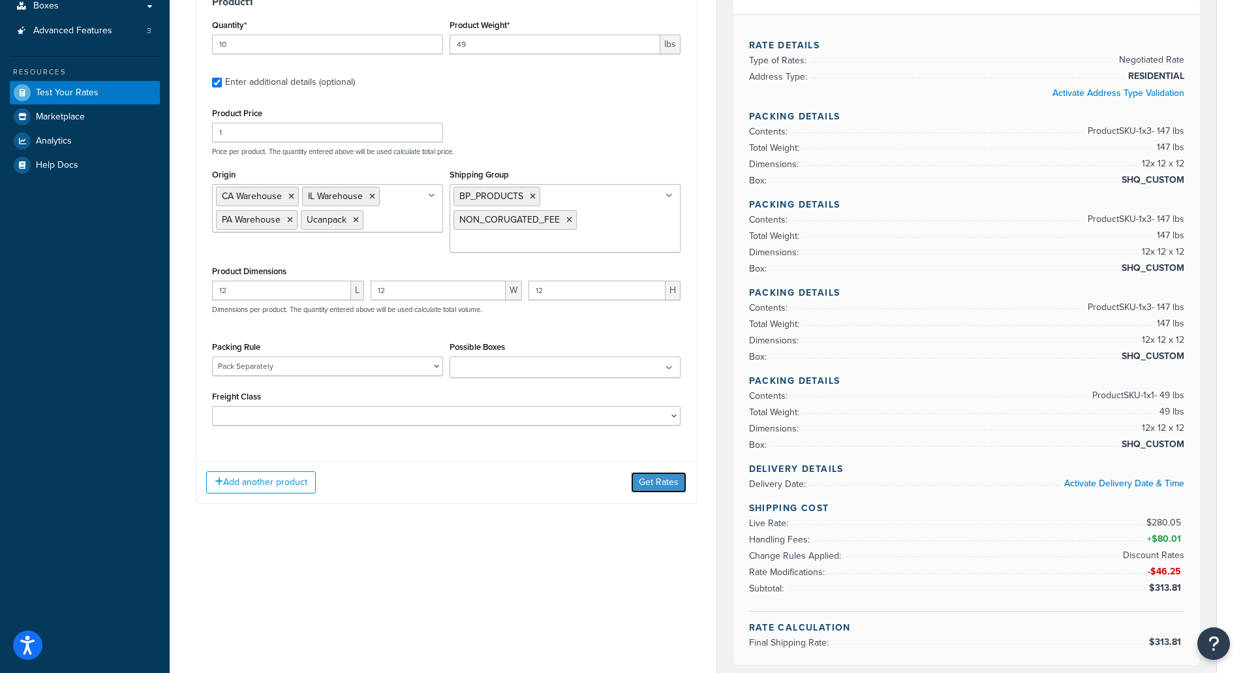
click at [655, 479] on button "Get Rates" at bounding box center [658, 482] width 55 height 21
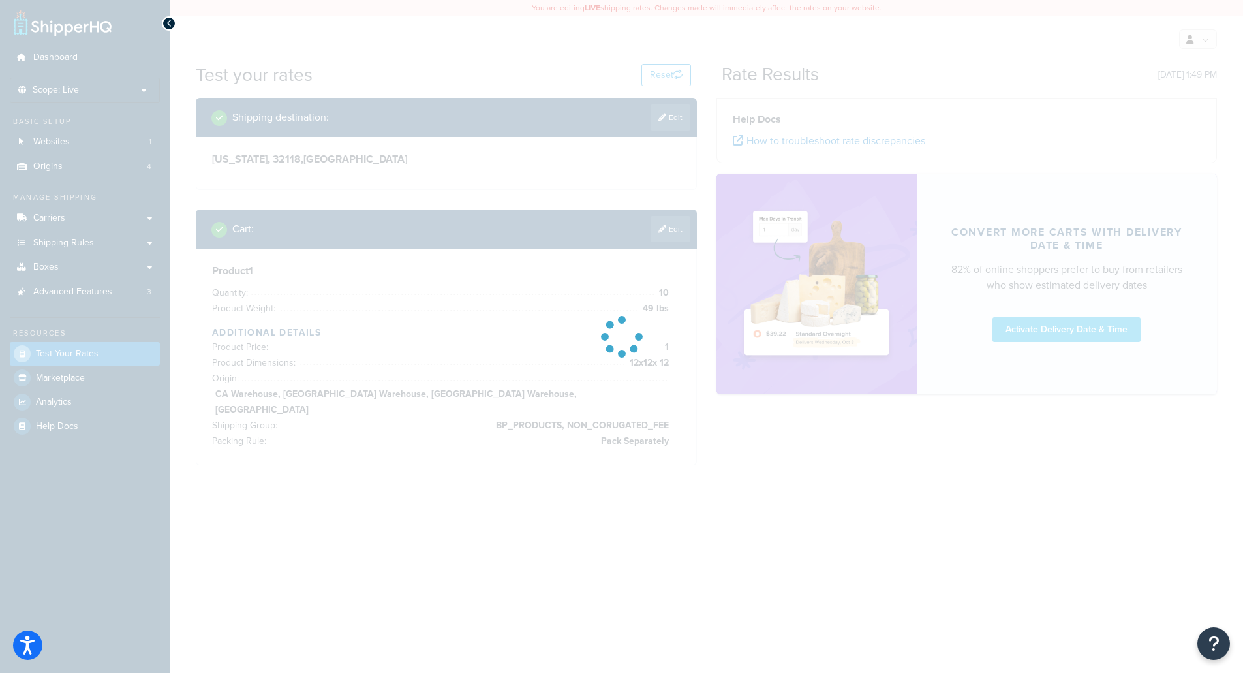
scroll to position [0, 0]
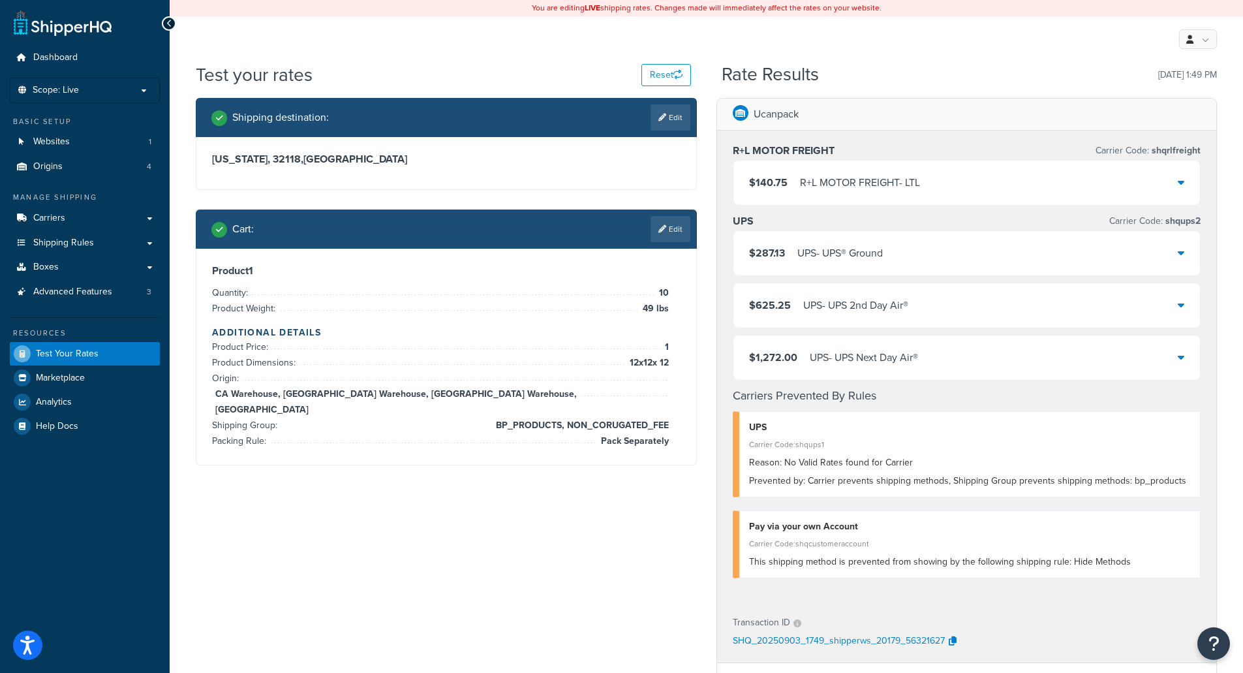
click at [817, 262] on div "UPS - UPS® Ground" at bounding box center [839, 253] width 85 height 18
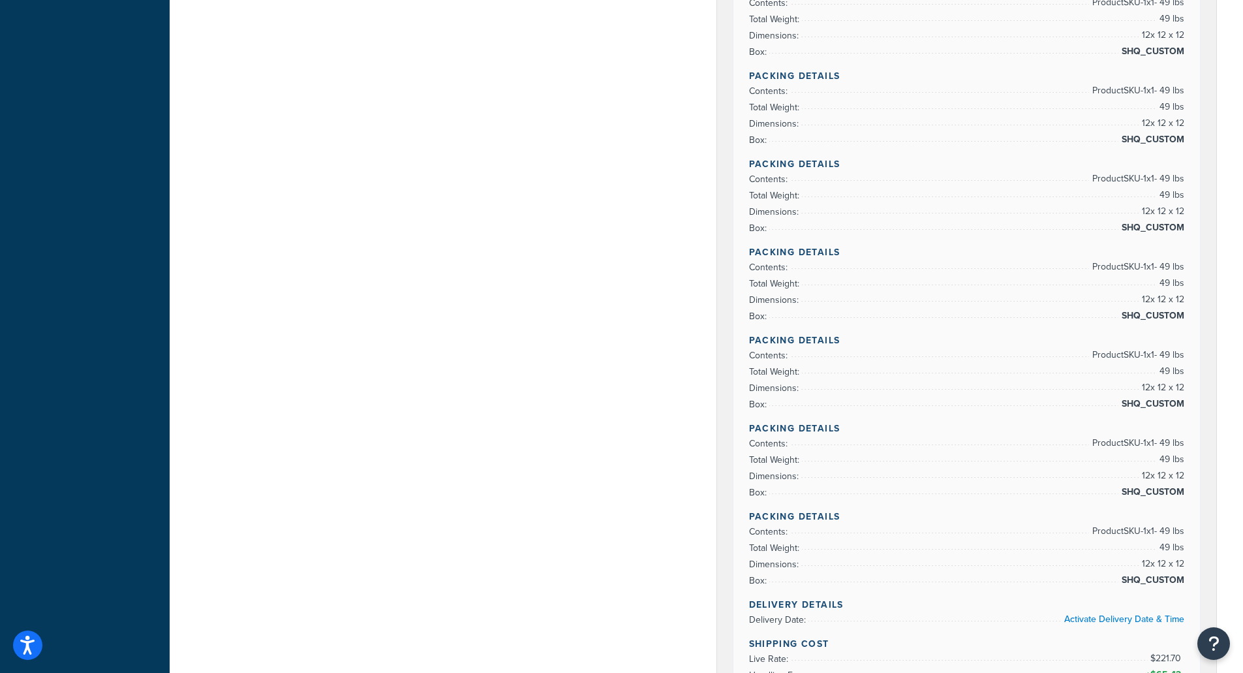
scroll to position [653, 0]
drag, startPoint x: 1160, startPoint y: 268, endPoint x: 1164, endPoint y: 295, distance: 27.6
click at [1177, 272] on span "Product SKU-1 x 1 - 49 lbs" at bounding box center [1136, 268] width 95 height 16
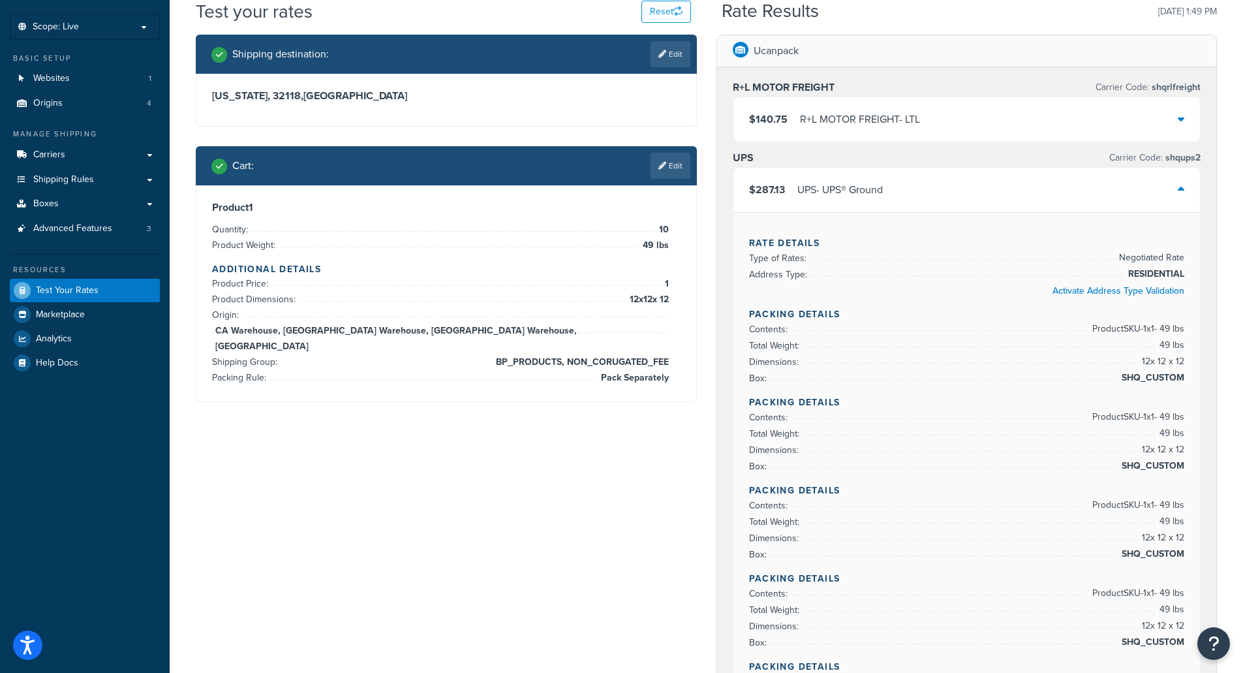
scroll to position [0, 0]
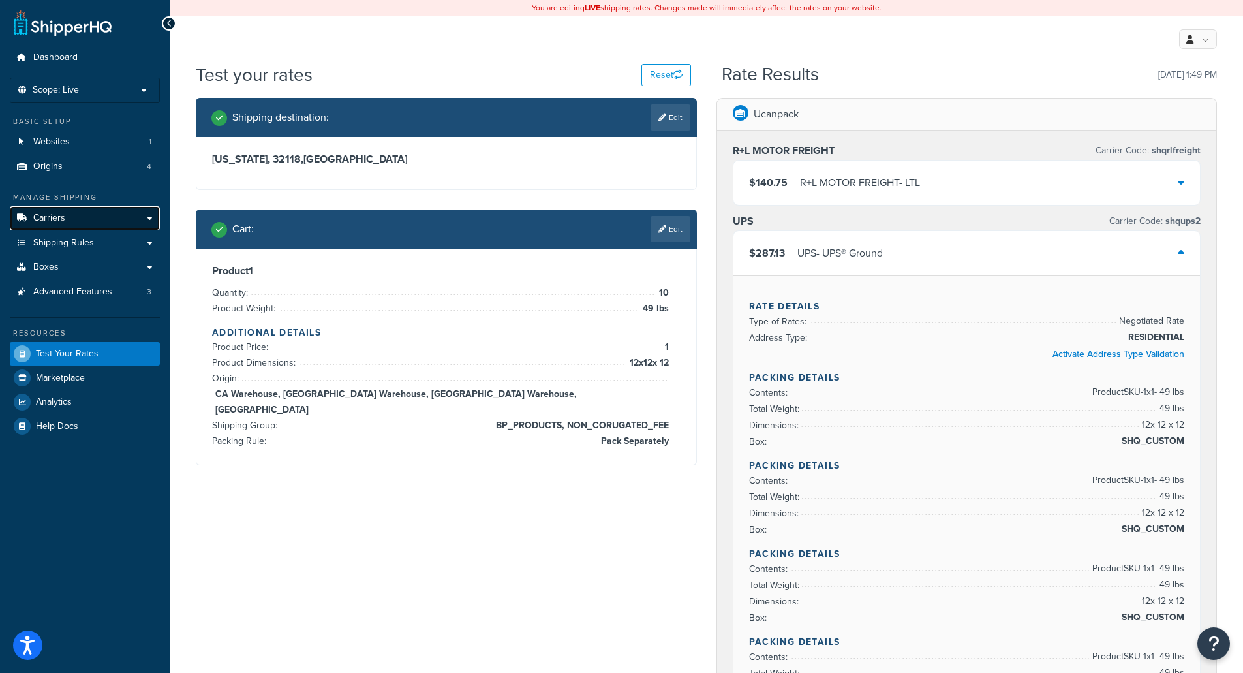
click at [47, 221] on span "Carriers" at bounding box center [49, 218] width 32 height 11
